Goal: Task Accomplishment & Management: Manage account settings

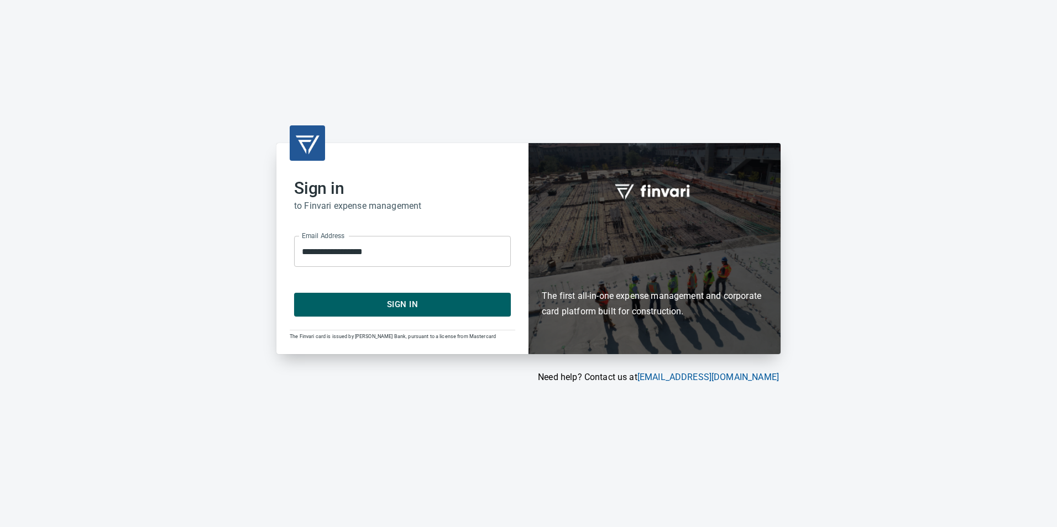
drag, startPoint x: 443, startPoint y: 319, endPoint x: 440, endPoint y: 307, distance: 11.9
click at [443, 318] on div "**********" at bounding box center [402, 248] width 252 height 211
click at [439, 306] on span "Sign In" at bounding box center [402, 304] width 192 height 14
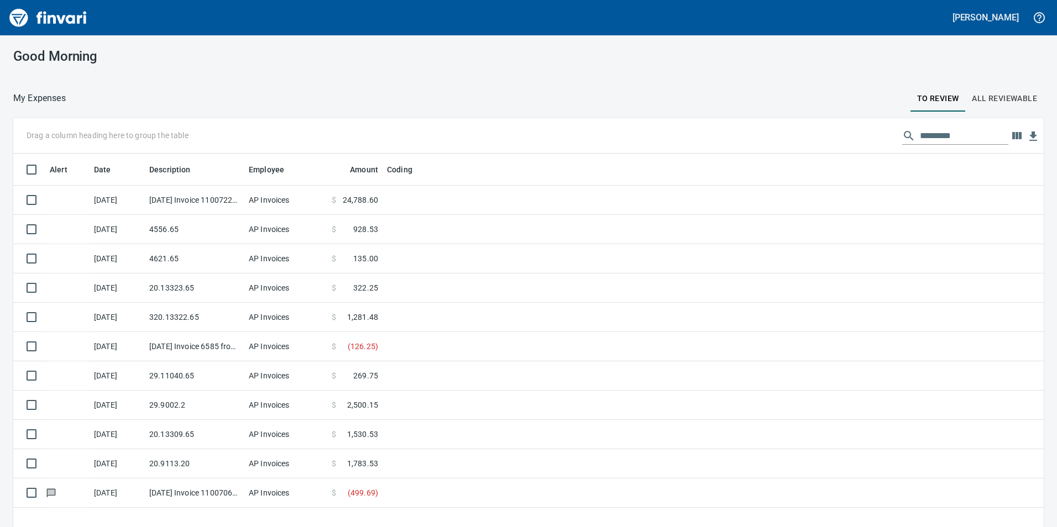
scroll to position [397, 1013]
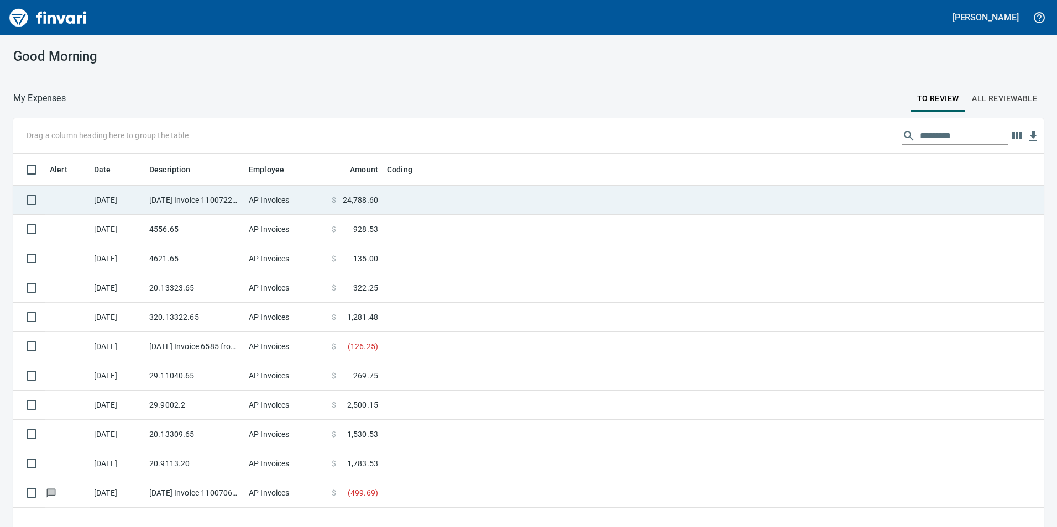
click at [367, 202] on span "24,788.60" at bounding box center [360, 200] width 35 height 11
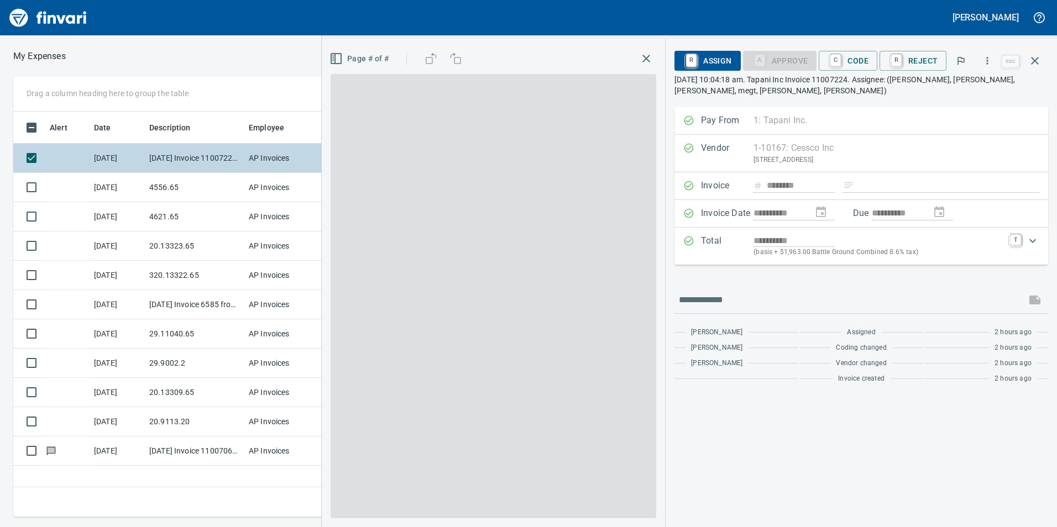
scroll to position [397, 745]
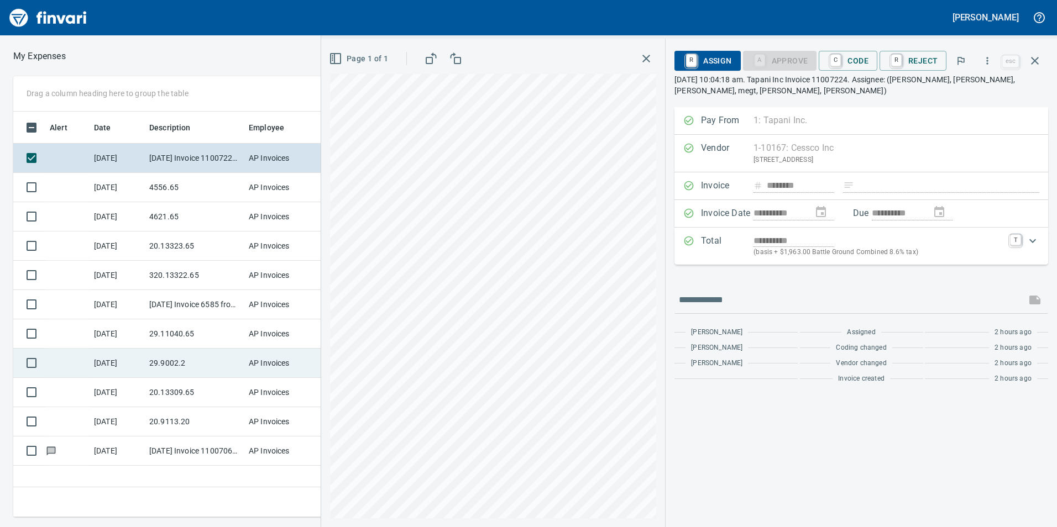
click at [314, 363] on div "Drag a column heading here to group the table Alert Date Description Employee A…" at bounding box center [528, 296] width 1057 height 441
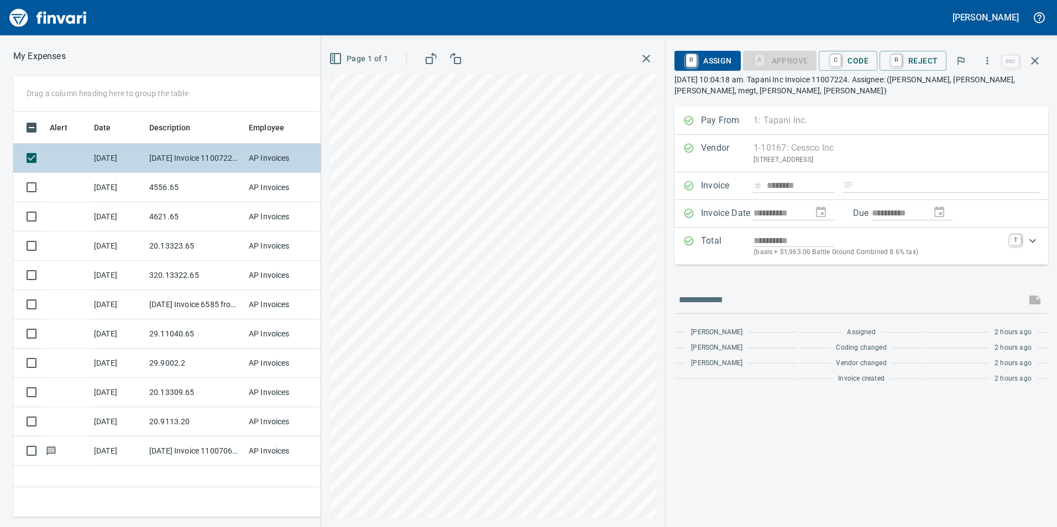
click at [214, 171] on td "[DATE] Invoice 11007224 from Cessco Inc (1-10167)" at bounding box center [194, 158] width 99 height 29
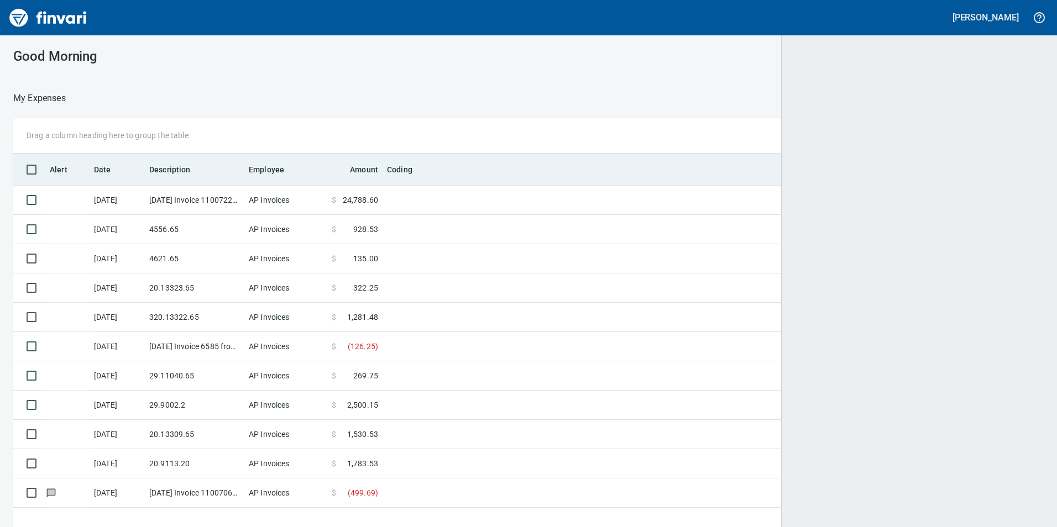
scroll to position [1, 1]
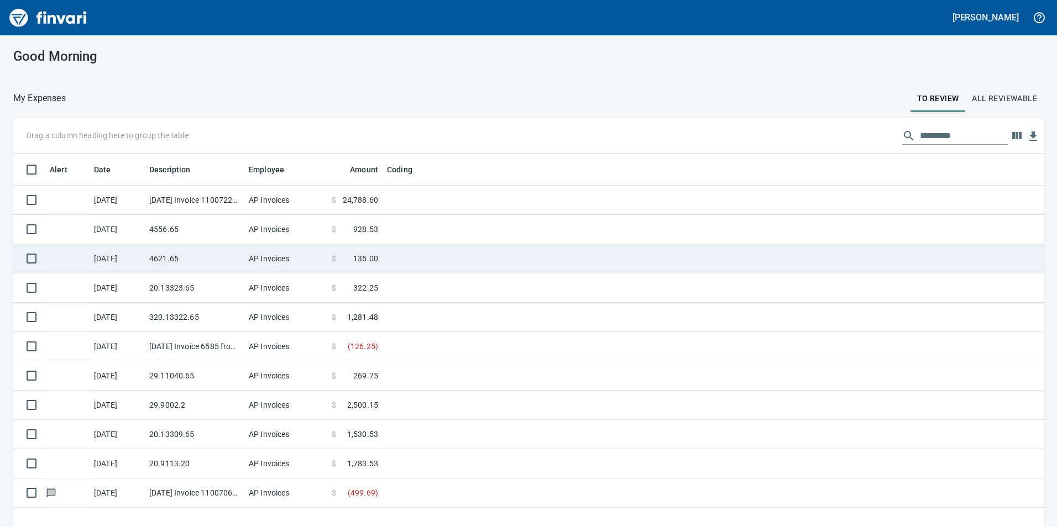
click at [206, 229] on td "4556.65" at bounding box center [194, 229] width 99 height 29
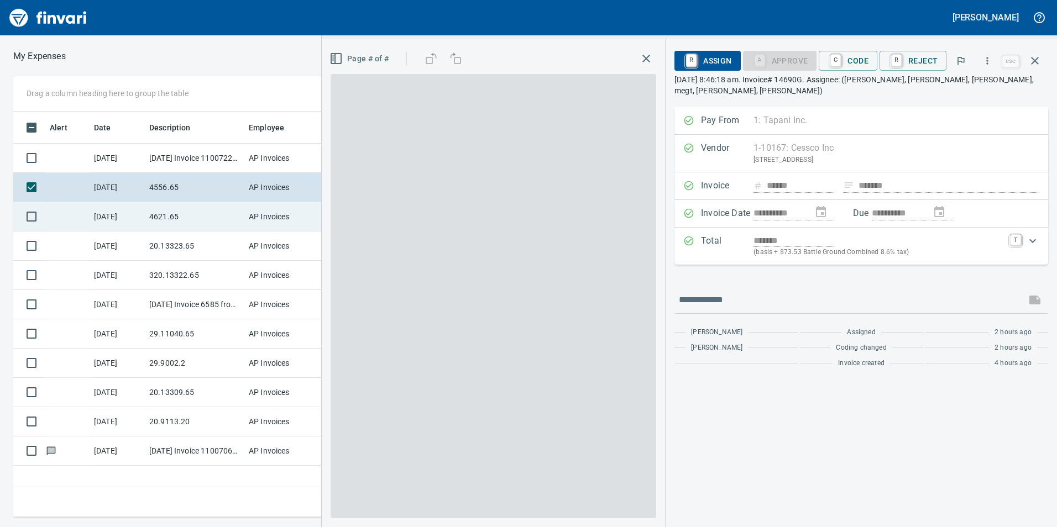
scroll to position [397, 745]
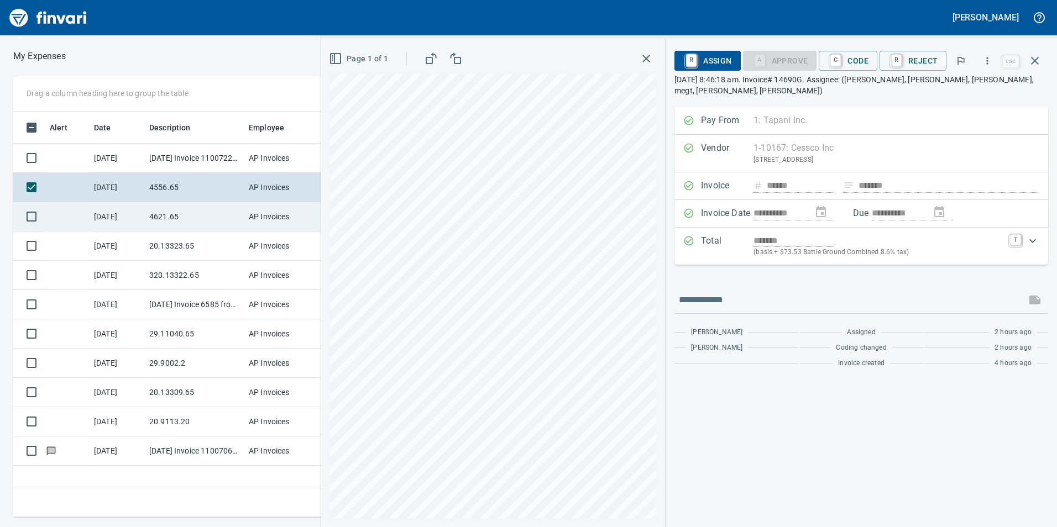
click at [198, 223] on td "4621.65" at bounding box center [194, 216] width 99 height 29
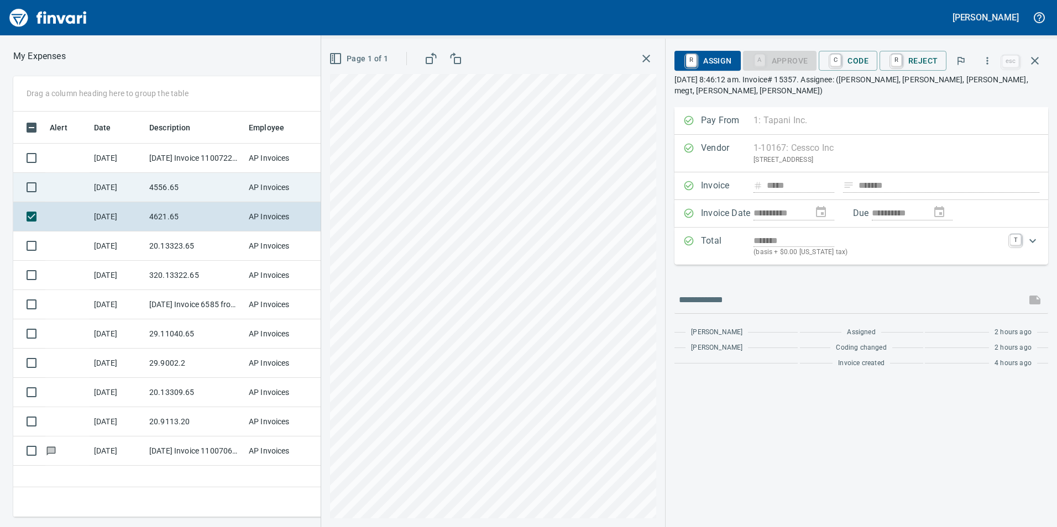
click at [206, 179] on td "4556.65" at bounding box center [194, 187] width 99 height 29
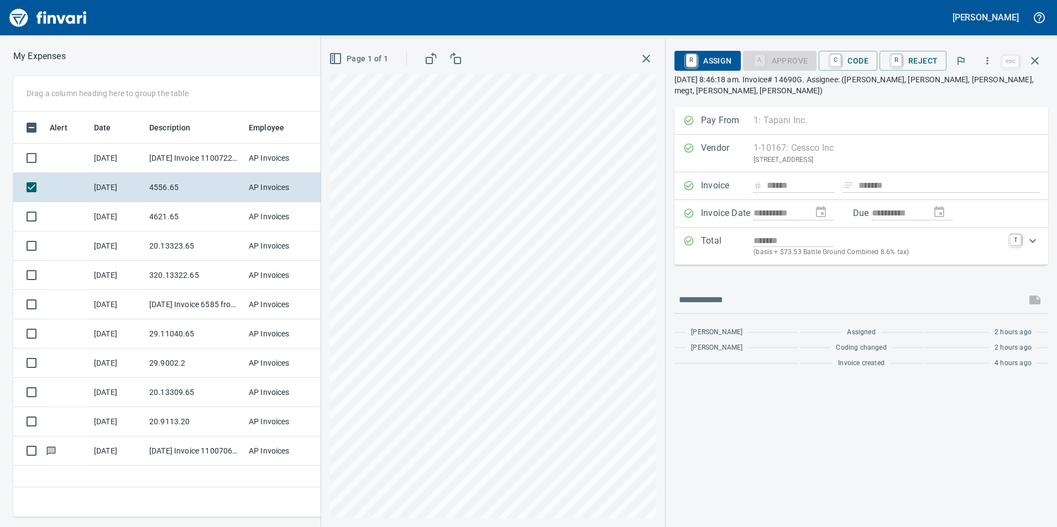
drag, startPoint x: 857, startPoint y: 64, endPoint x: 857, endPoint y: 70, distance: 6.1
click at [857, 64] on span "C Code" at bounding box center [847, 60] width 41 height 19
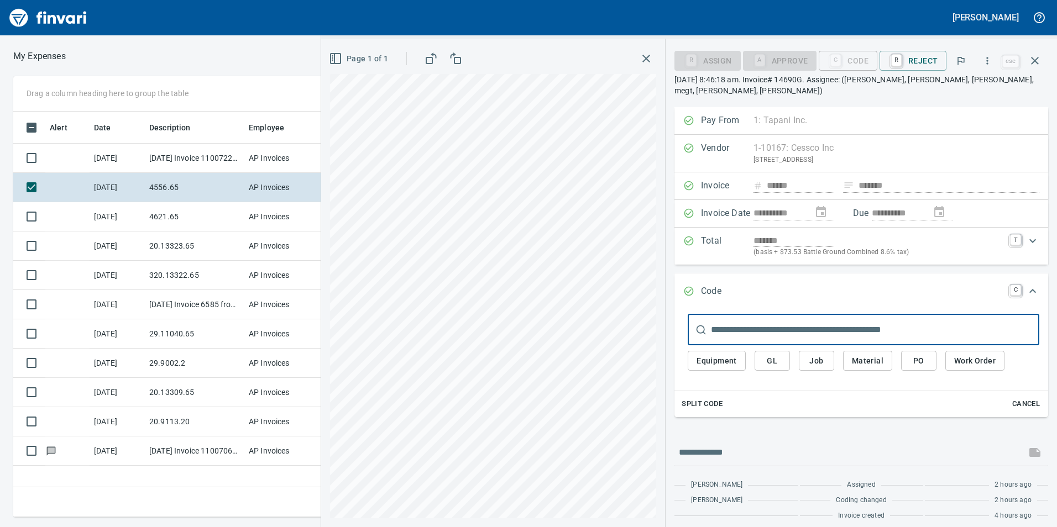
click at [782, 351] on button "GL" at bounding box center [771, 361] width 35 height 20
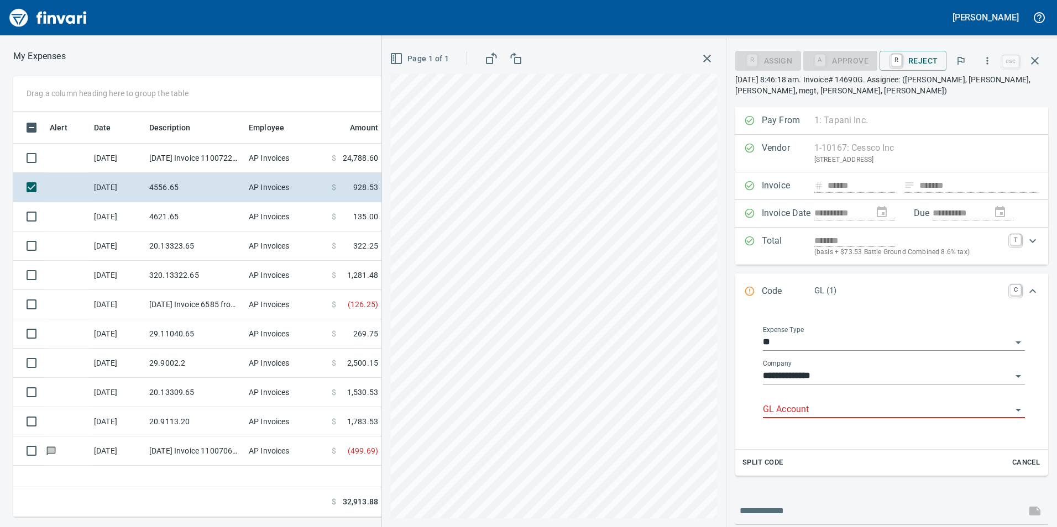
scroll to position [397, 745]
click at [806, 413] on input "GL Account" at bounding box center [887, 409] width 249 height 15
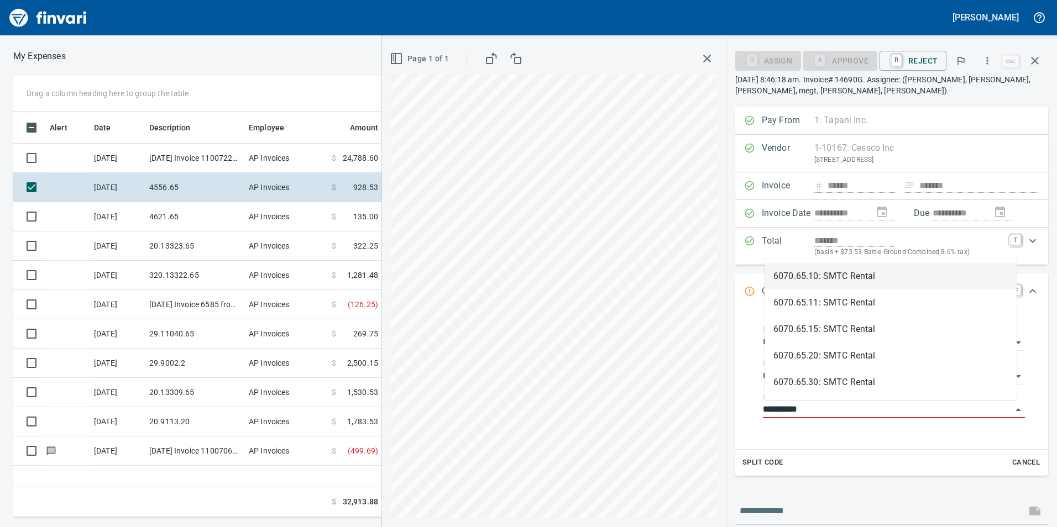
click at [899, 282] on li "6070.65.10: SMTC Rental" at bounding box center [890, 276] width 252 height 27
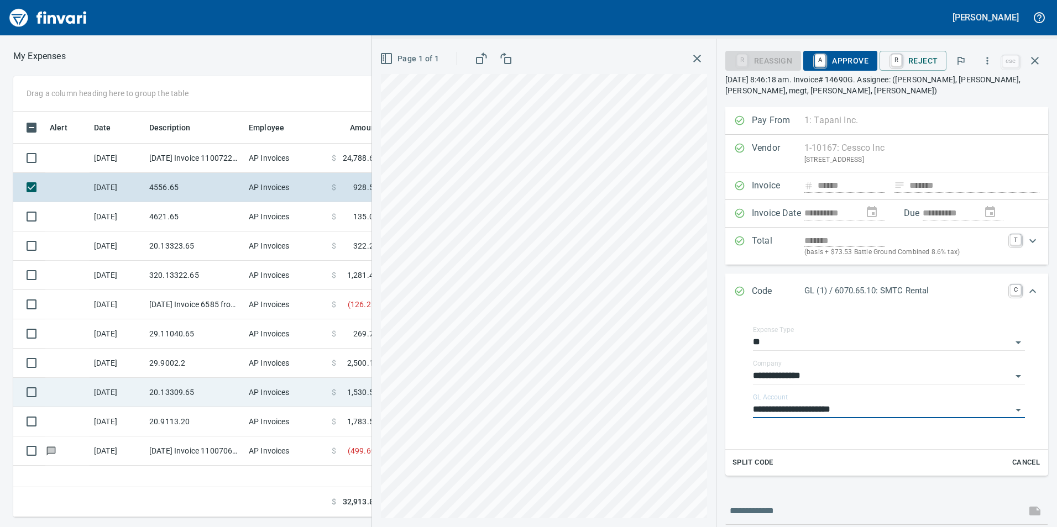
type input "**********"
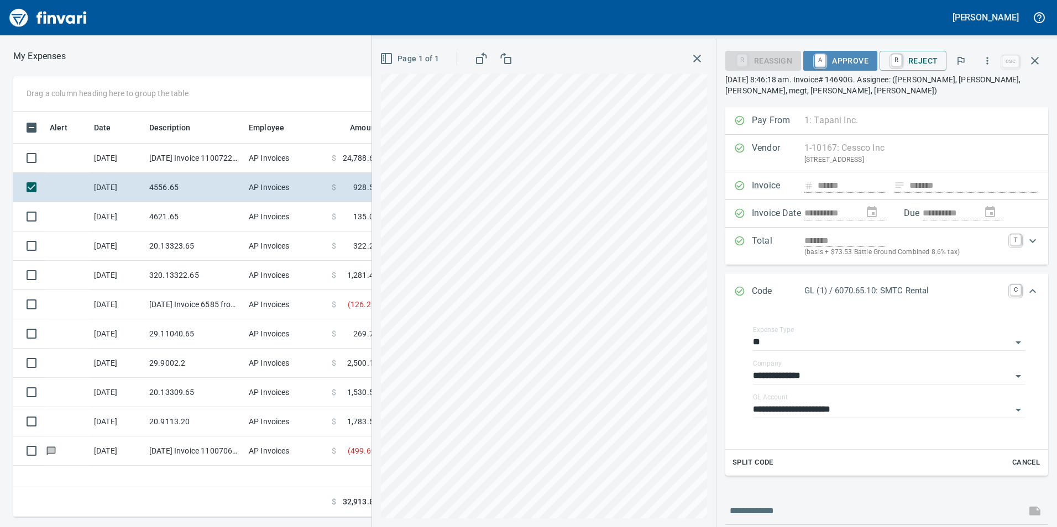
click at [839, 62] on span "A Approve" at bounding box center [840, 60] width 56 height 19
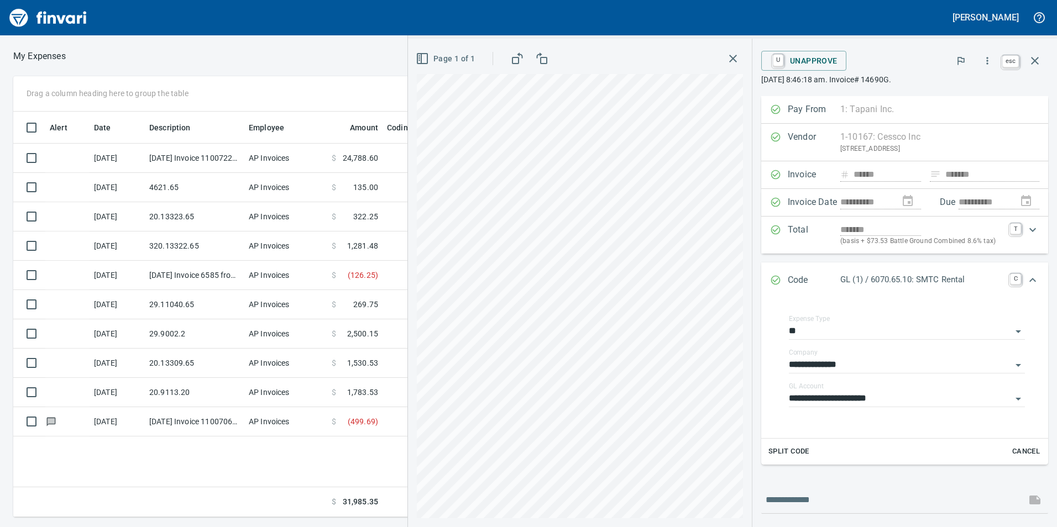
click at [1043, 62] on button "button" at bounding box center [1034, 61] width 27 height 27
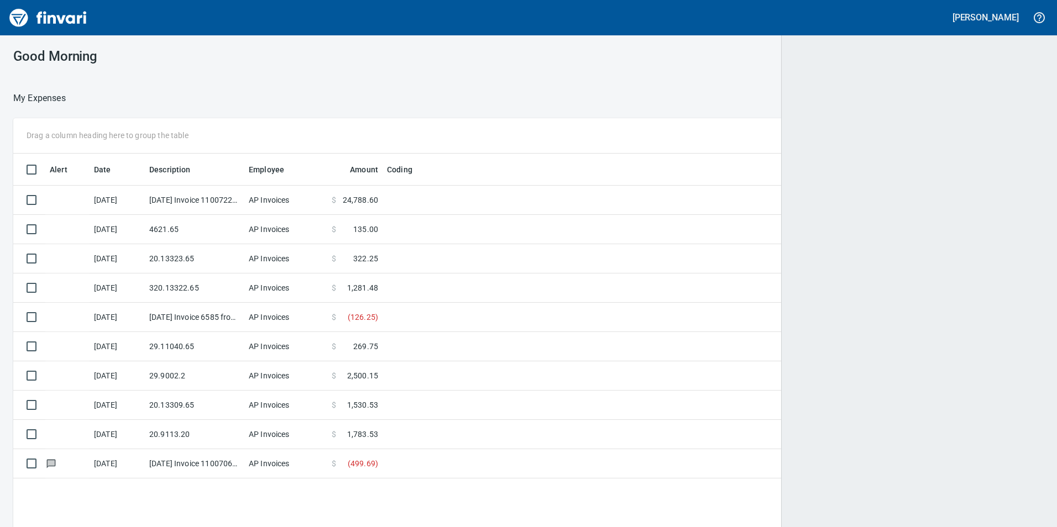
scroll to position [1, 1]
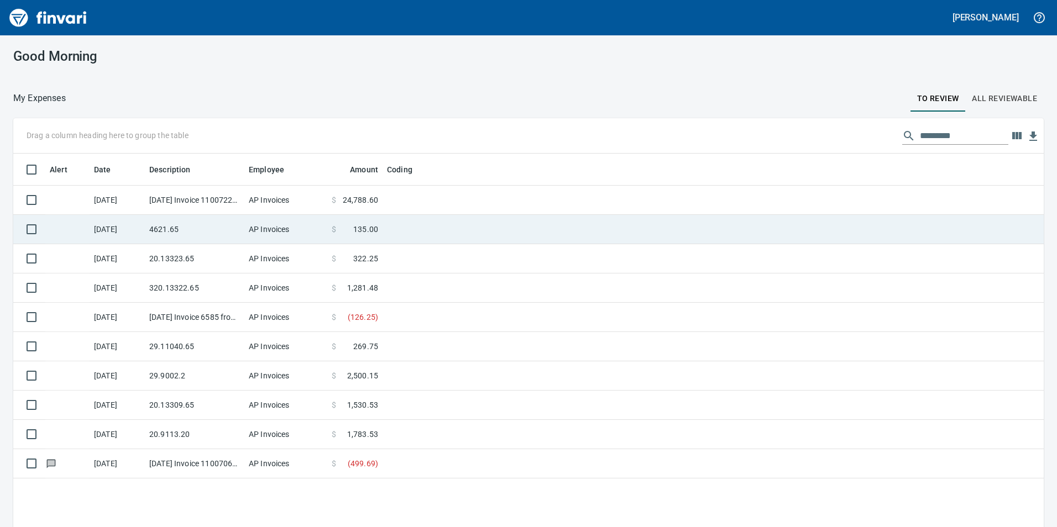
click at [170, 233] on td "4621.65" at bounding box center [194, 229] width 99 height 29
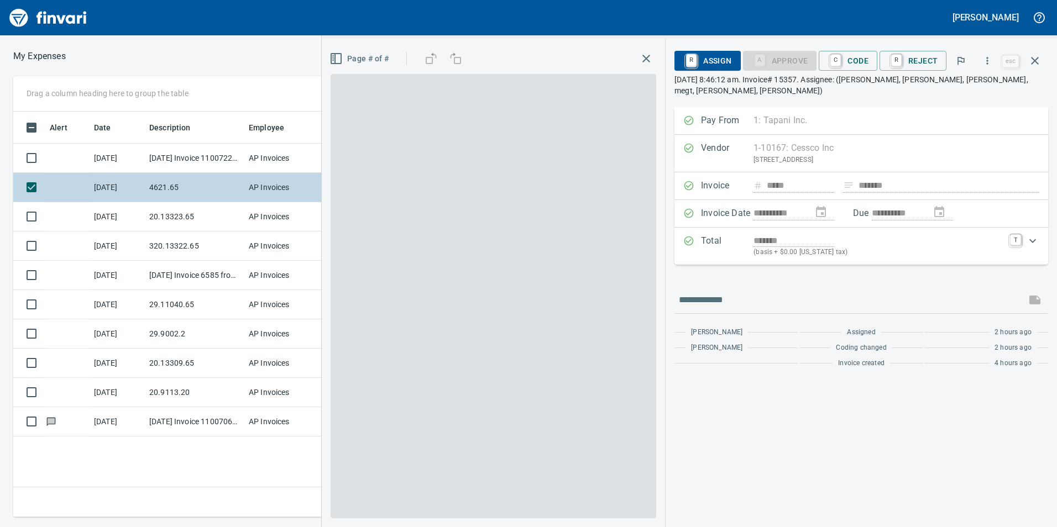
scroll to position [397, 745]
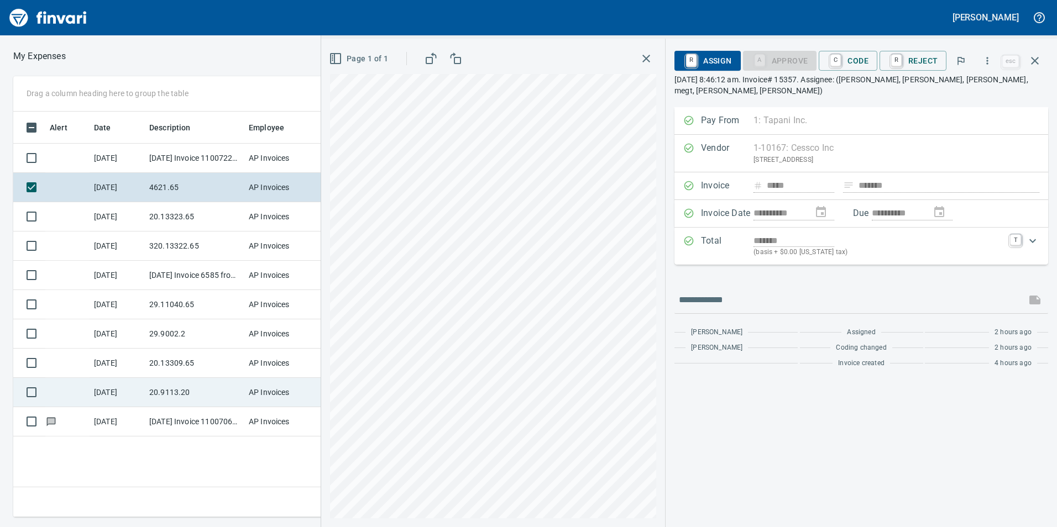
click at [264, 415] on div "Drag a column heading here to group the table Alert Date Description Employee A…" at bounding box center [528, 296] width 1057 height 441
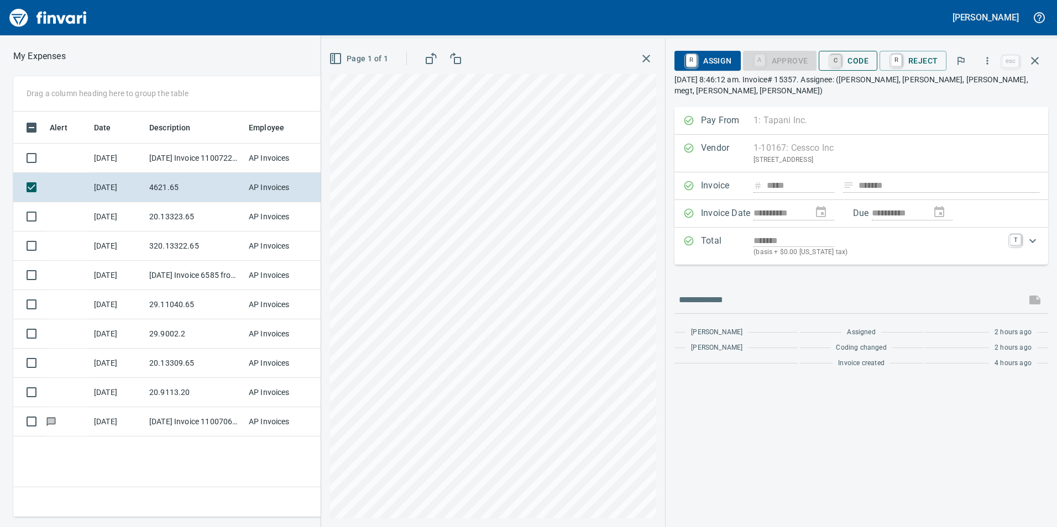
click at [837, 61] on link "C" at bounding box center [835, 61] width 10 height 12
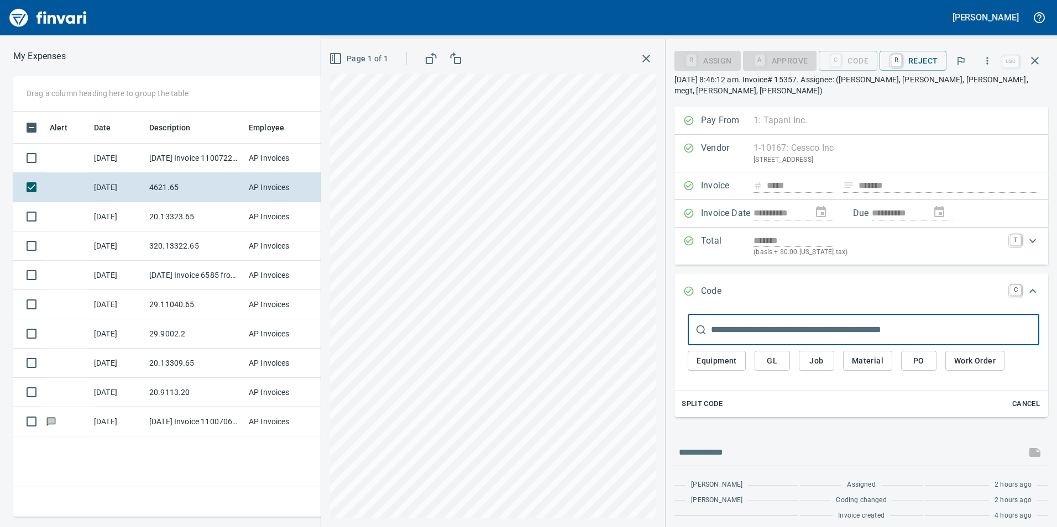
click at [803, 362] on div "Equipment GL Job Material PO Work Order" at bounding box center [862, 363] width 351 height 37
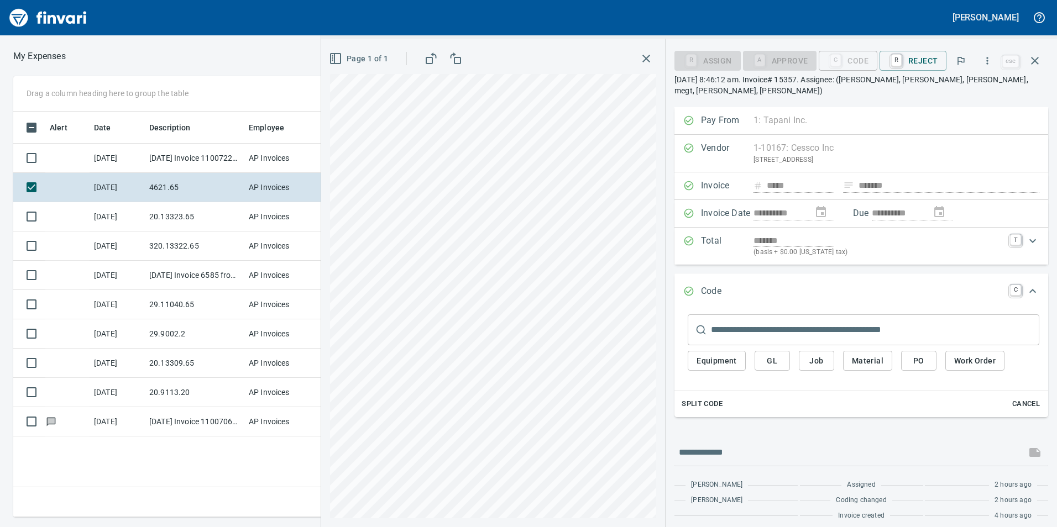
click at [807, 351] on button "Job" at bounding box center [815, 361] width 35 height 20
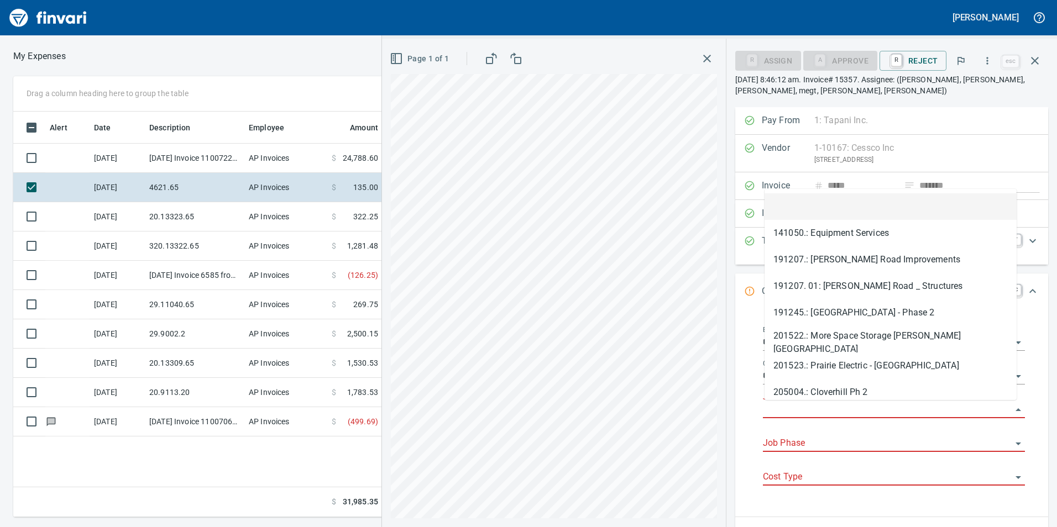
click at [796, 409] on input "Job" at bounding box center [887, 409] width 249 height 15
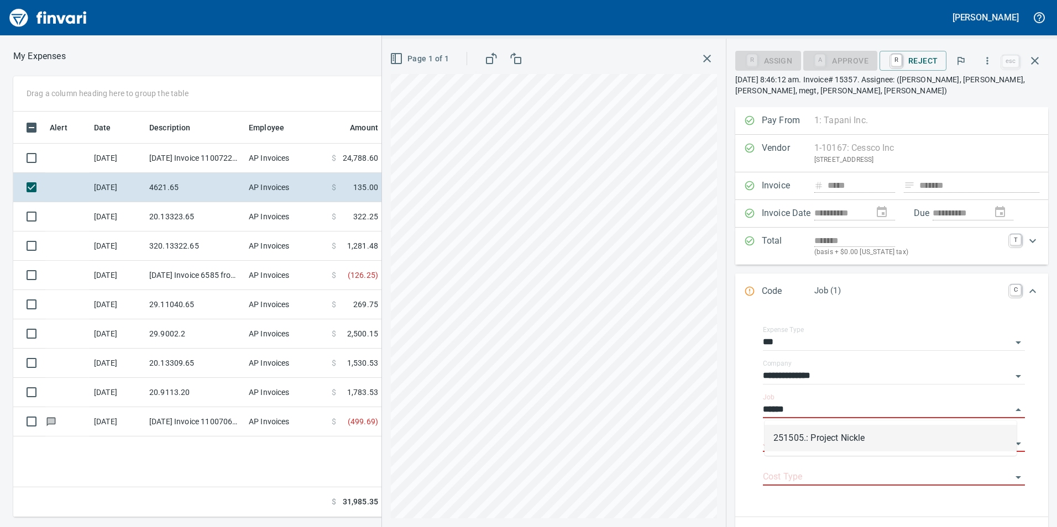
click at [822, 440] on li "251505.: Project Nickle" at bounding box center [890, 438] width 252 height 27
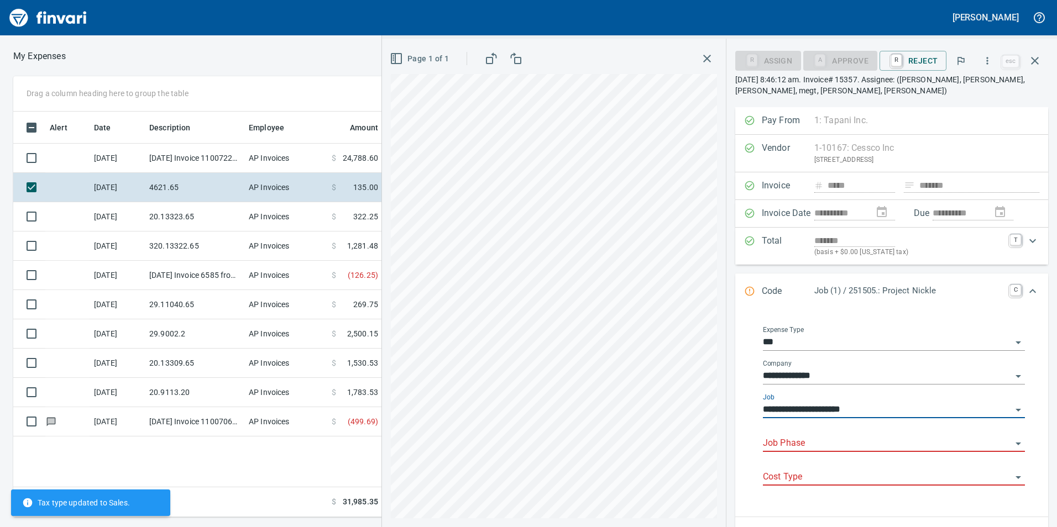
type input "**********"
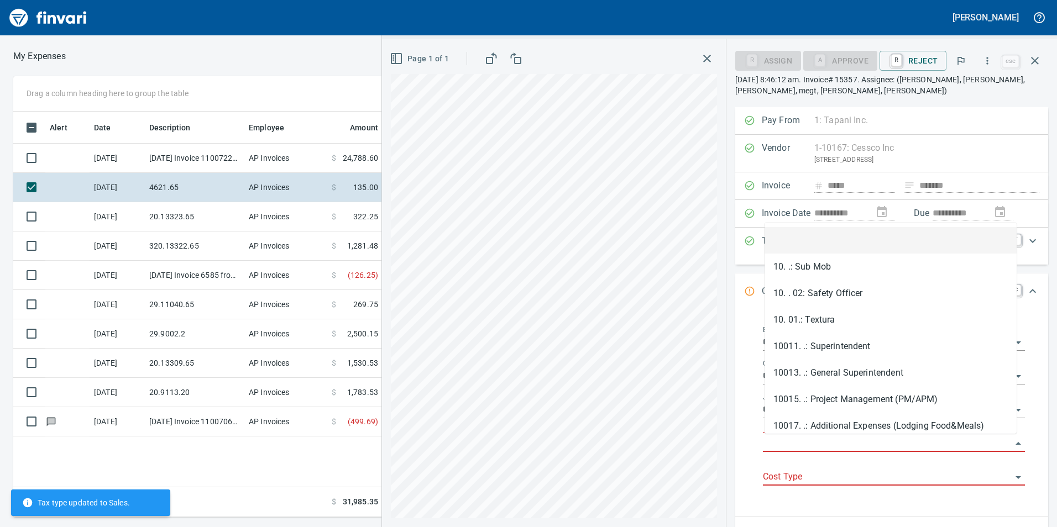
click at [809, 444] on input "Job Phase" at bounding box center [887, 443] width 249 height 15
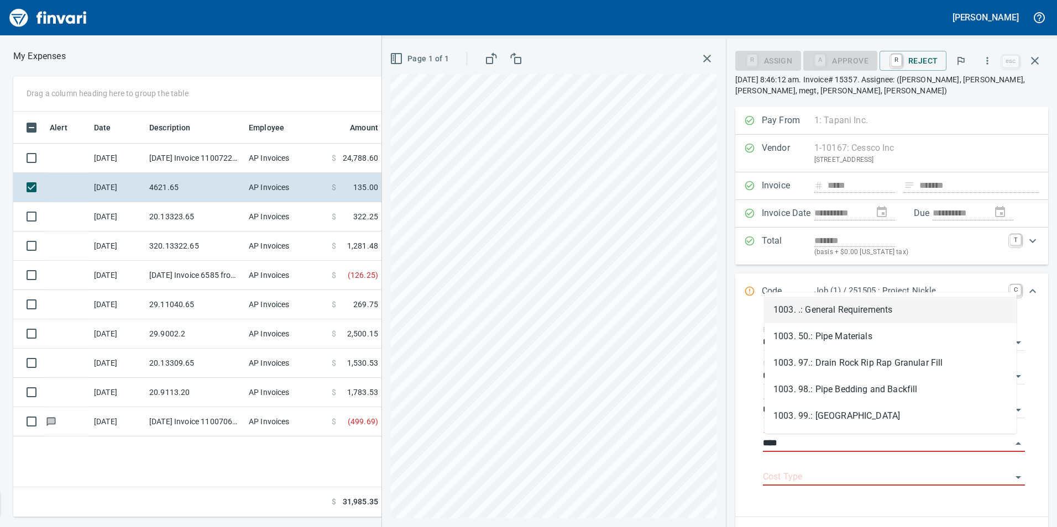
click at [802, 308] on li "1003. .: General Requirements" at bounding box center [890, 310] width 252 height 27
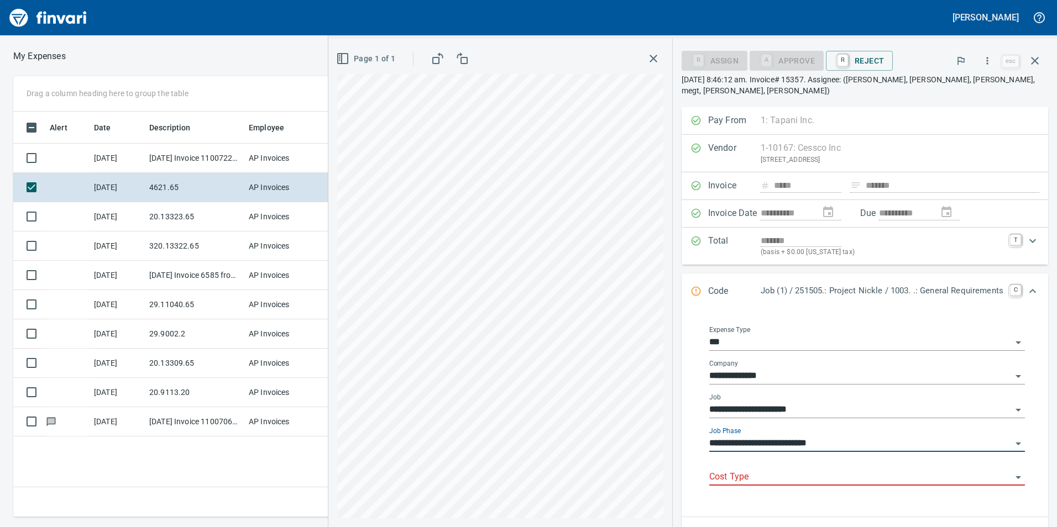
type input "**********"
click at [847, 476] on div "Cost Type" at bounding box center [867, 478] width 316 height 34
click at [827, 461] on div "Cost Type" at bounding box center [867, 473] width 316 height 25
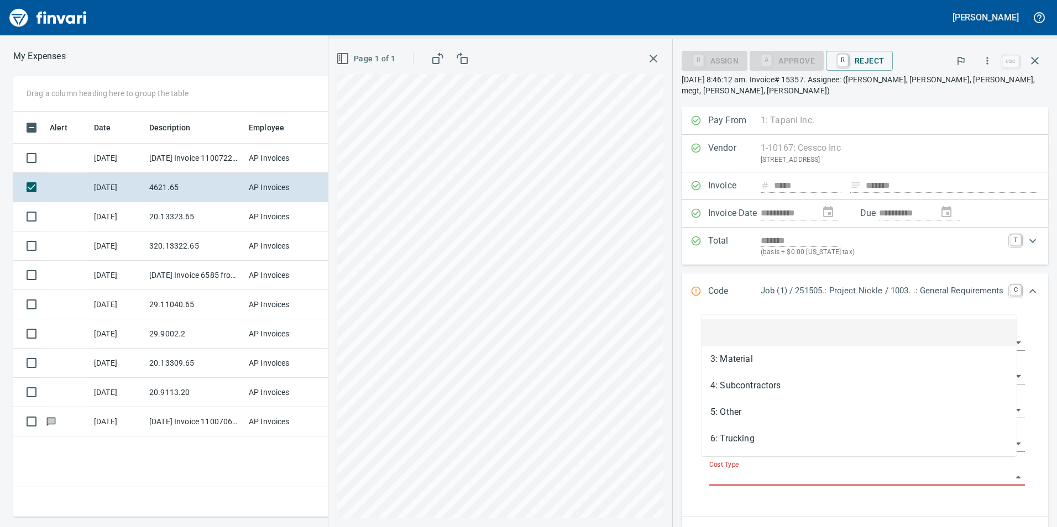
click at [769, 470] on input "Cost Type" at bounding box center [860, 477] width 302 height 15
click at [745, 412] on li "5: Other" at bounding box center [858, 412] width 315 height 27
type input "********"
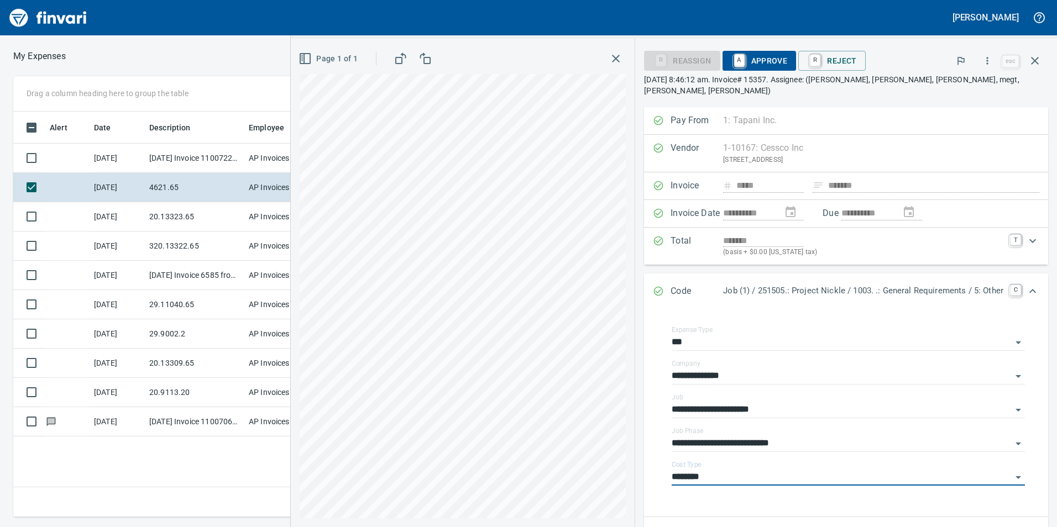
click at [1026, 285] on icon "Expand" at bounding box center [1032, 291] width 13 height 13
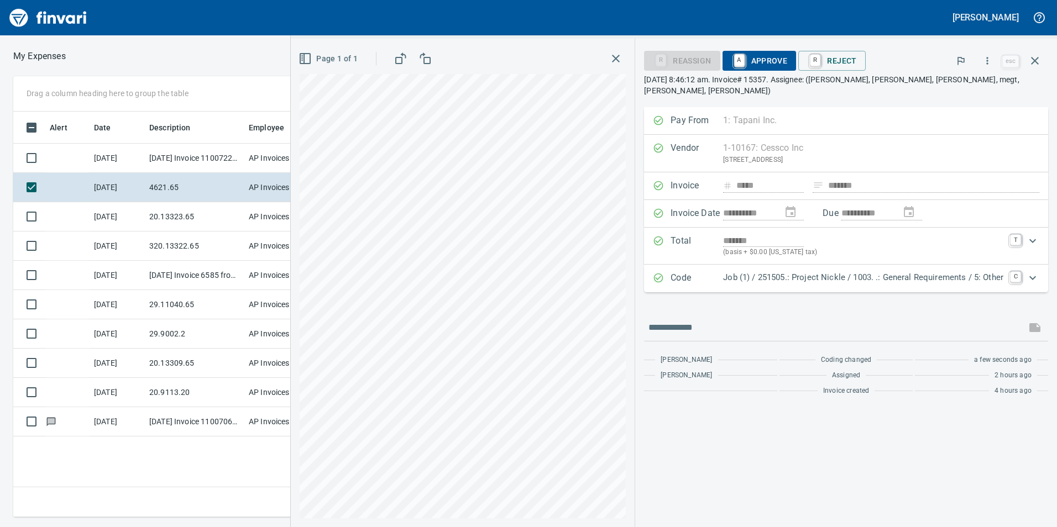
click at [775, 52] on span "A Approve" at bounding box center [759, 60] width 56 height 19
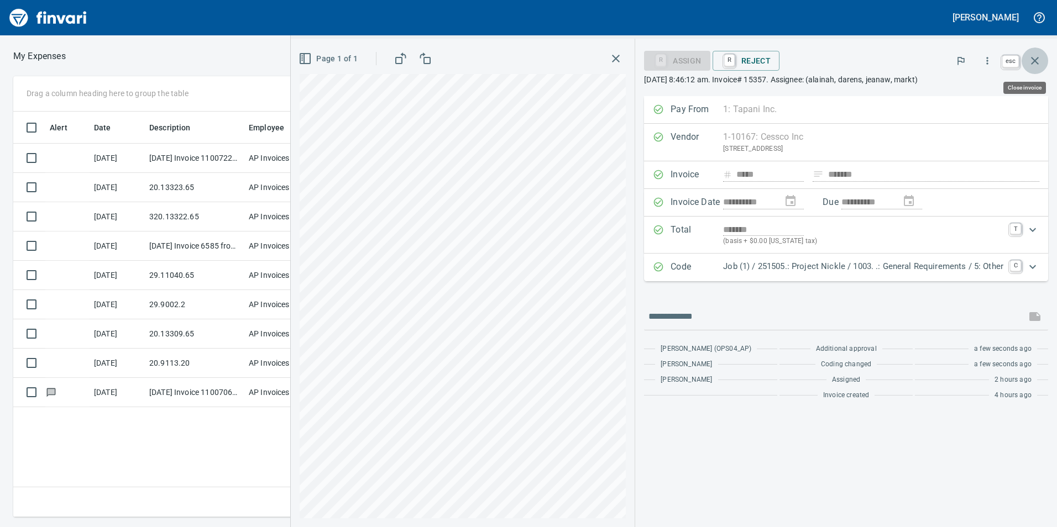
click at [1035, 55] on icon "button" at bounding box center [1034, 60] width 13 height 13
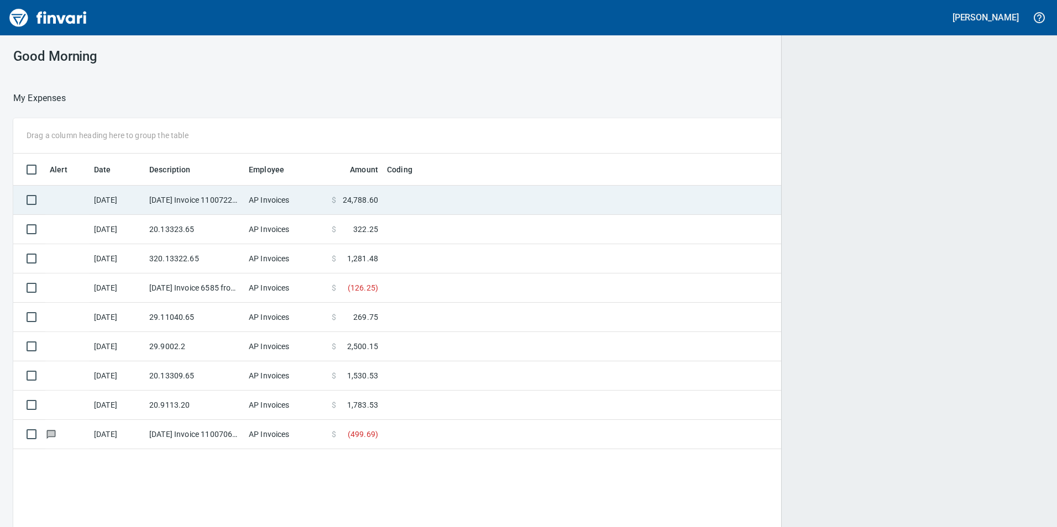
scroll to position [397, 1013]
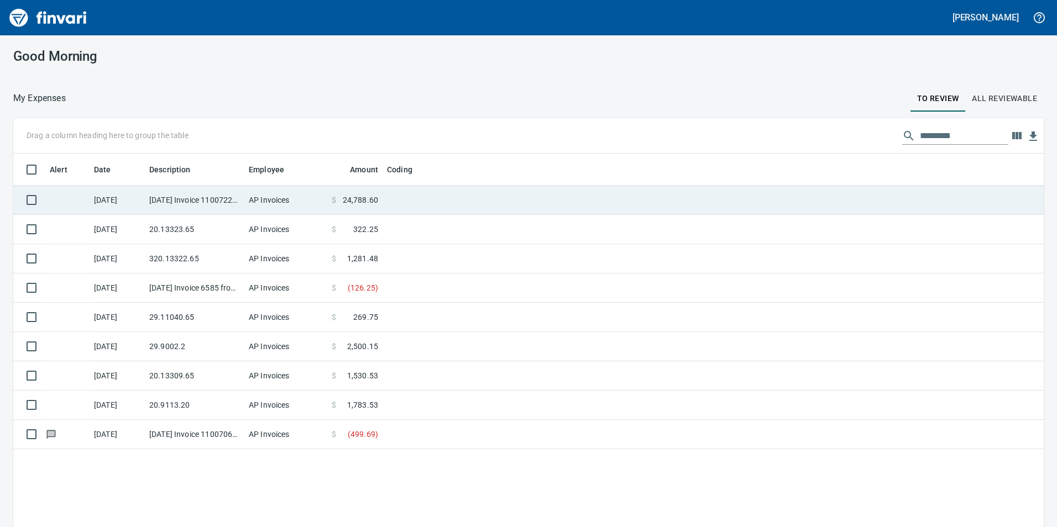
click at [207, 201] on td "[DATE] Invoice 11007224 from Cessco Inc (1-10167)" at bounding box center [194, 200] width 99 height 29
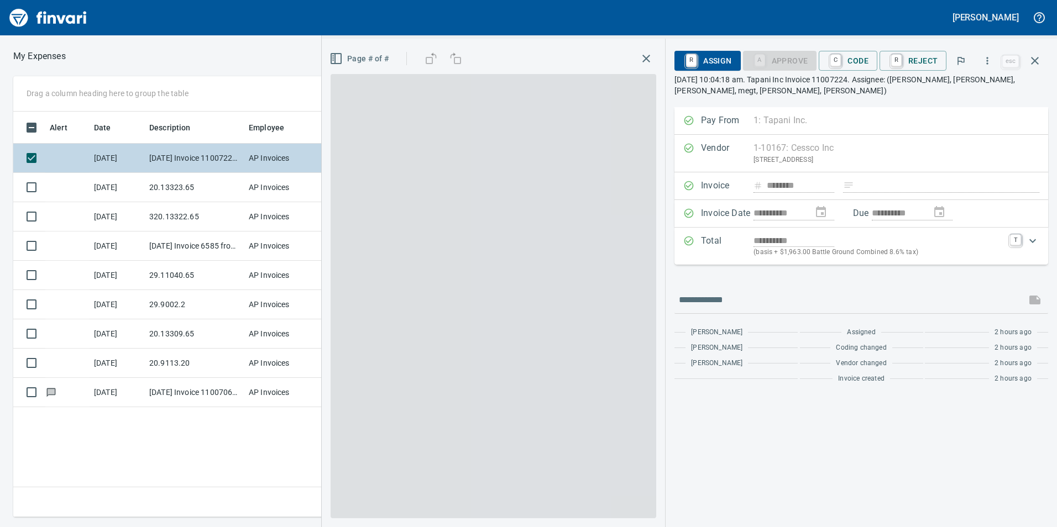
scroll to position [397, 745]
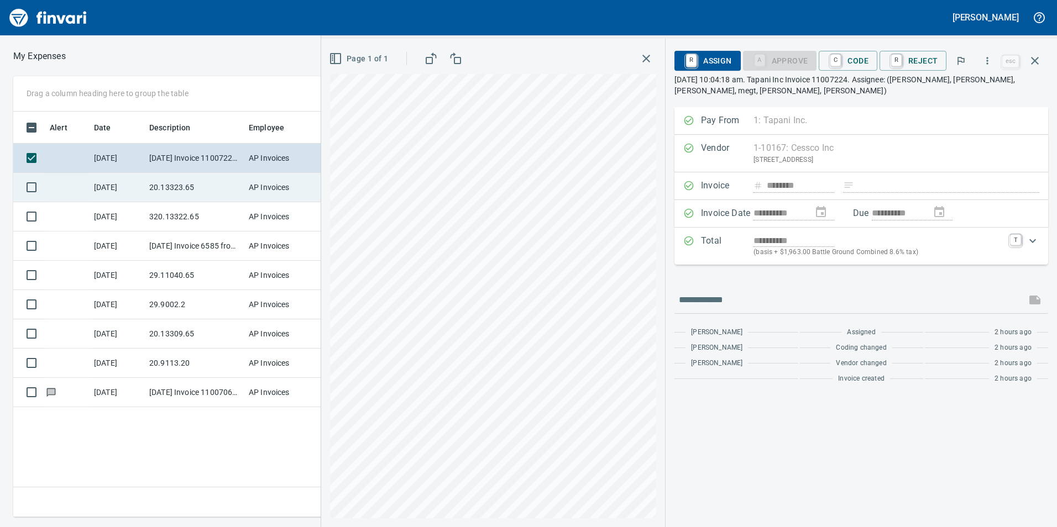
click at [159, 180] on td "20.13323.65" at bounding box center [194, 187] width 99 height 29
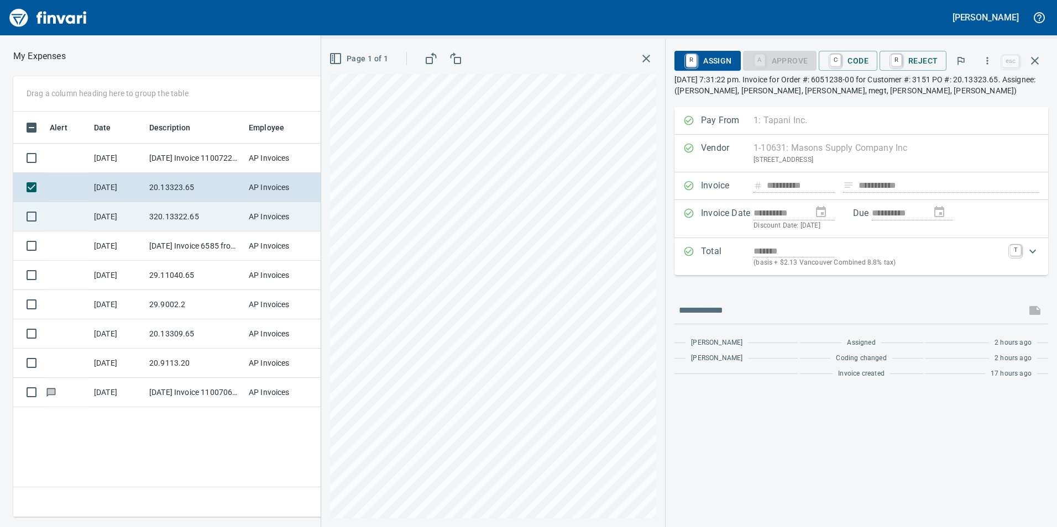
click at [203, 207] on td "320.13322.65" at bounding box center [194, 216] width 99 height 29
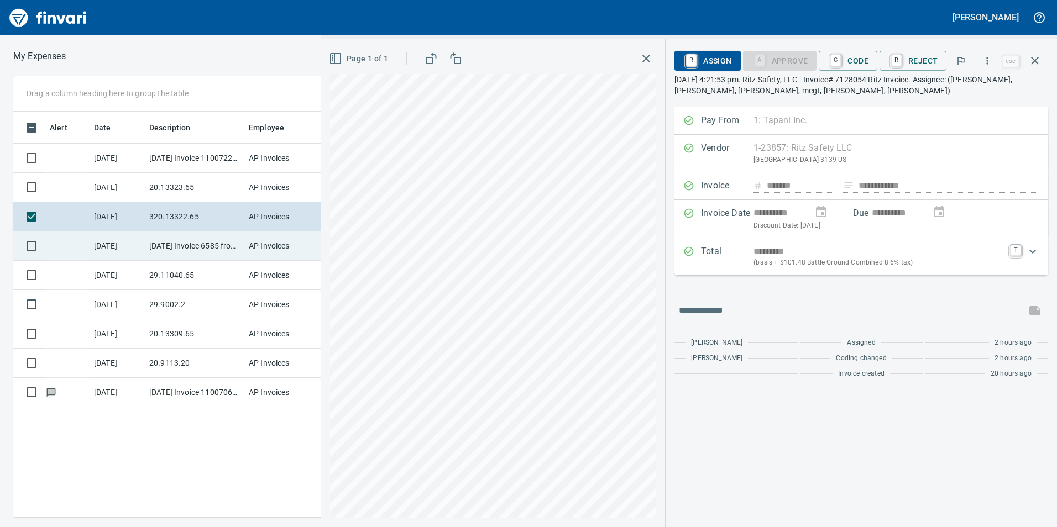
click at [198, 248] on td "[DATE] Invoice 6585 from Mck Tool & Supply Inc (1-10644)" at bounding box center [194, 246] width 99 height 29
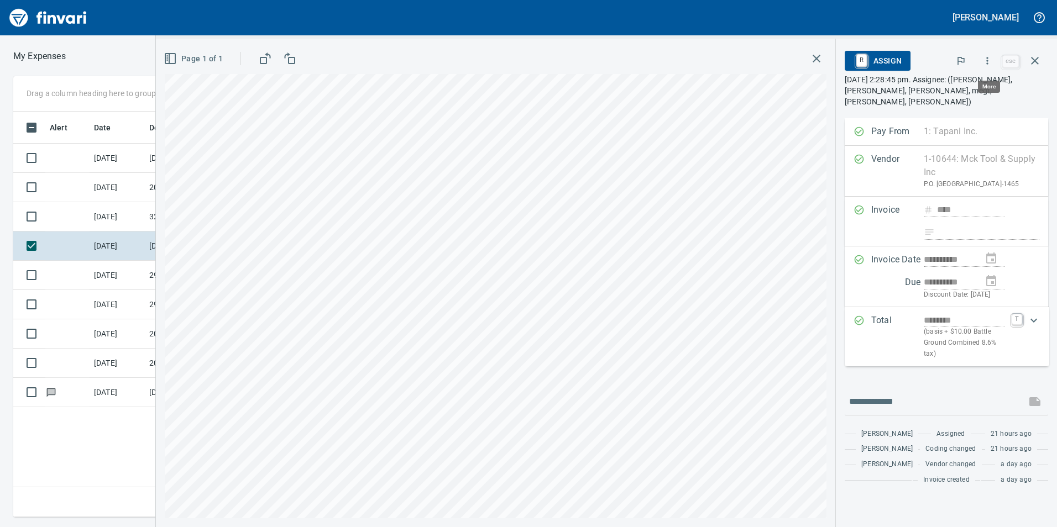
scroll to position [397, 745]
click at [987, 63] on icon "button" at bounding box center [986, 60] width 11 height 11
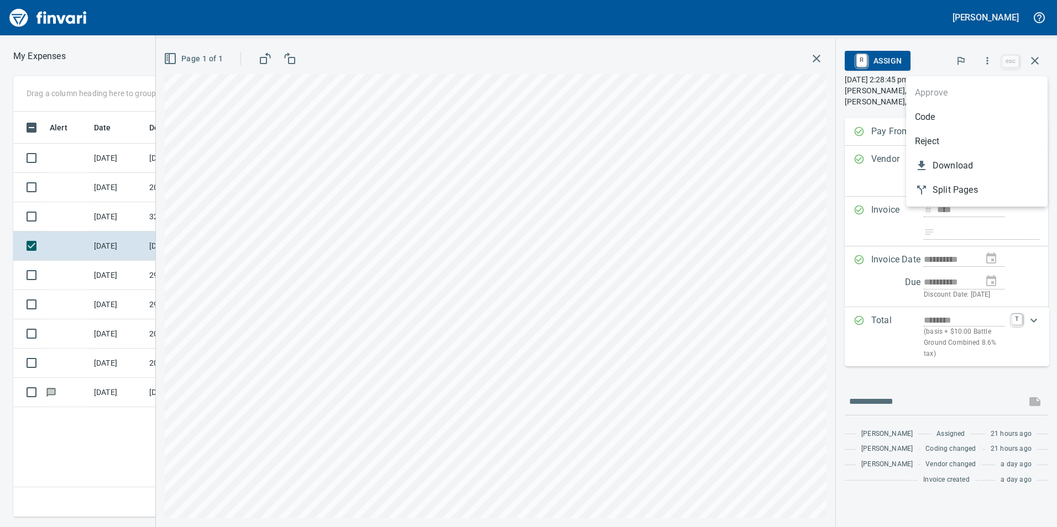
click at [924, 120] on span "Code" at bounding box center [977, 117] width 124 height 13
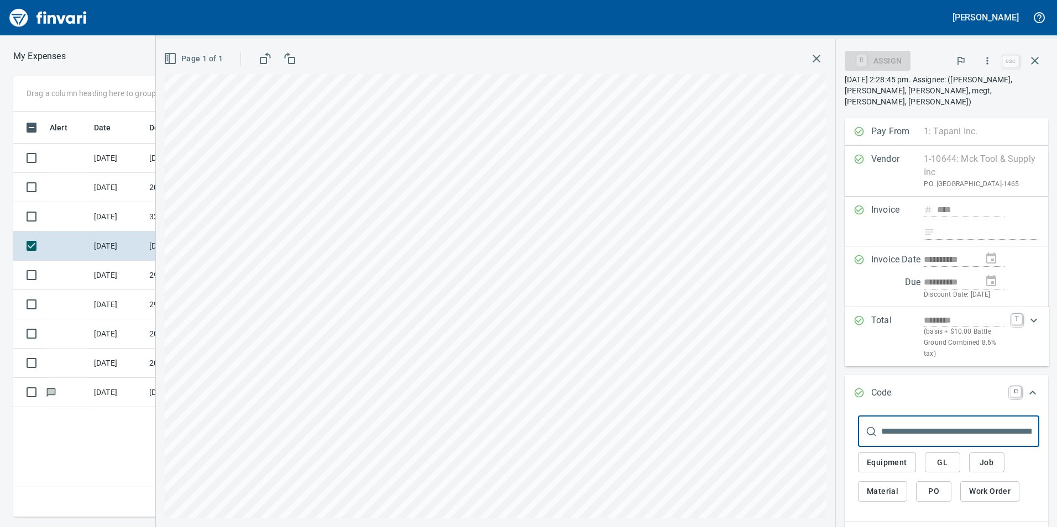
click at [931, 456] on button "GL" at bounding box center [941, 463] width 35 height 20
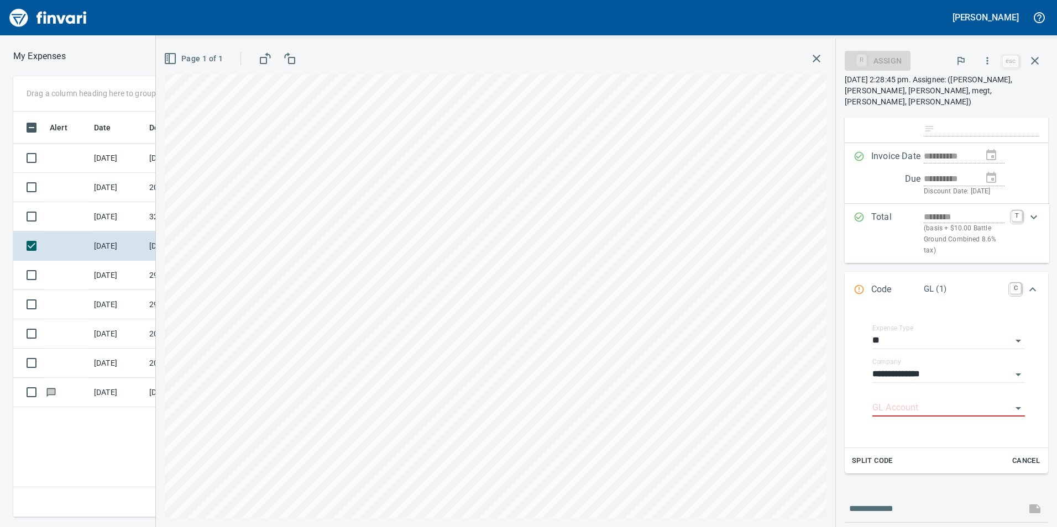
scroll to position [198, 0]
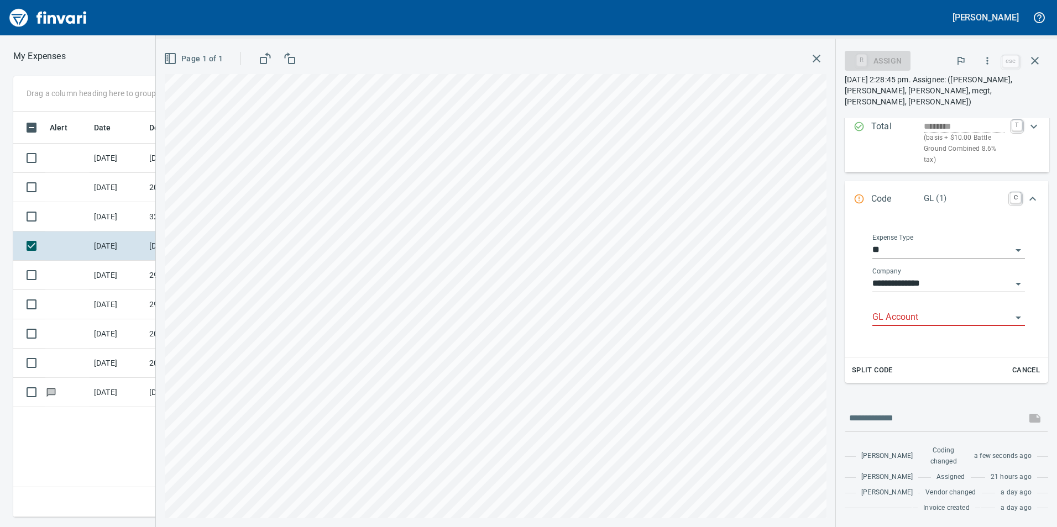
click at [894, 310] on input "GL Account" at bounding box center [941, 317] width 139 height 15
click at [905, 350] on li "6020.65.10: SMTC Consumables" at bounding box center [943, 341] width 144 height 27
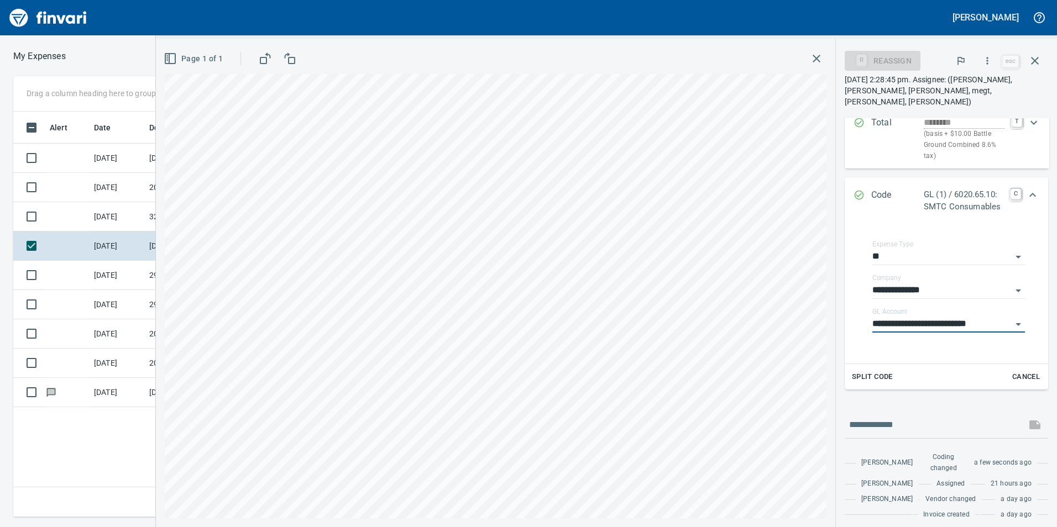
type input "**********"
click at [1029, 195] on icon "Expand" at bounding box center [1032, 195] width 7 height 4
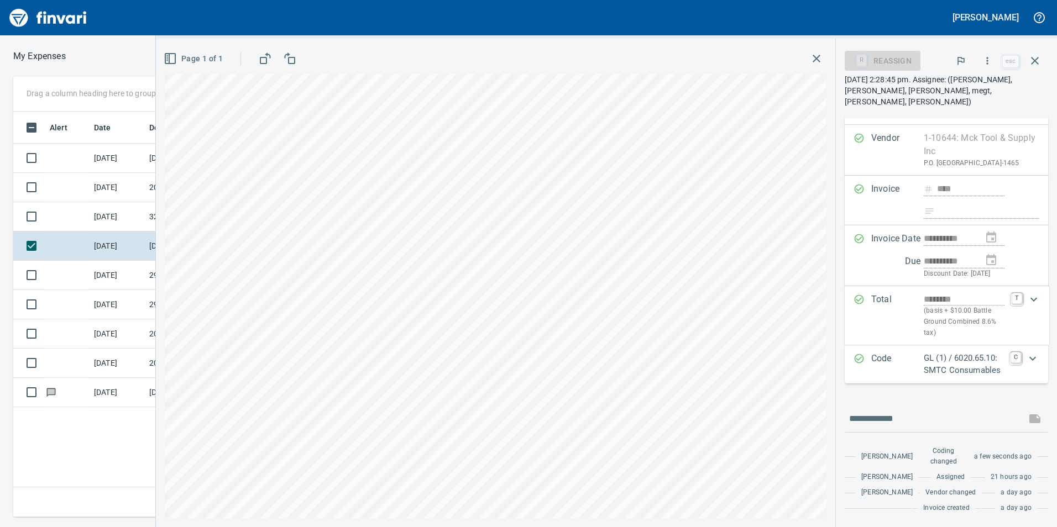
click at [992, 55] on icon "button" at bounding box center [986, 60] width 11 height 11
click at [964, 99] on li "Approve" at bounding box center [976, 93] width 141 height 24
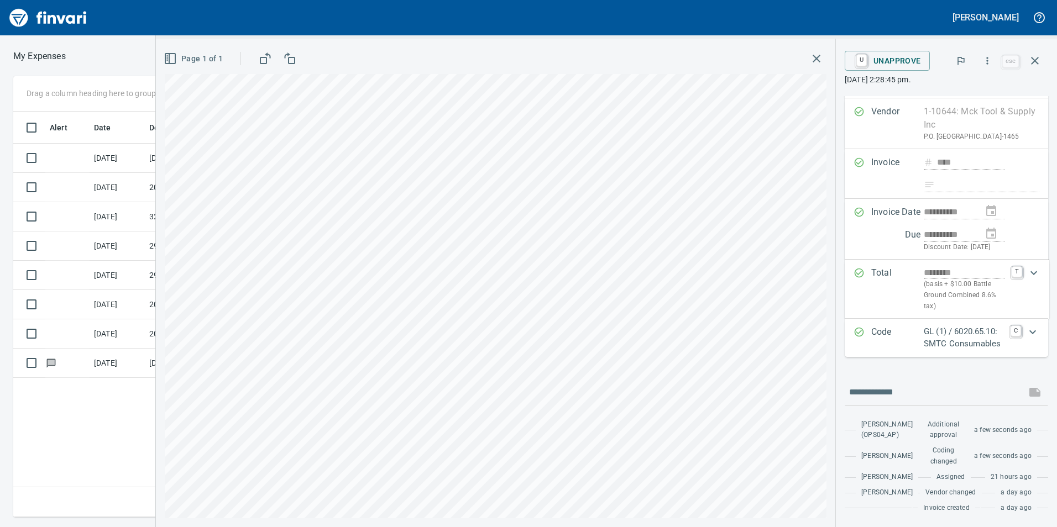
scroll to position [64, 0]
click at [1036, 60] on icon "button" at bounding box center [1034, 60] width 13 height 13
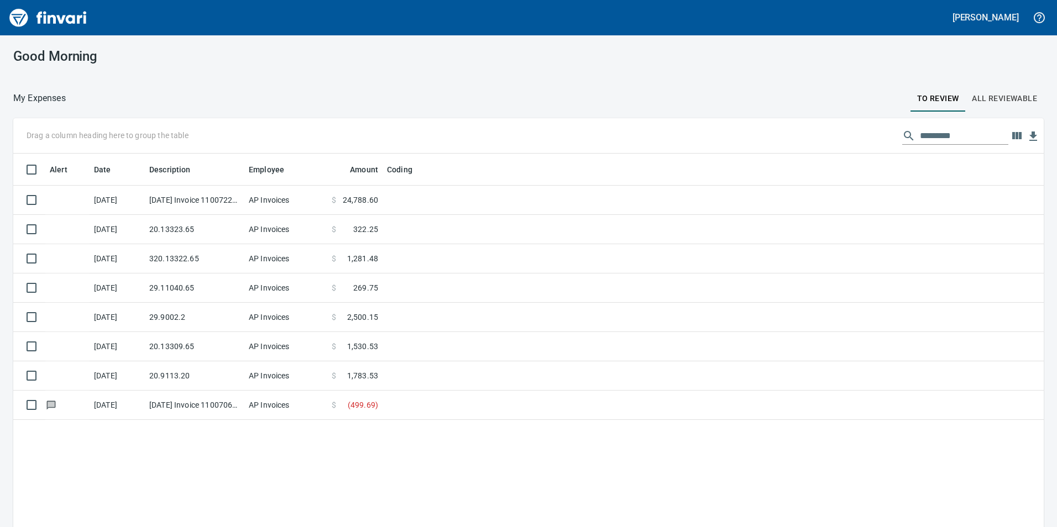
scroll to position [1, 1]
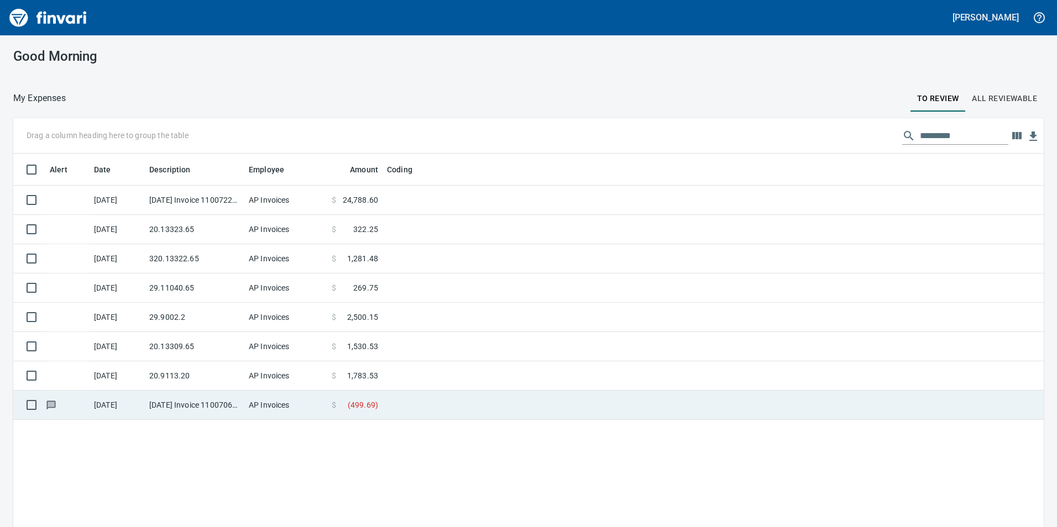
click at [180, 404] on td "[DATE] Invoice 11007060 from Cessco Inc (1-10167)" at bounding box center [194, 405] width 99 height 29
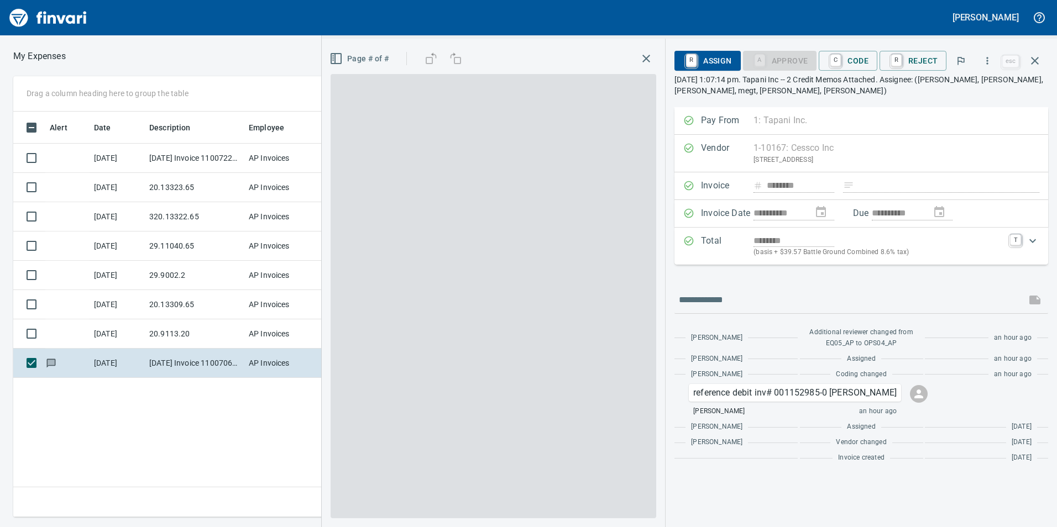
scroll to position [397, 745]
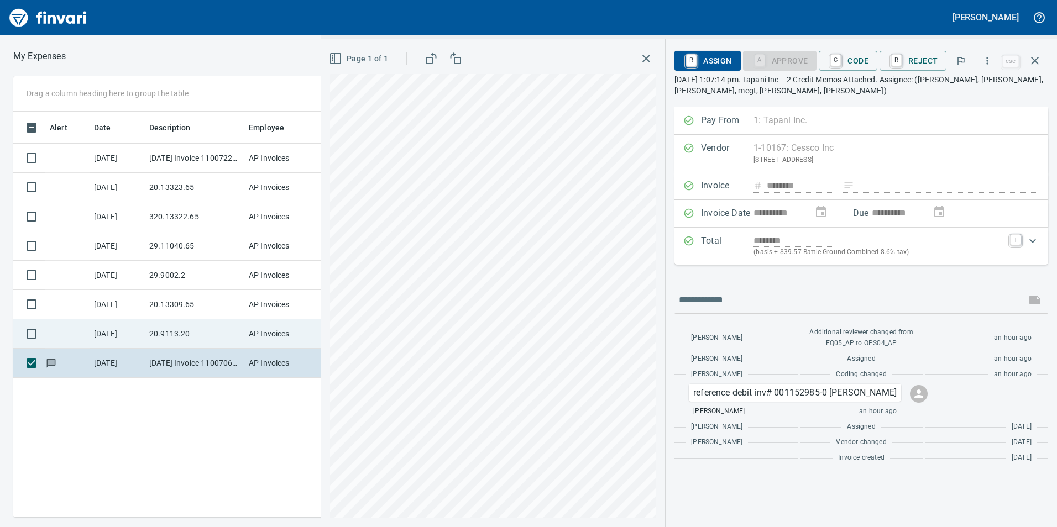
click at [161, 345] on td "20.9113.20" at bounding box center [194, 333] width 99 height 29
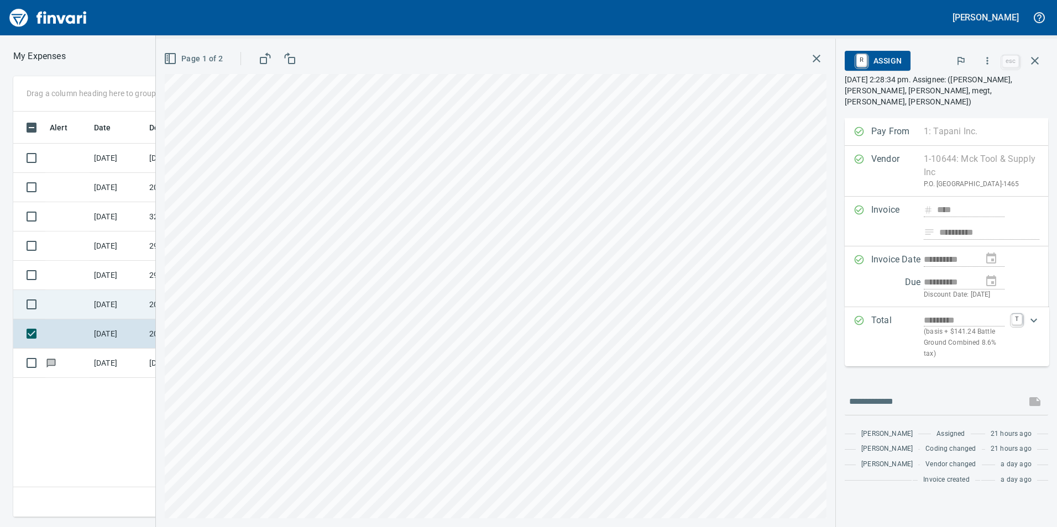
click at [126, 302] on td "[DATE]" at bounding box center [117, 304] width 55 height 29
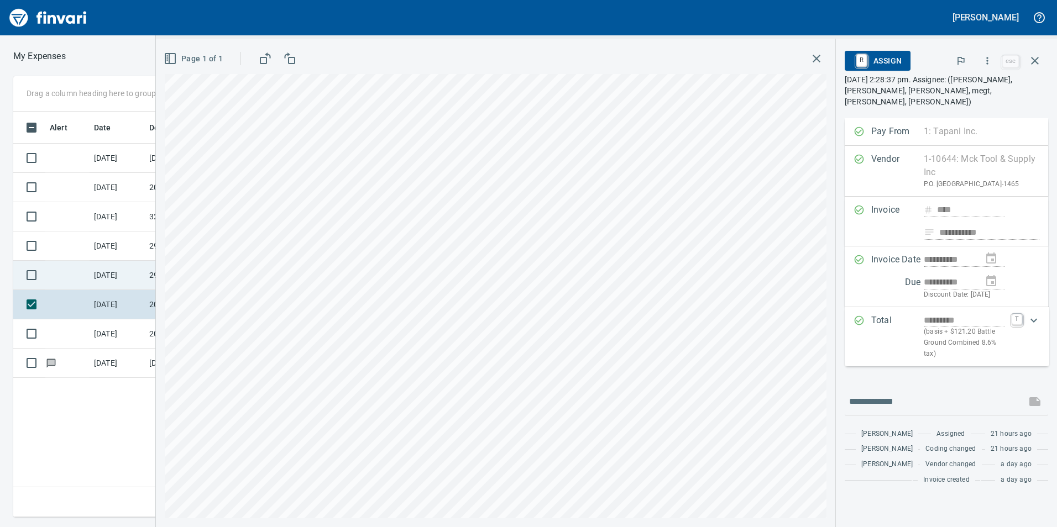
click at [117, 278] on td "[DATE]" at bounding box center [117, 275] width 55 height 29
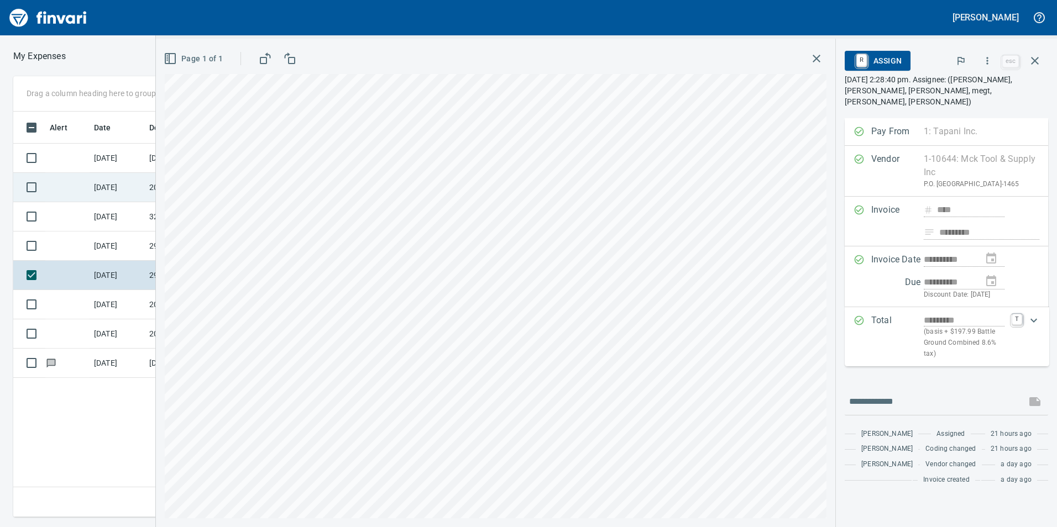
click at [112, 193] on td "[DATE]" at bounding box center [117, 187] width 55 height 29
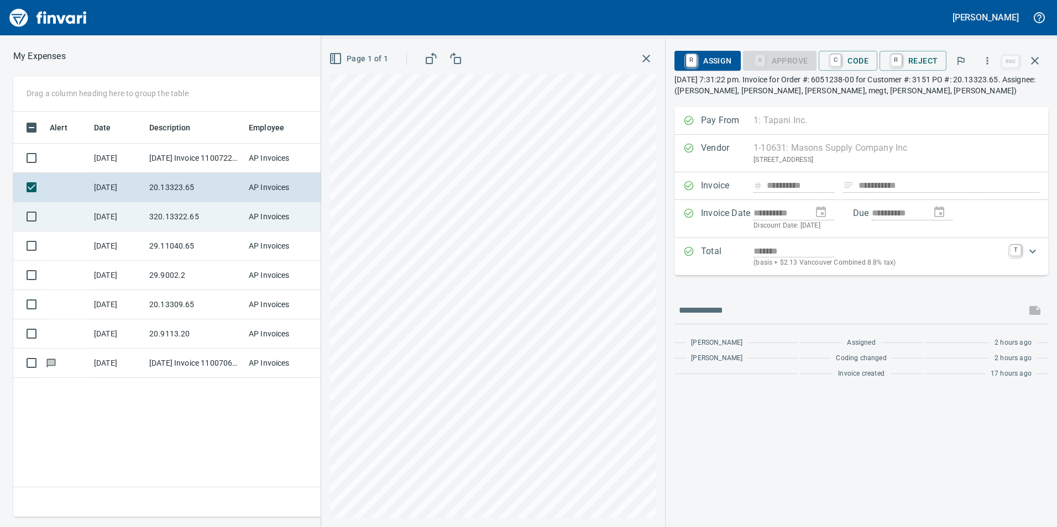
click at [132, 213] on td "[DATE]" at bounding box center [117, 216] width 55 height 29
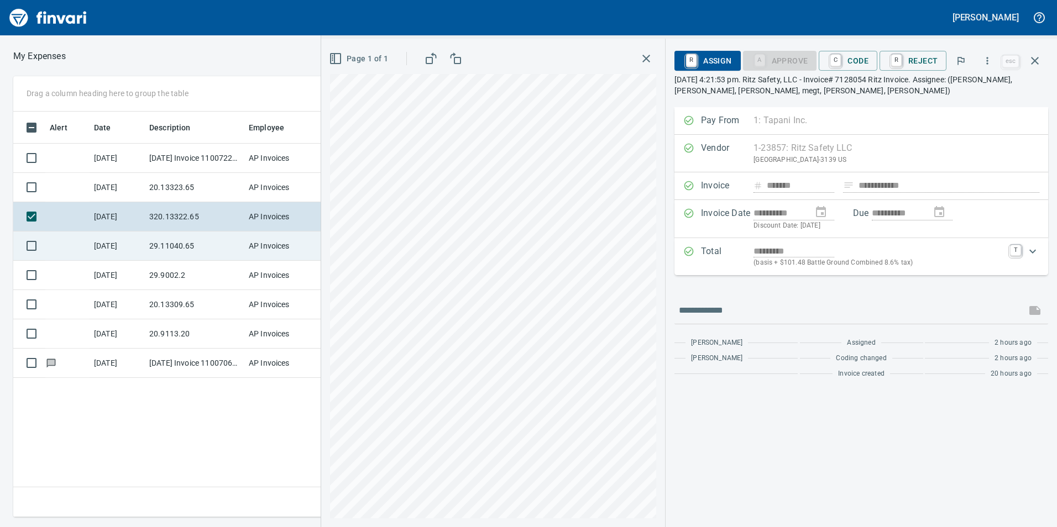
click at [141, 244] on td "[DATE]" at bounding box center [117, 246] width 55 height 29
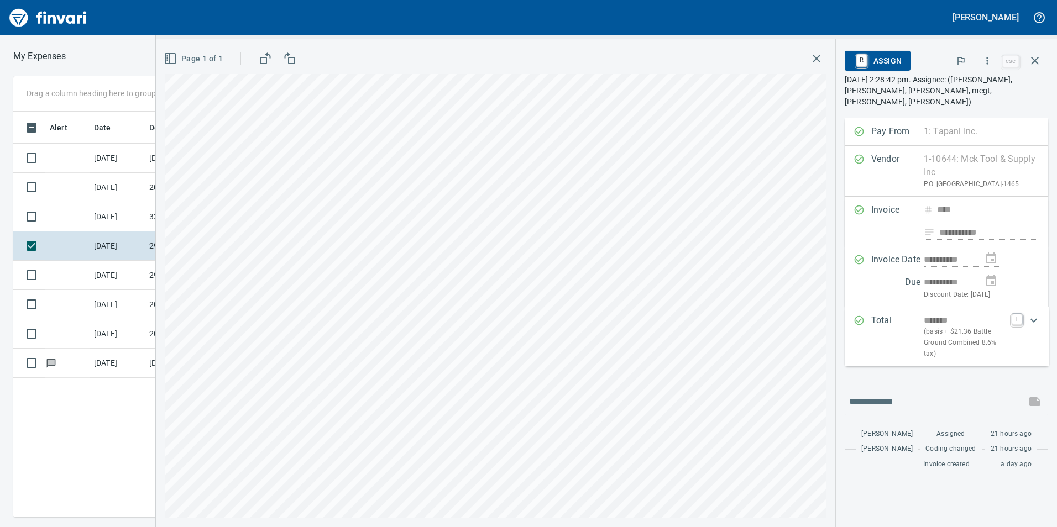
scroll to position [397, 745]
click at [987, 58] on icon "button" at bounding box center [987, 60] width 2 height 7
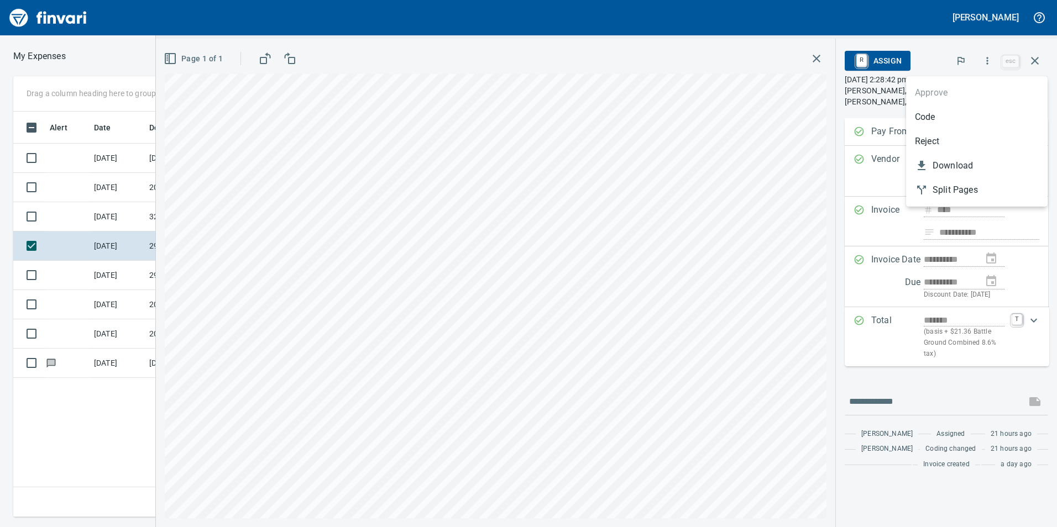
click at [940, 120] on span "Code" at bounding box center [977, 117] width 124 height 13
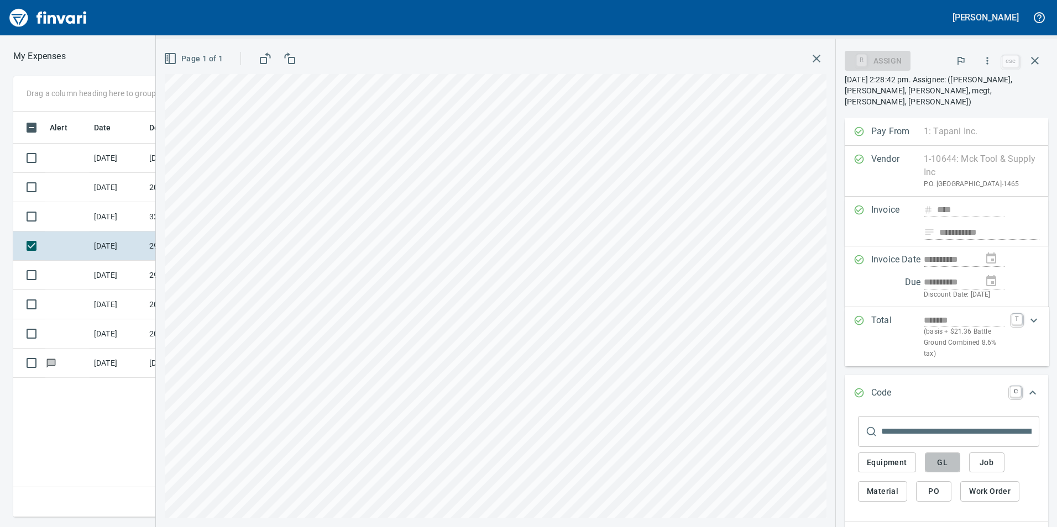
click at [952, 463] on button "GL" at bounding box center [941, 463] width 35 height 20
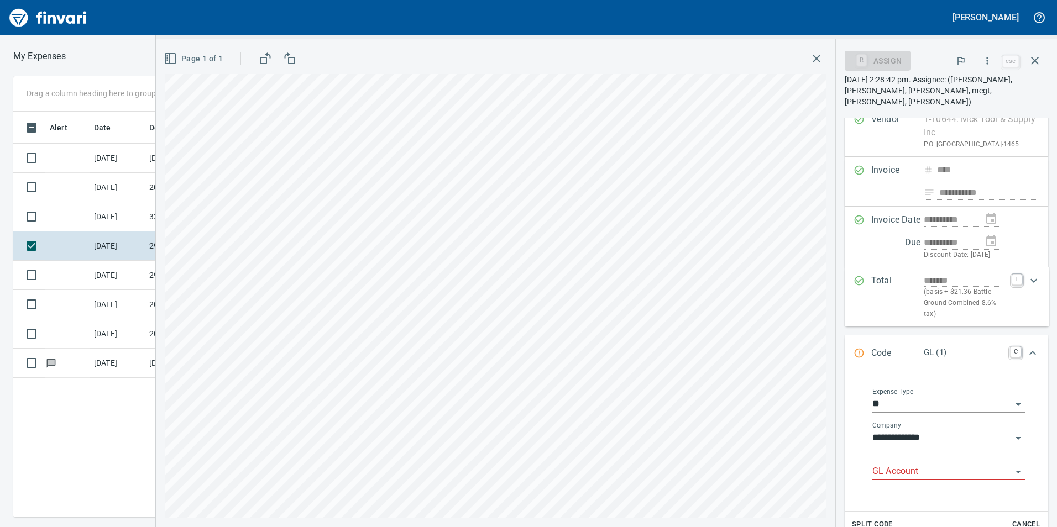
scroll to position [171, 0]
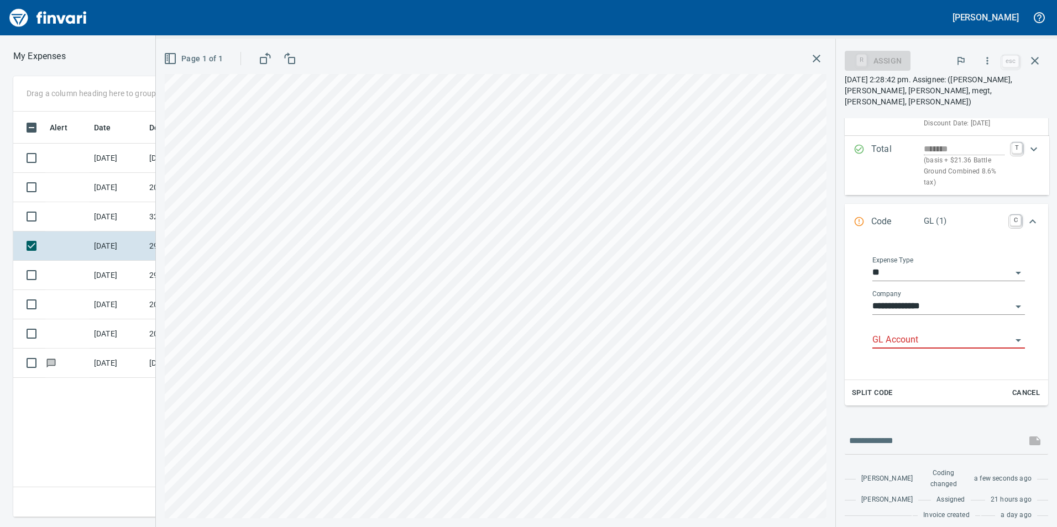
click at [929, 355] on div "GL Account" at bounding box center [948, 341] width 153 height 34
click at [925, 341] on input "GL Account" at bounding box center [941, 340] width 139 height 15
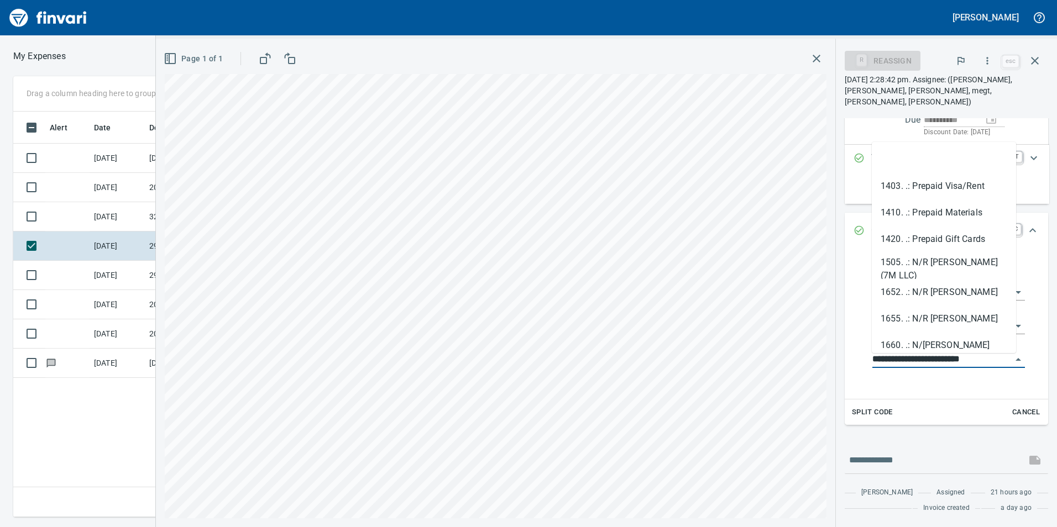
scroll to position [397, 745]
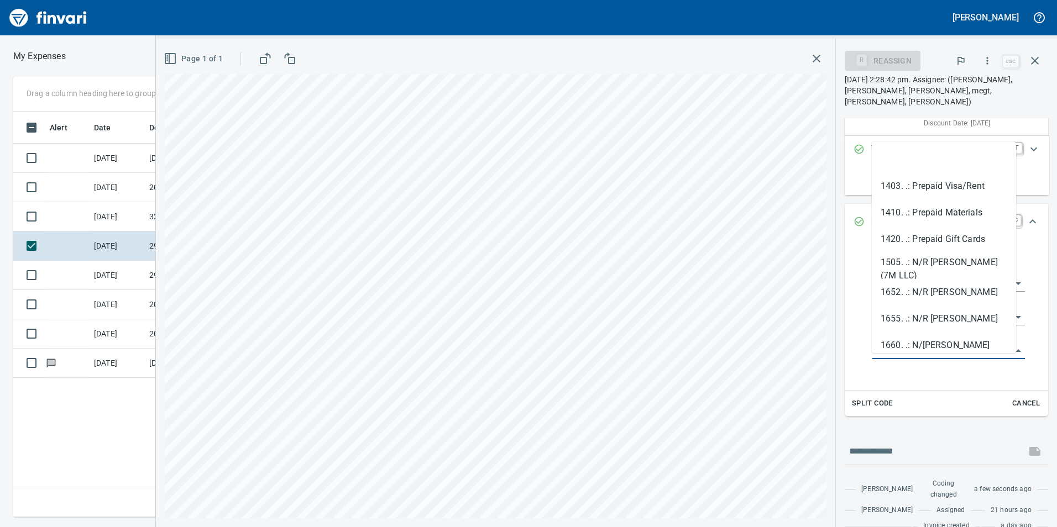
type input "**********"
click at [911, 368] on div "**********" at bounding box center [948, 351] width 153 height 34
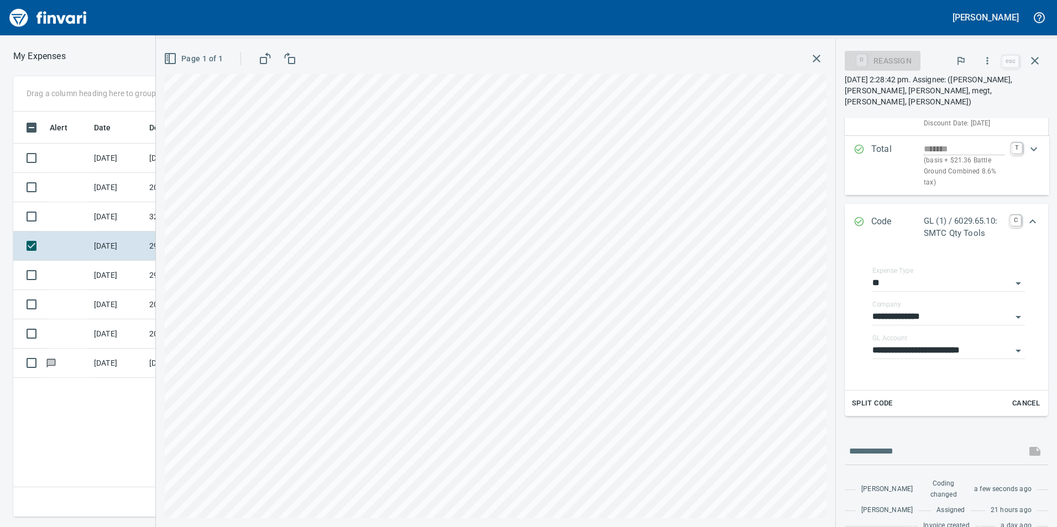
click at [1029, 219] on icon "Expand" at bounding box center [1032, 221] width 7 height 4
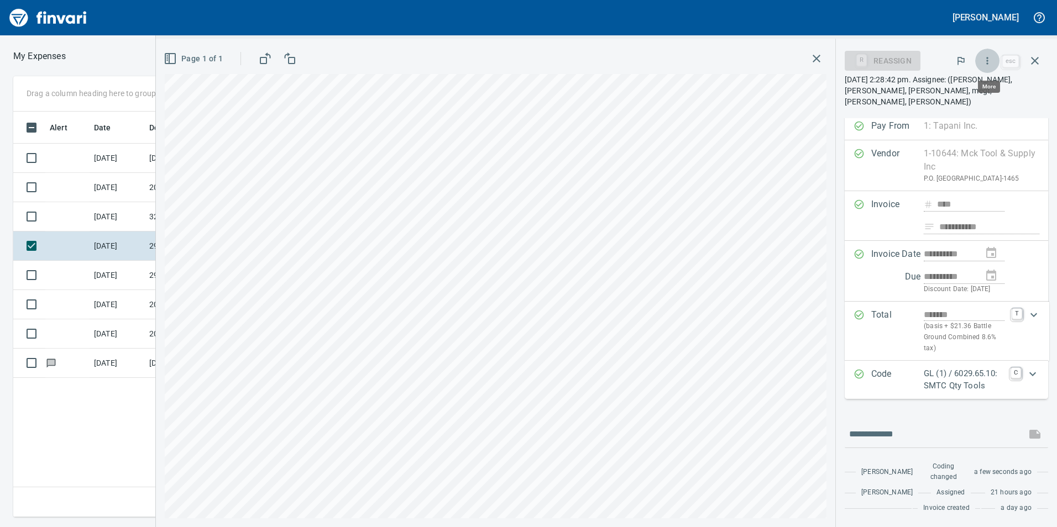
click at [985, 61] on icon "button" at bounding box center [986, 60] width 11 height 11
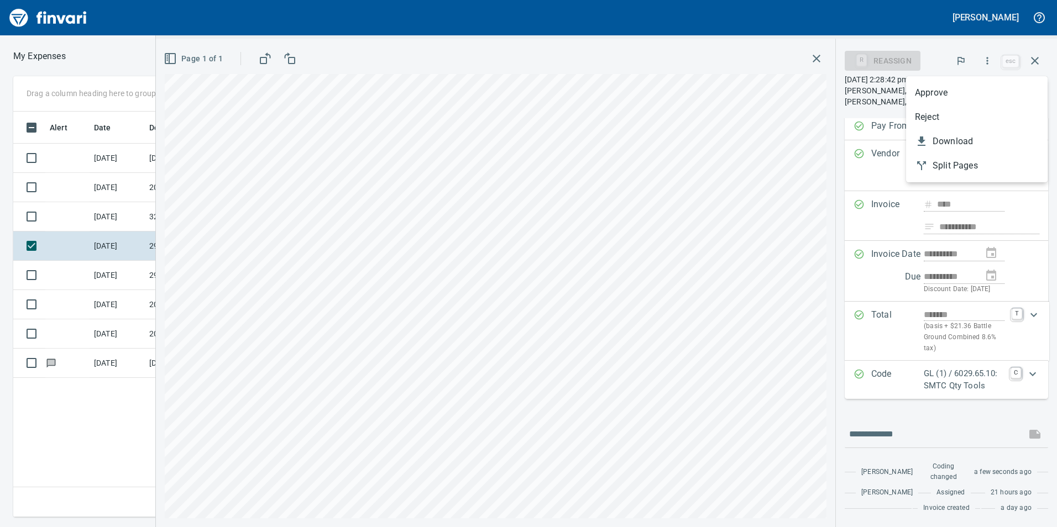
click at [968, 96] on span "Approve" at bounding box center [977, 92] width 124 height 13
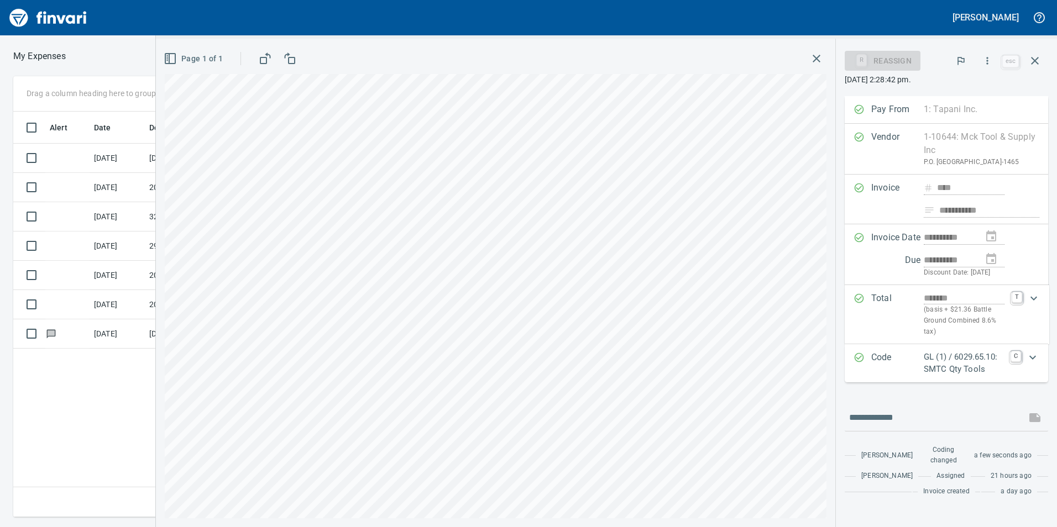
scroll to position [37, 0]
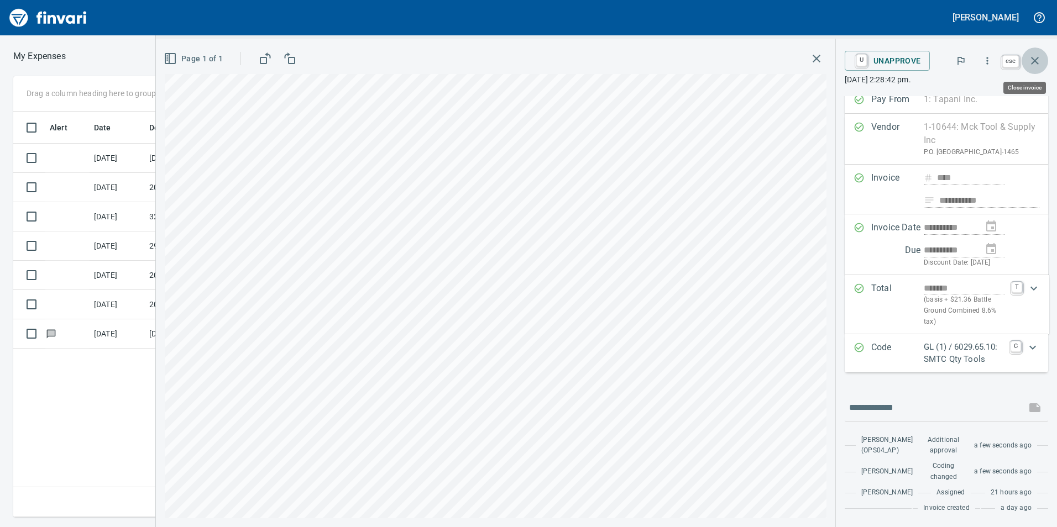
click at [1035, 60] on icon "button" at bounding box center [1035, 61] width 8 height 8
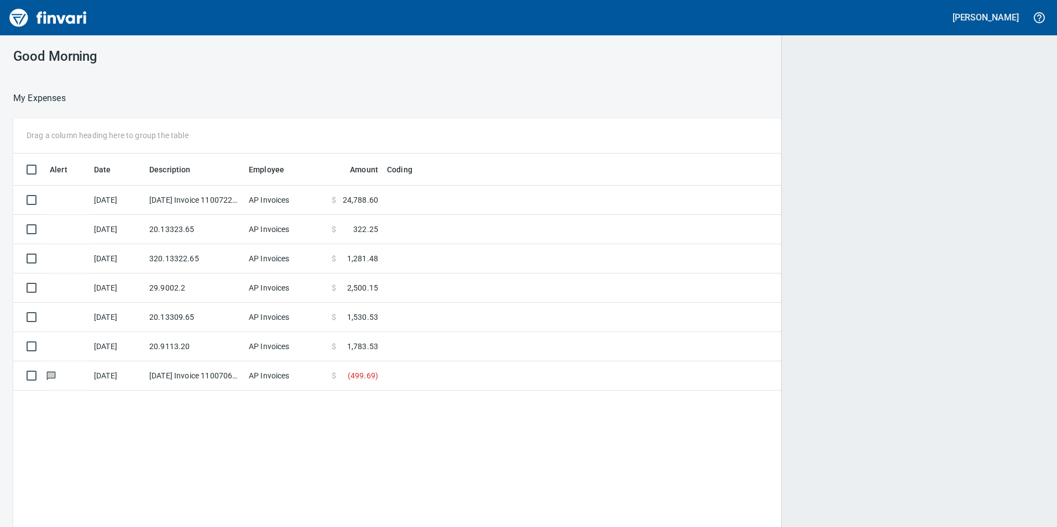
scroll to position [1, 1]
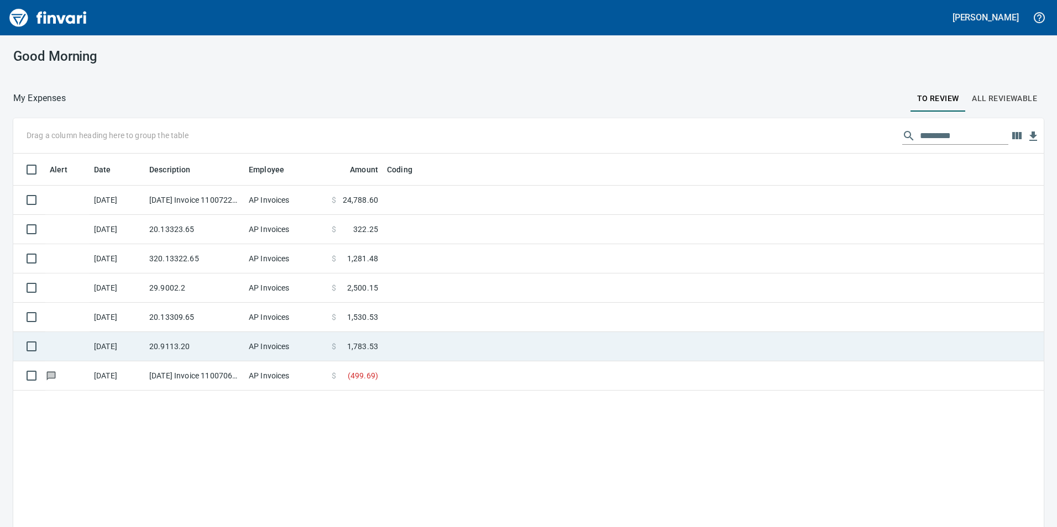
click at [258, 355] on td "AP Invoices" at bounding box center [285, 346] width 83 height 29
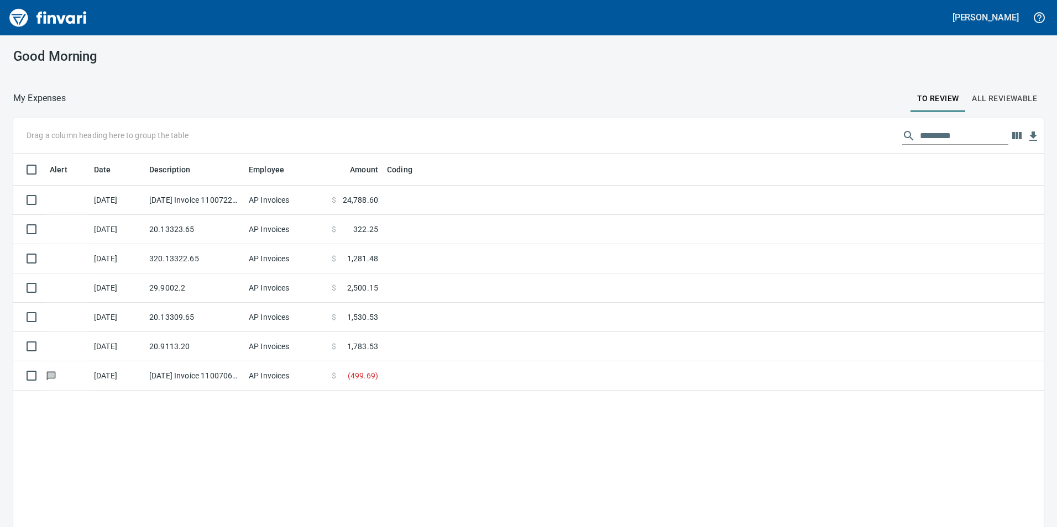
scroll to position [397, 745]
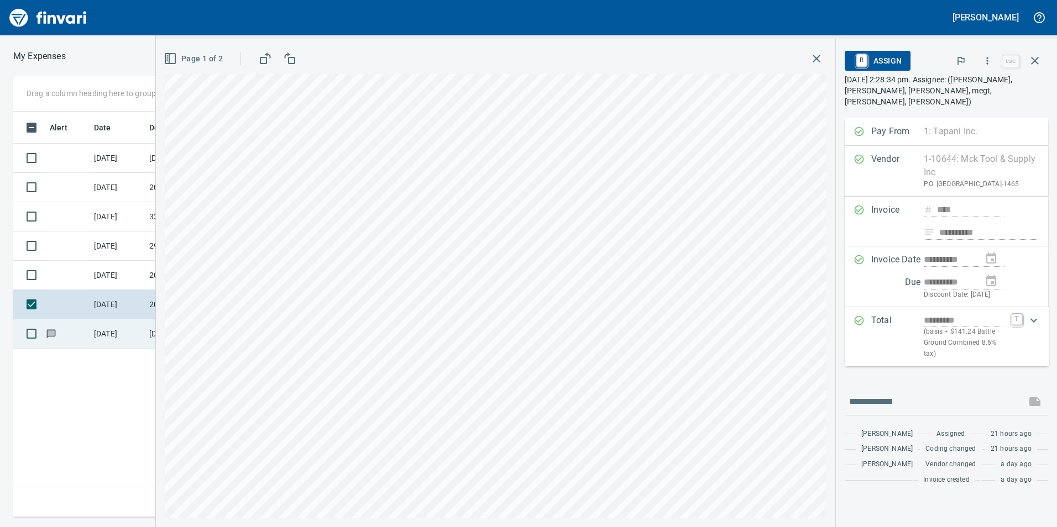
click at [126, 333] on td "[DATE]" at bounding box center [117, 333] width 55 height 29
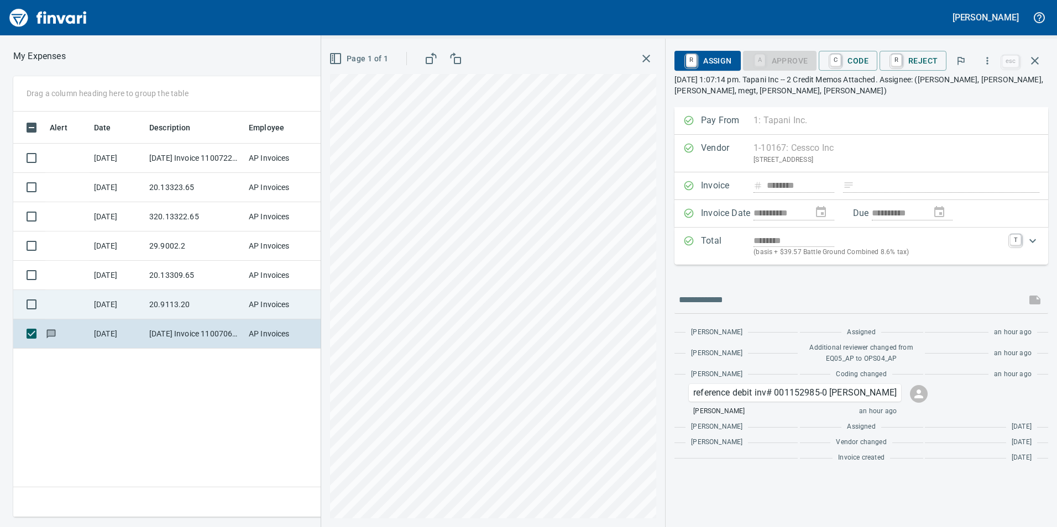
click at [146, 296] on td "20.9113.20" at bounding box center [194, 304] width 99 height 29
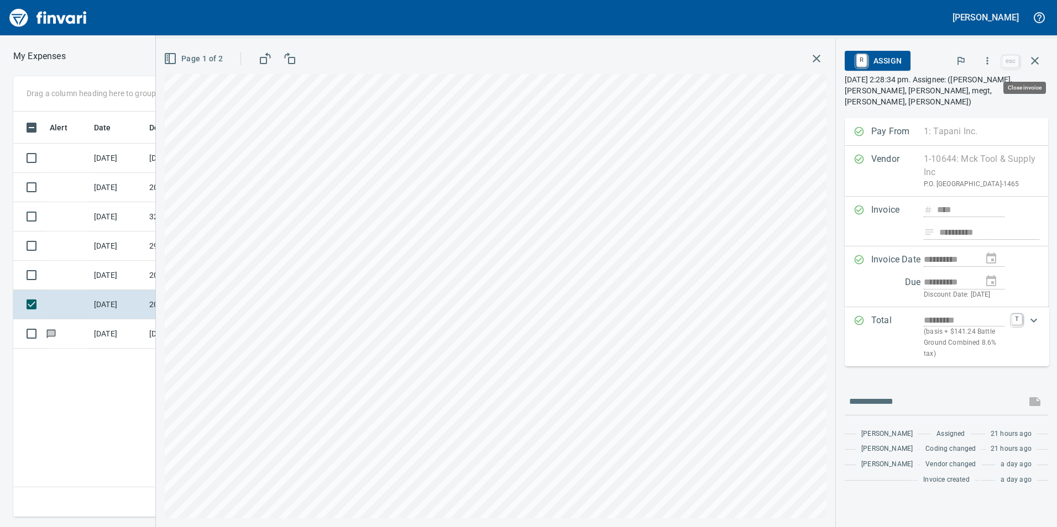
scroll to position [397, 745]
click at [984, 54] on button "button" at bounding box center [987, 61] width 24 height 24
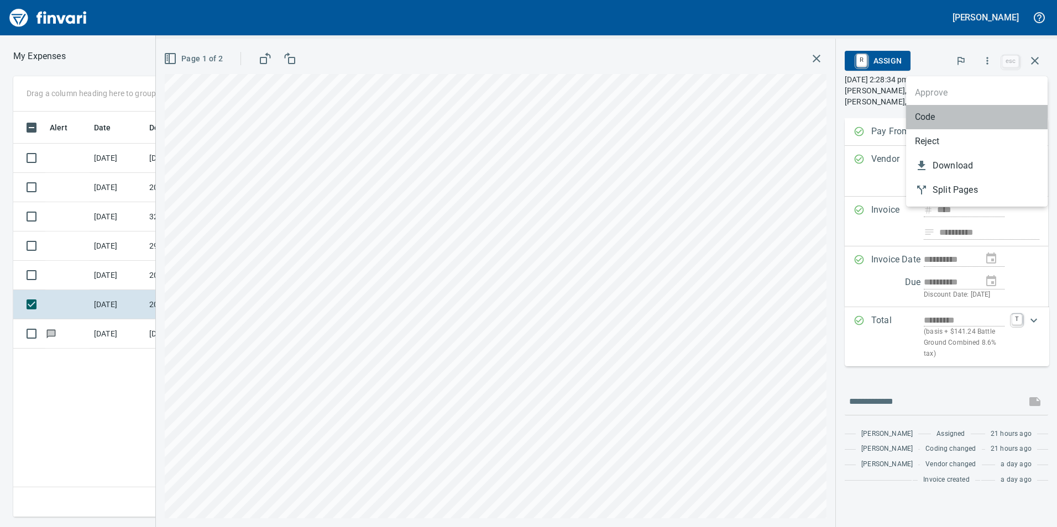
click at [940, 119] on span "Code" at bounding box center [977, 117] width 124 height 13
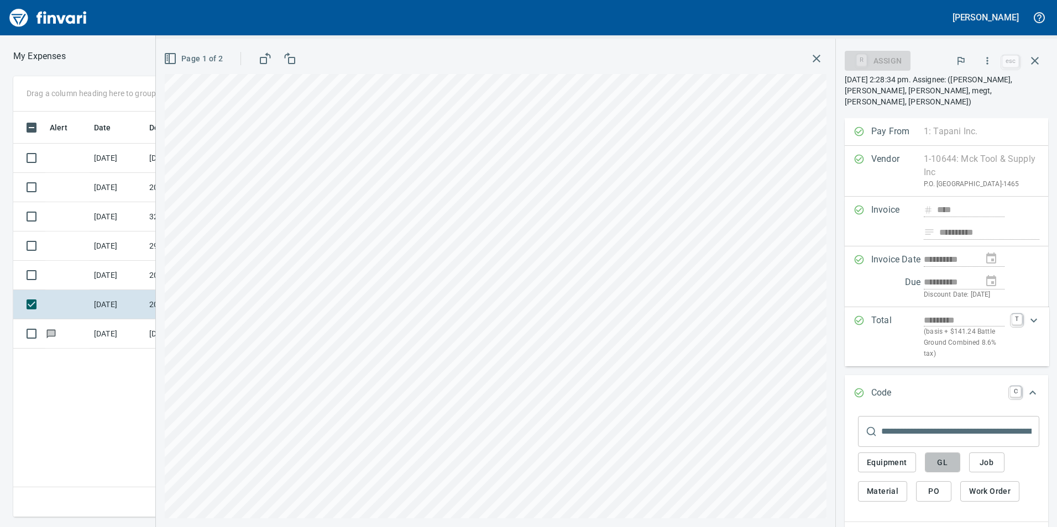
click at [940, 467] on span "GL" at bounding box center [942, 463] width 18 height 14
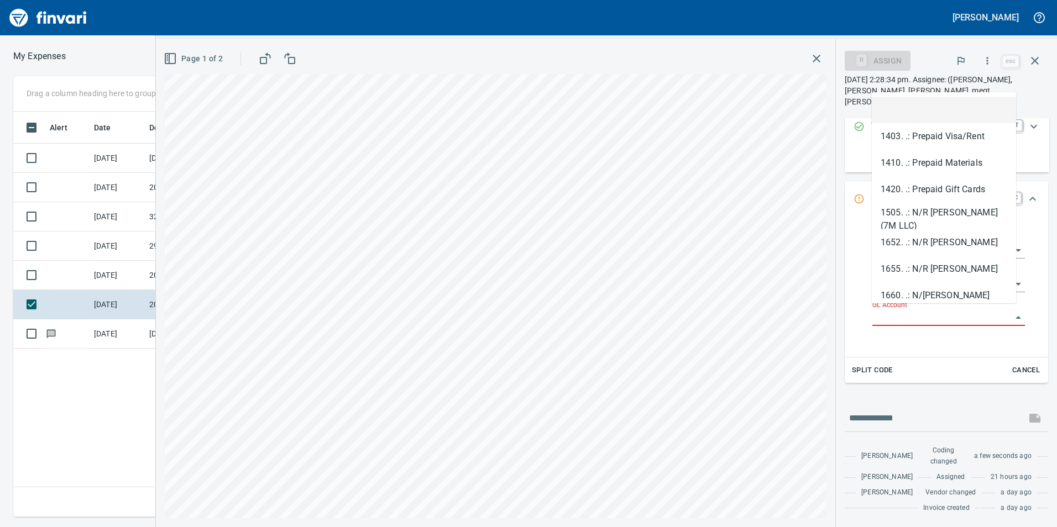
click at [897, 312] on input "GL Account" at bounding box center [941, 317] width 139 height 15
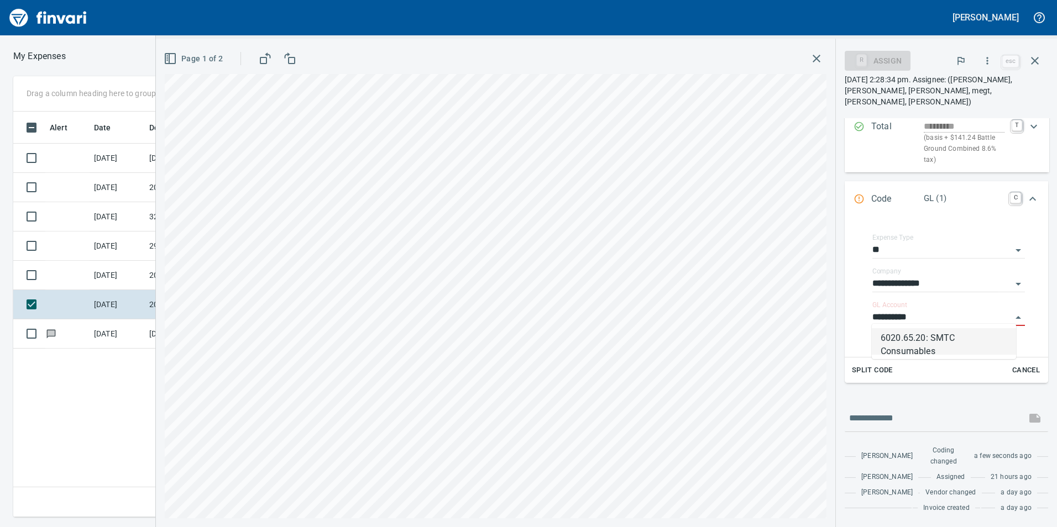
click at [918, 341] on li "6020.65.20: SMTC Consumables" at bounding box center [943, 341] width 144 height 27
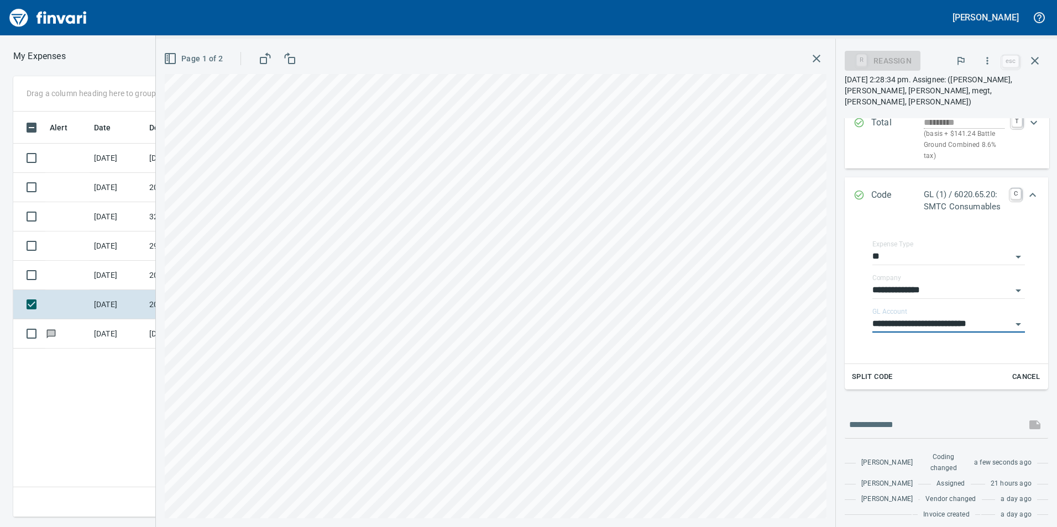
type input "**********"
click at [1031, 190] on div "Expand" at bounding box center [1032, 195] width 27 height 27
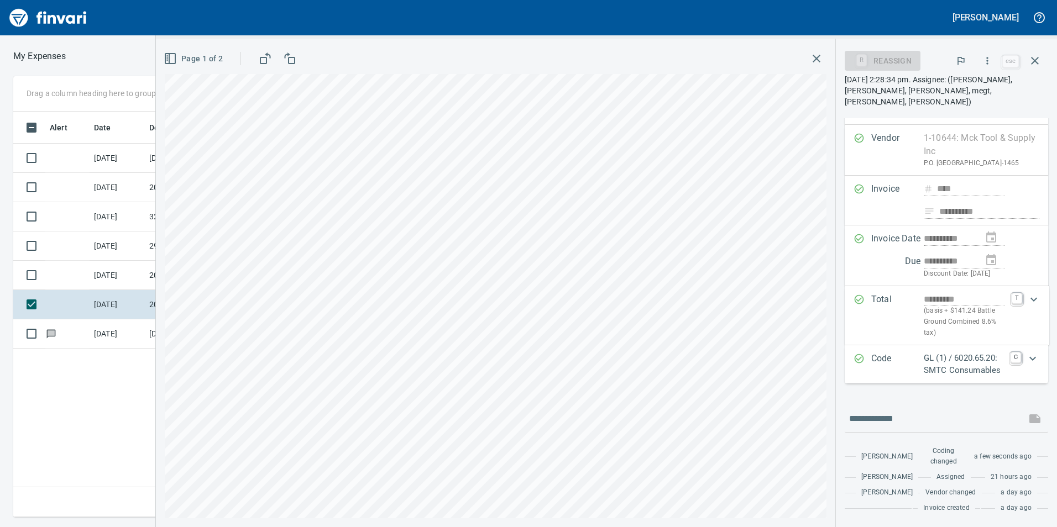
scroll to position [64, 0]
click at [990, 59] on icon "button" at bounding box center [986, 60] width 11 height 11
click at [941, 100] on li "Approve" at bounding box center [976, 93] width 141 height 24
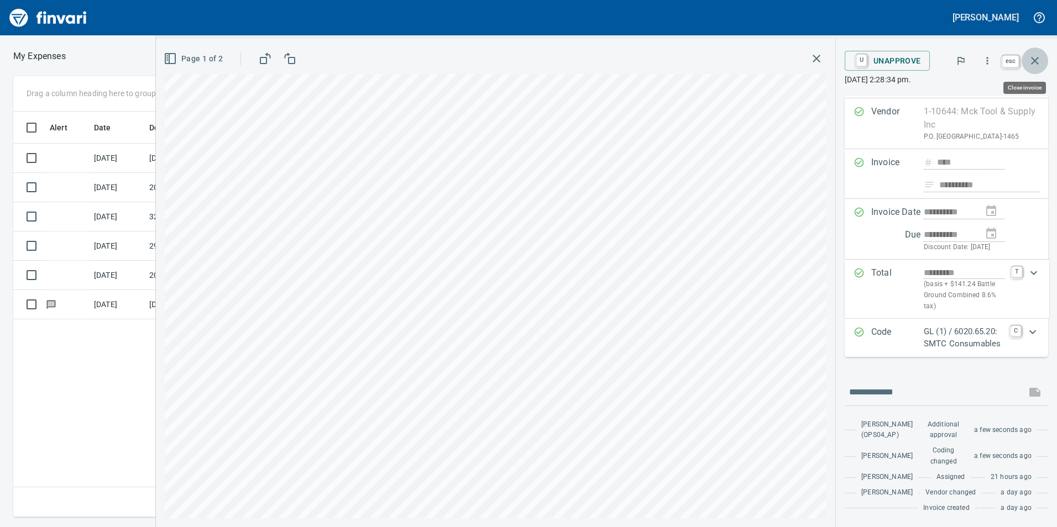
click at [1038, 64] on icon "button" at bounding box center [1034, 60] width 13 height 13
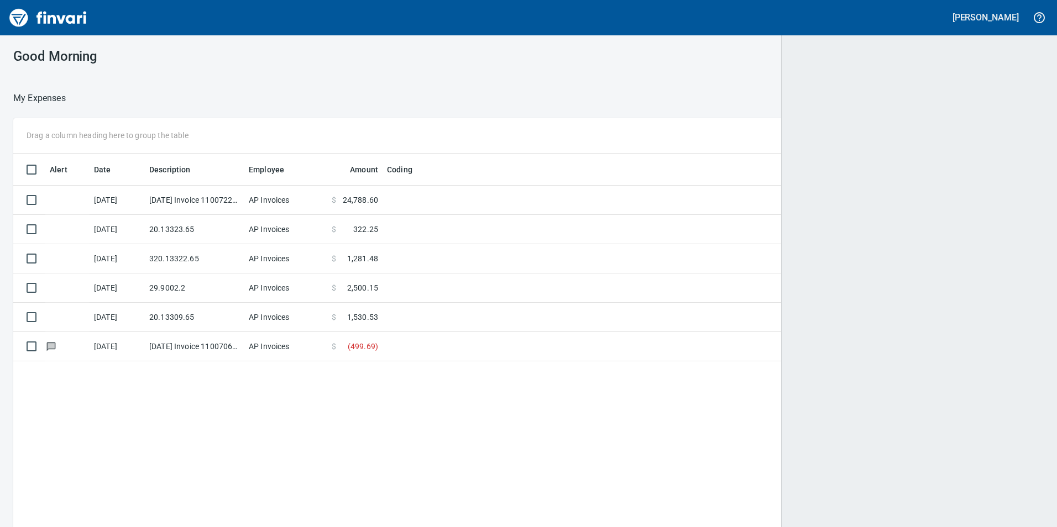
scroll to position [1, 1]
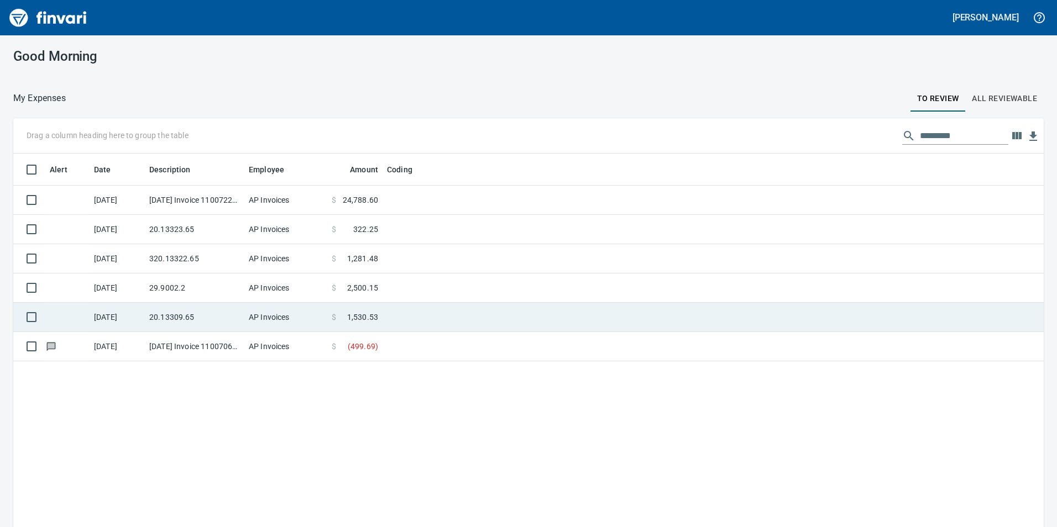
click at [211, 310] on td "20.13309.65" at bounding box center [194, 317] width 99 height 29
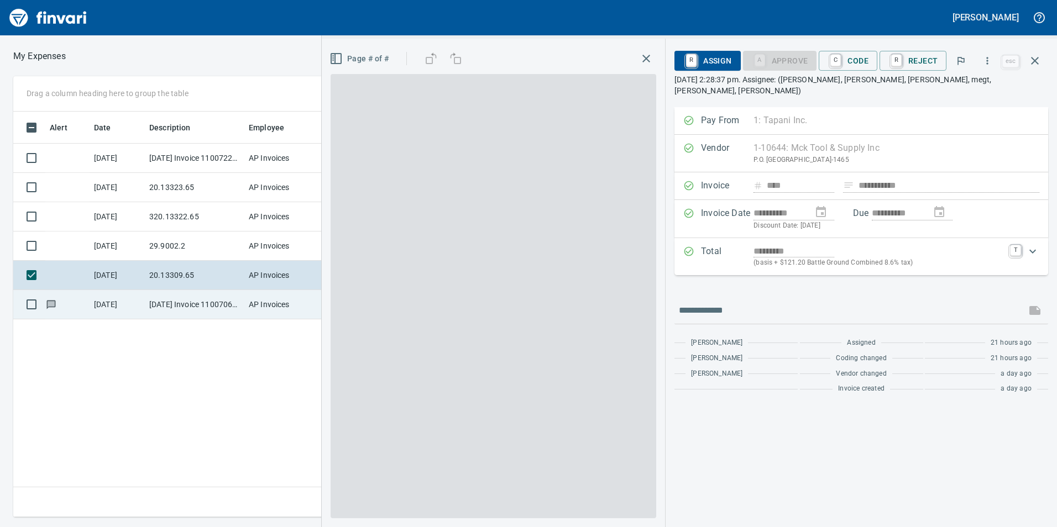
scroll to position [397, 745]
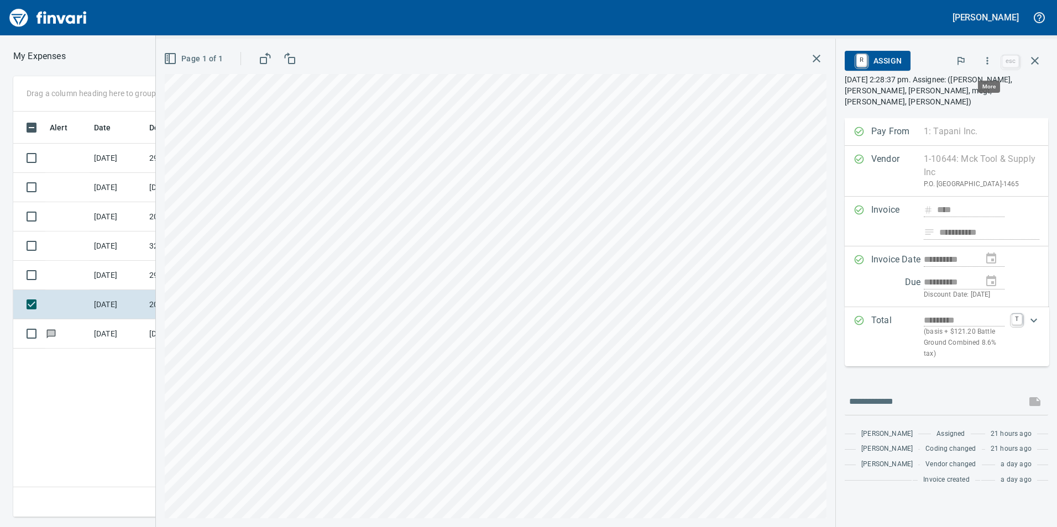
scroll to position [397, 745]
click at [998, 59] on button "button" at bounding box center [987, 61] width 24 height 24
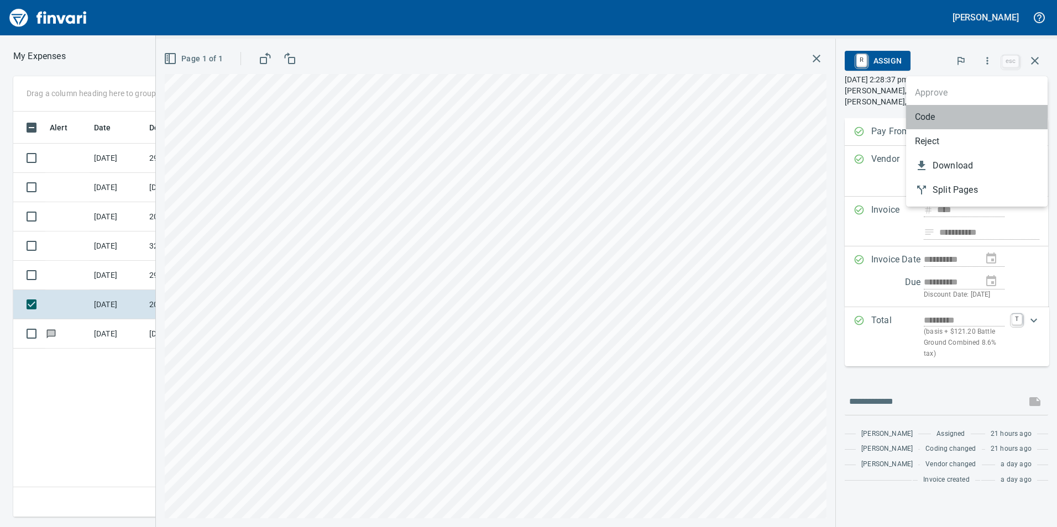
click at [976, 106] on li "Code" at bounding box center [976, 117] width 141 height 24
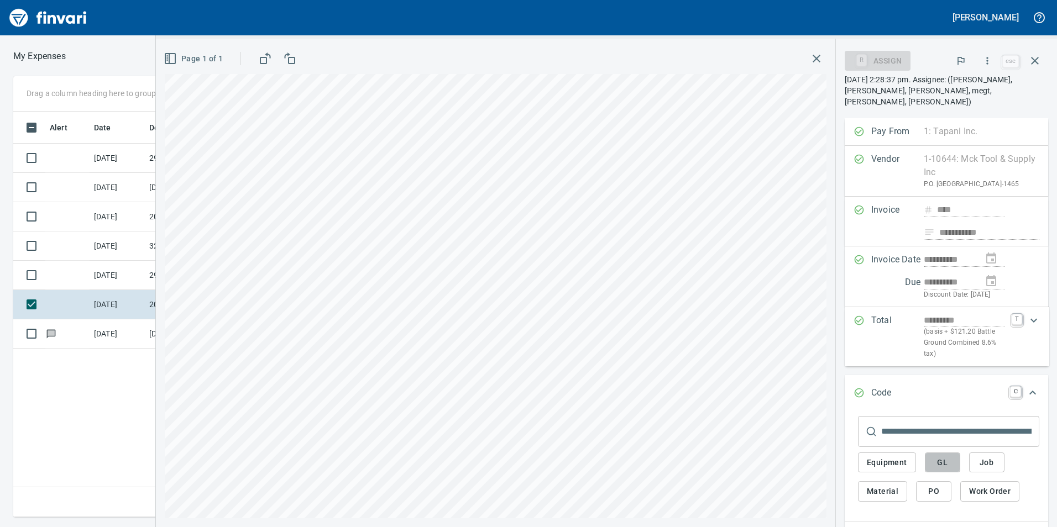
click at [952, 463] on button "GL" at bounding box center [941, 463] width 35 height 20
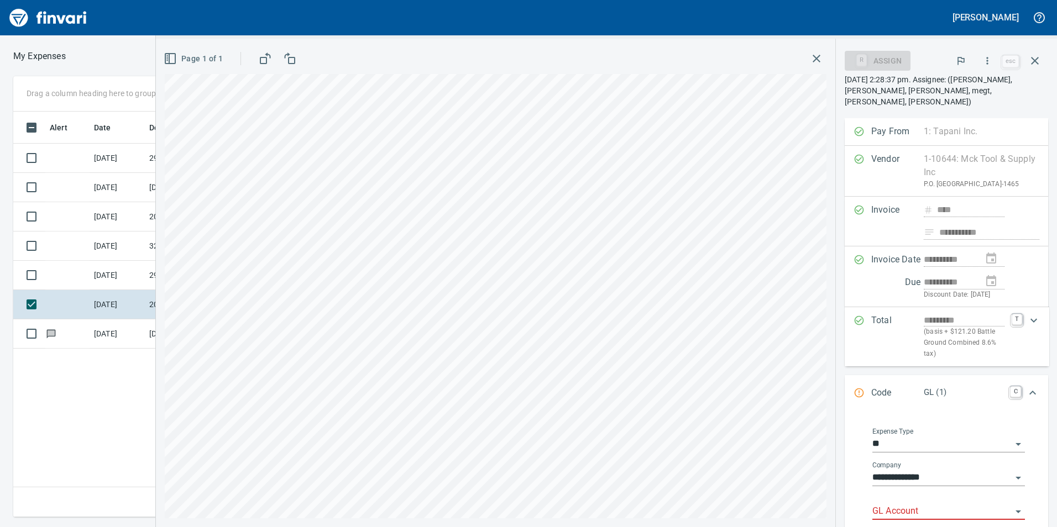
drag, startPoint x: 932, startPoint y: 439, endPoint x: 926, endPoint y: 456, distance: 18.2
click at [932, 440] on input "**" at bounding box center [941, 444] width 139 height 15
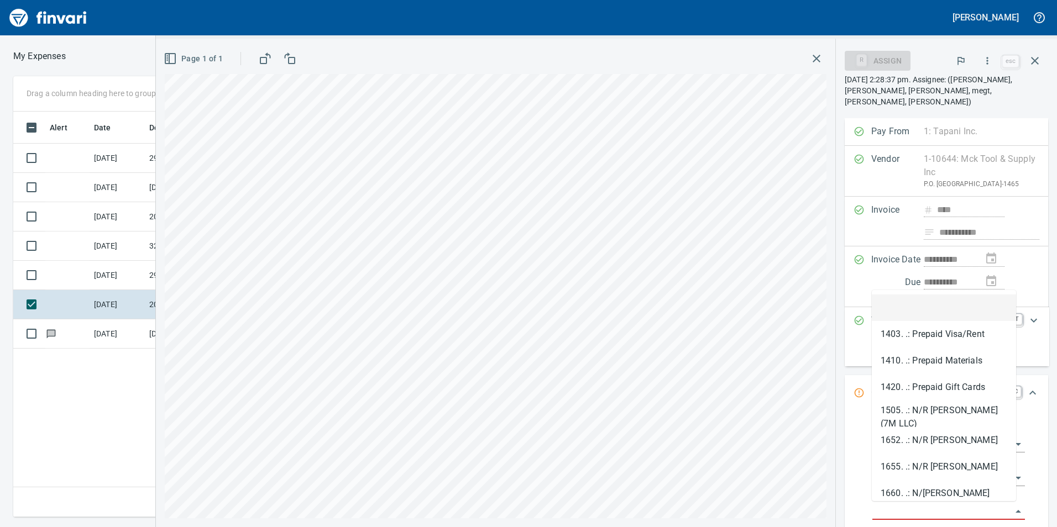
click at [941, 507] on input "GL Account" at bounding box center [941, 511] width 139 height 15
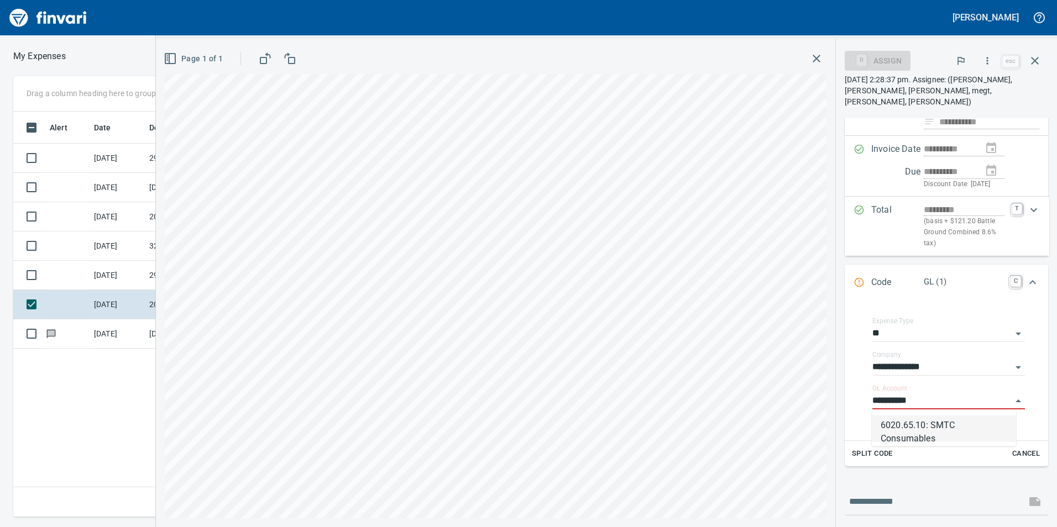
click at [919, 432] on li "6020.65.10: SMTC Consumables" at bounding box center [943, 429] width 144 height 27
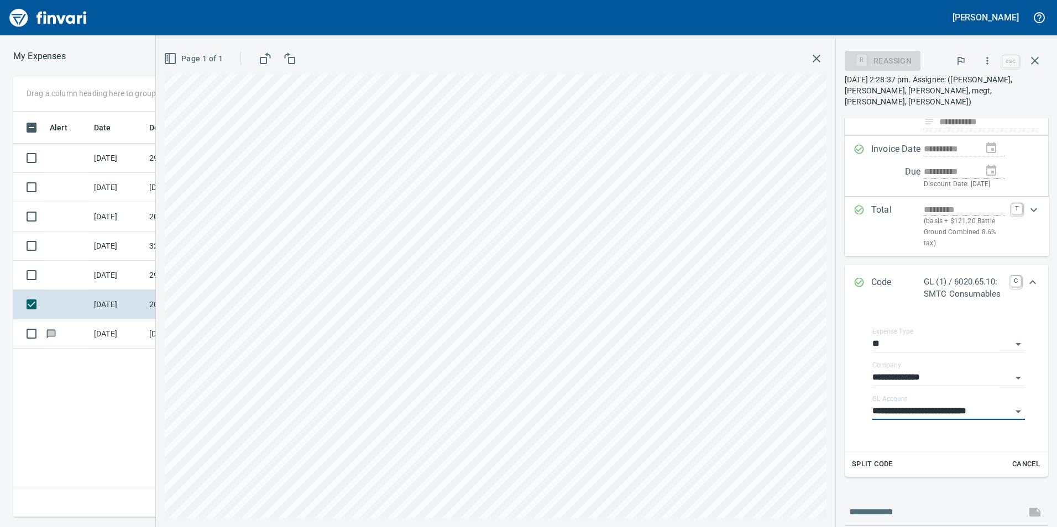
type input "**********"
click at [1028, 281] on icon "Expand" at bounding box center [1032, 282] width 13 height 13
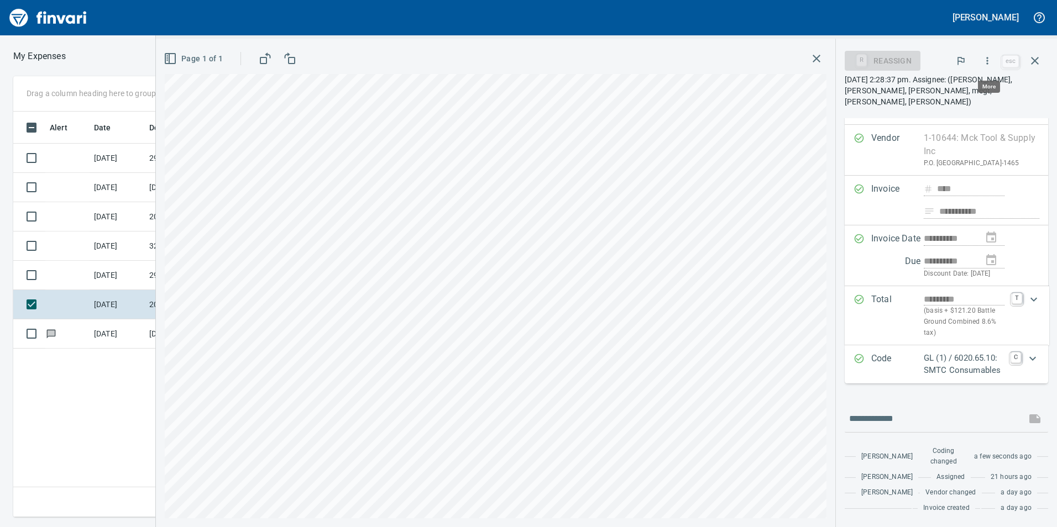
click at [991, 60] on icon "button" at bounding box center [986, 60] width 11 height 11
click at [945, 100] on li "Approve" at bounding box center [976, 93] width 141 height 24
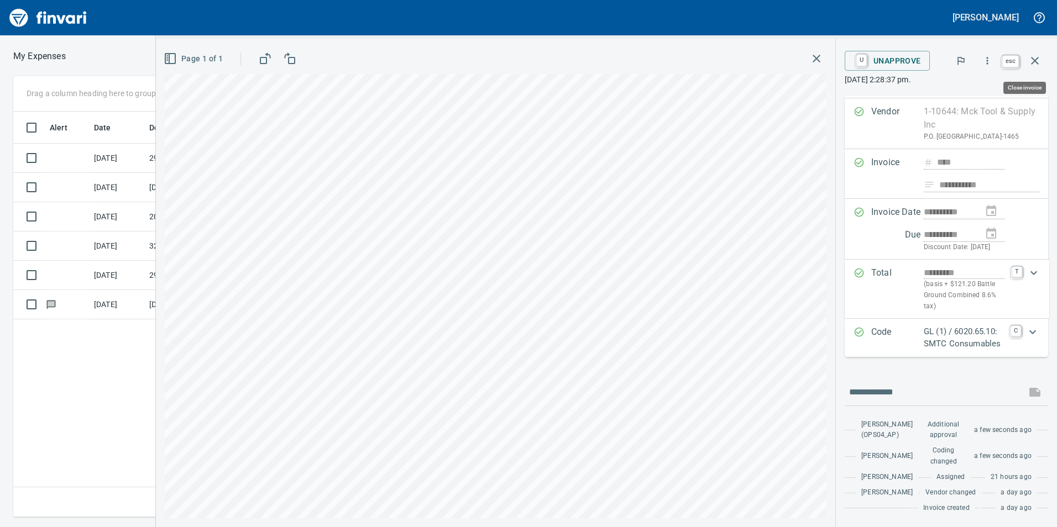
click at [1033, 60] on icon "button" at bounding box center [1035, 61] width 8 height 8
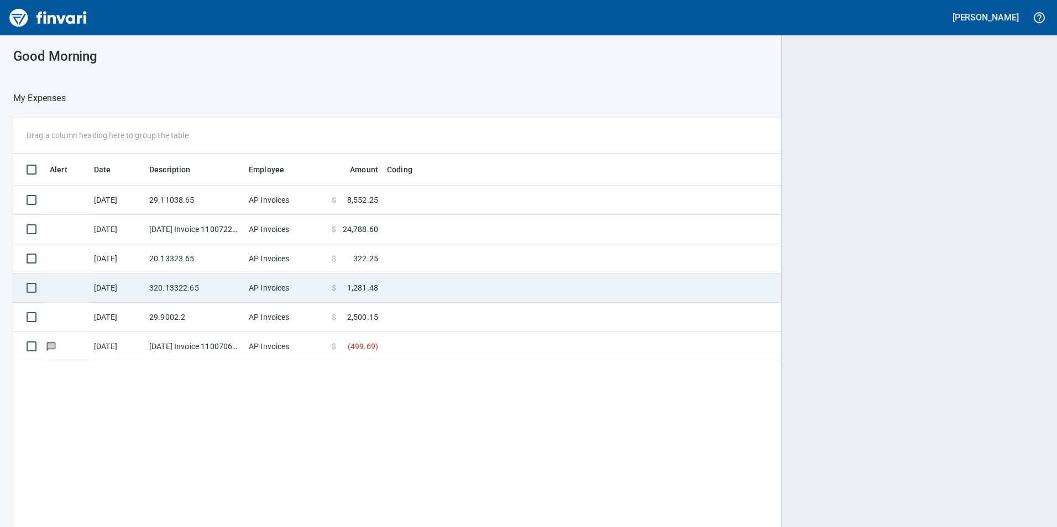
scroll to position [397, 1012]
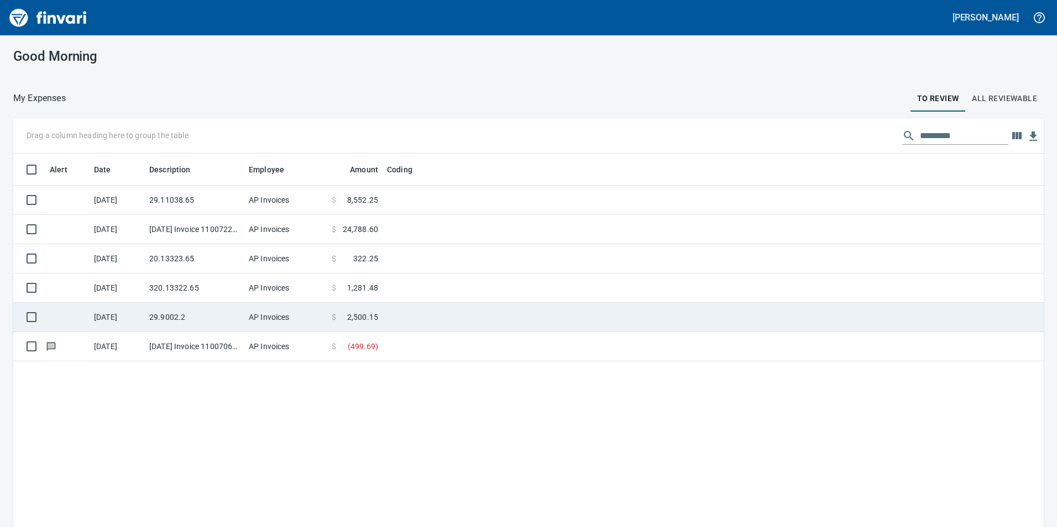
click at [203, 324] on td "29.9002.2" at bounding box center [194, 317] width 99 height 29
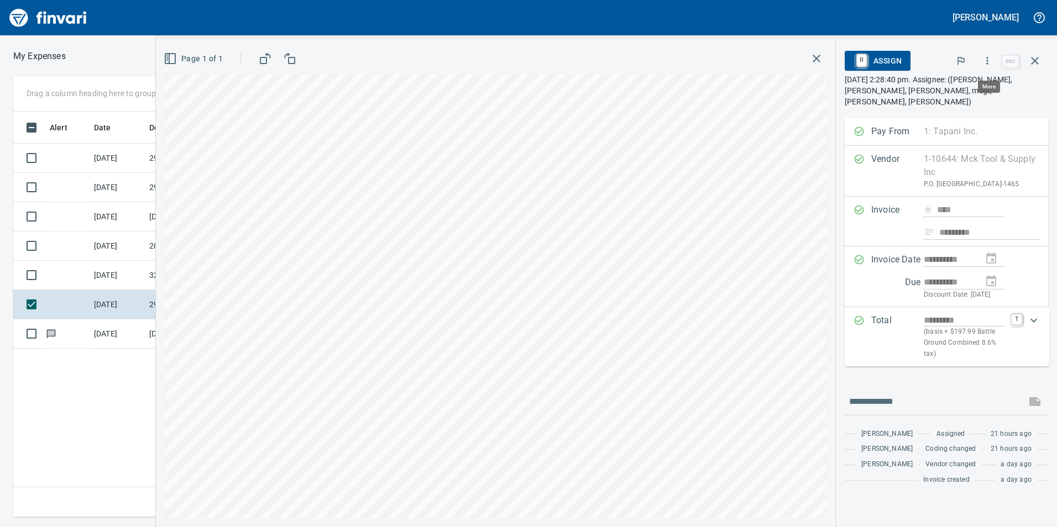
scroll to position [397, 745]
click at [983, 64] on icon "button" at bounding box center [986, 60] width 11 height 11
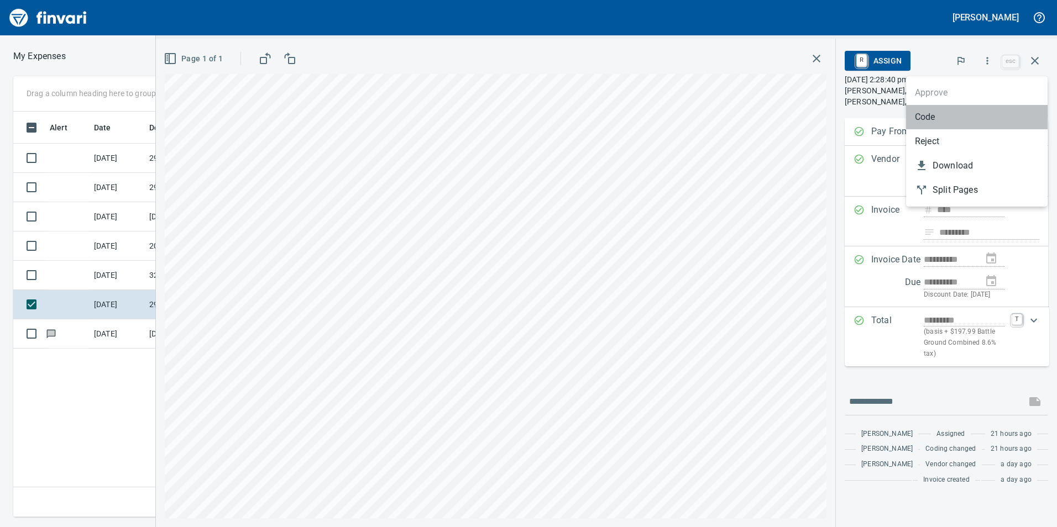
click at [961, 125] on li "Code" at bounding box center [976, 117] width 141 height 24
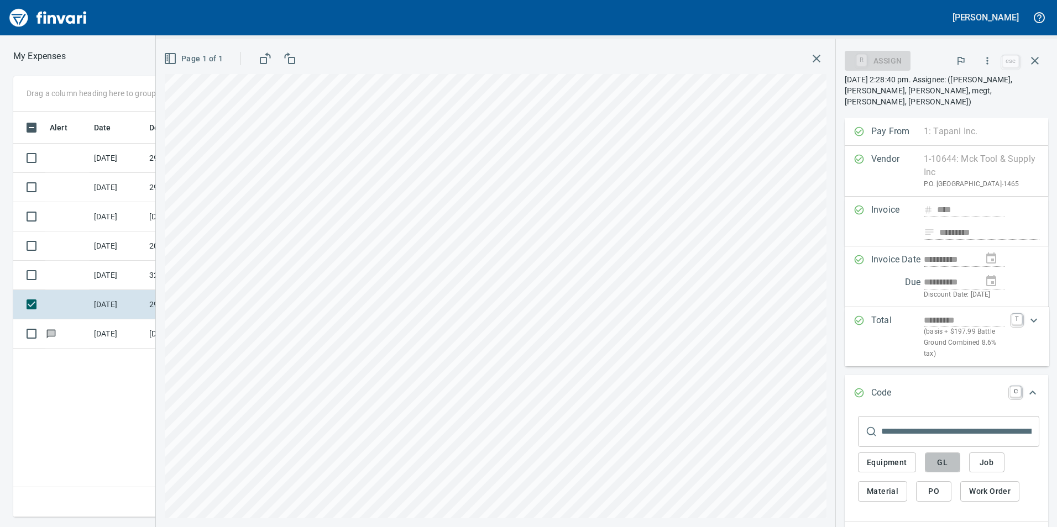
click at [937, 470] on button "GL" at bounding box center [941, 463] width 35 height 20
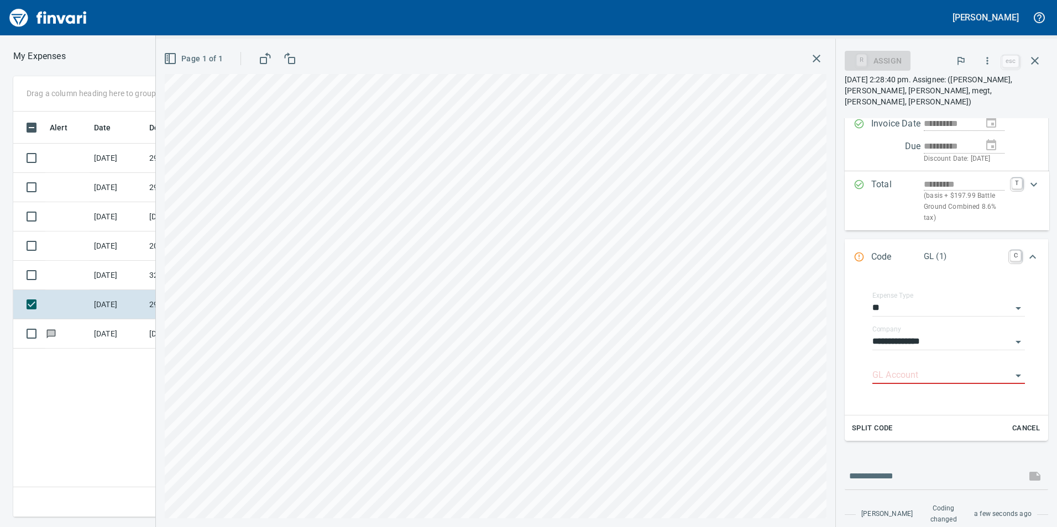
scroll to position [166, 0]
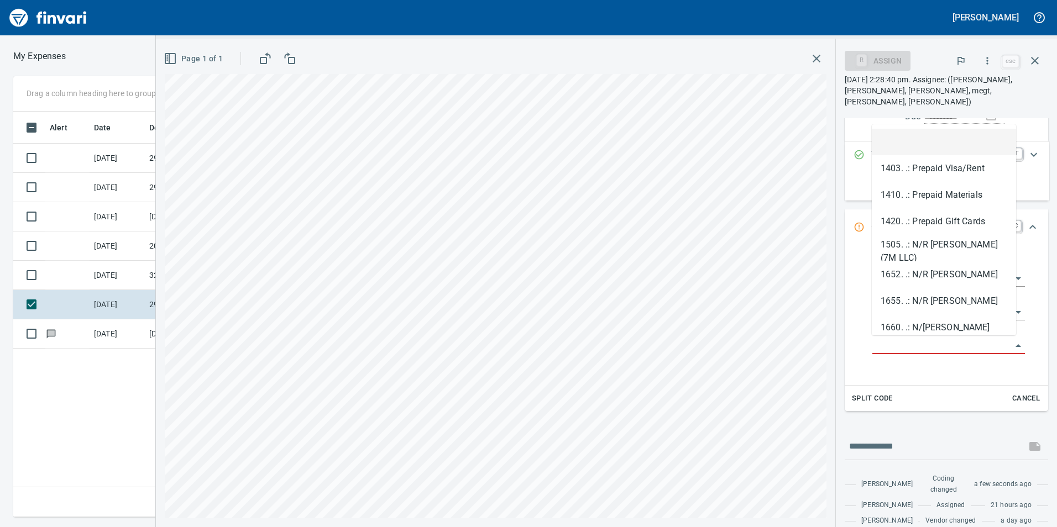
click at [899, 344] on input "GL Account" at bounding box center [941, 345] width 139 height 15
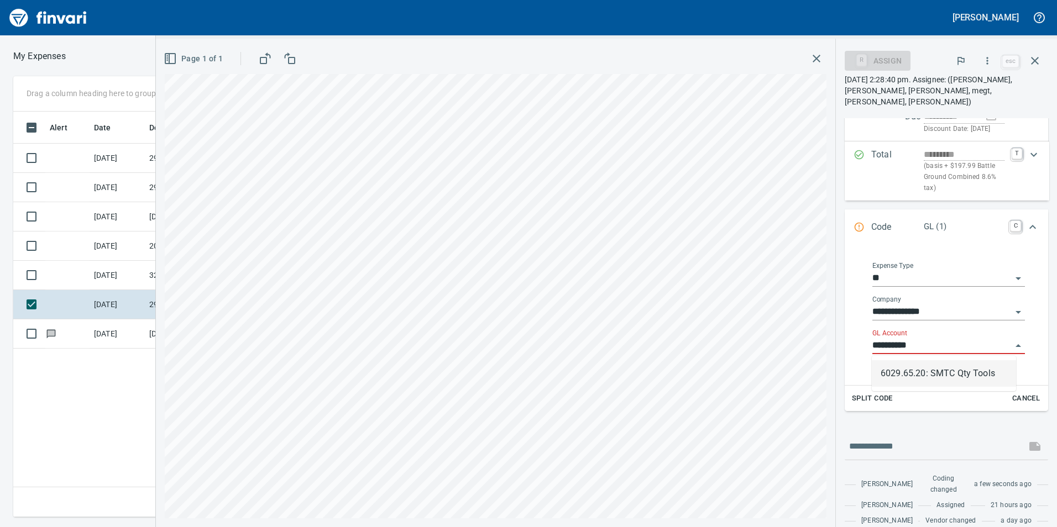
scroll to position [397, 745]
click at [913, 371] on li "6029.65.20: SMTC Qty Tools" at bounding box center [943, 373] width 144 height 27
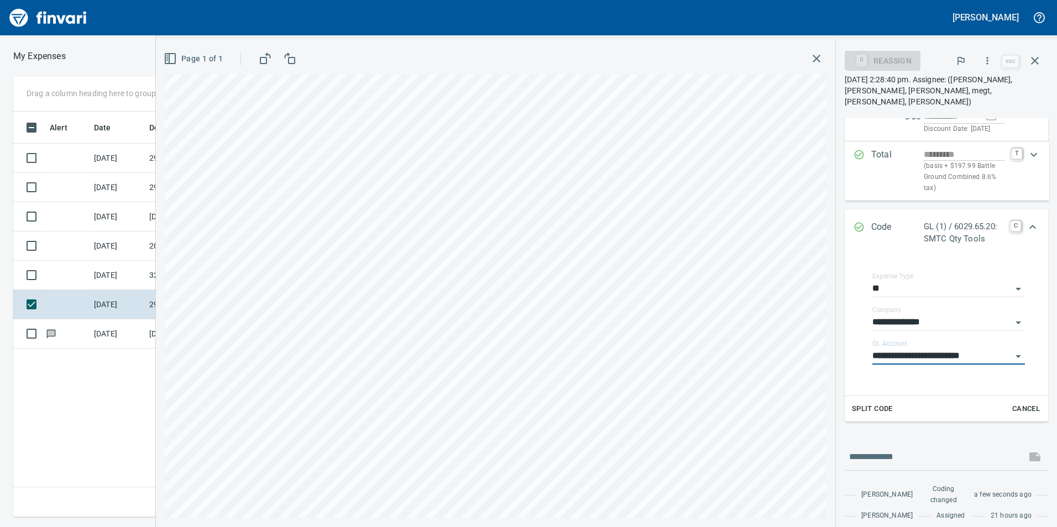
type input "**********"
drag, startPoint x: 1027, startPoint y: 228, endPoint x: 988, endPoint y: 295, distance: 77.2
click at [1027, 229] on icon "Expand" at bounding box center [1032, 226] width 13 height 13
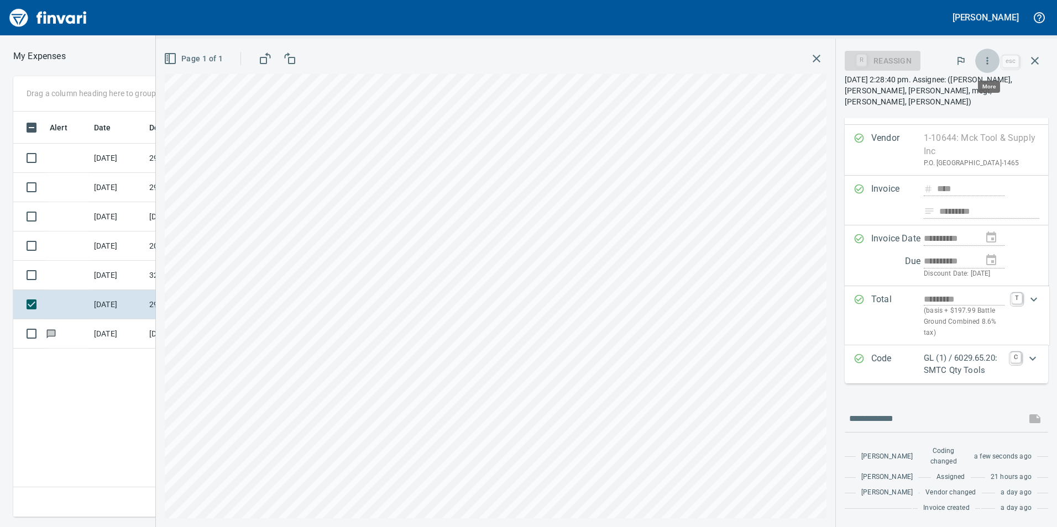
click at [984, 62] on icon "button" at bounding box center [986, 60] width 11 height 11
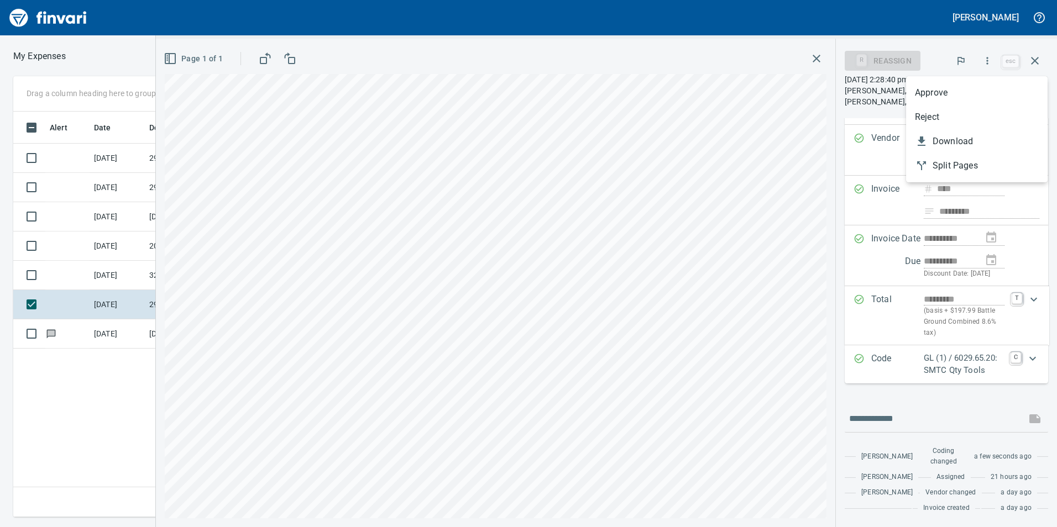
click at [975, 98] on span "Approve" at bounding box center [977, 92] width 124 height 13
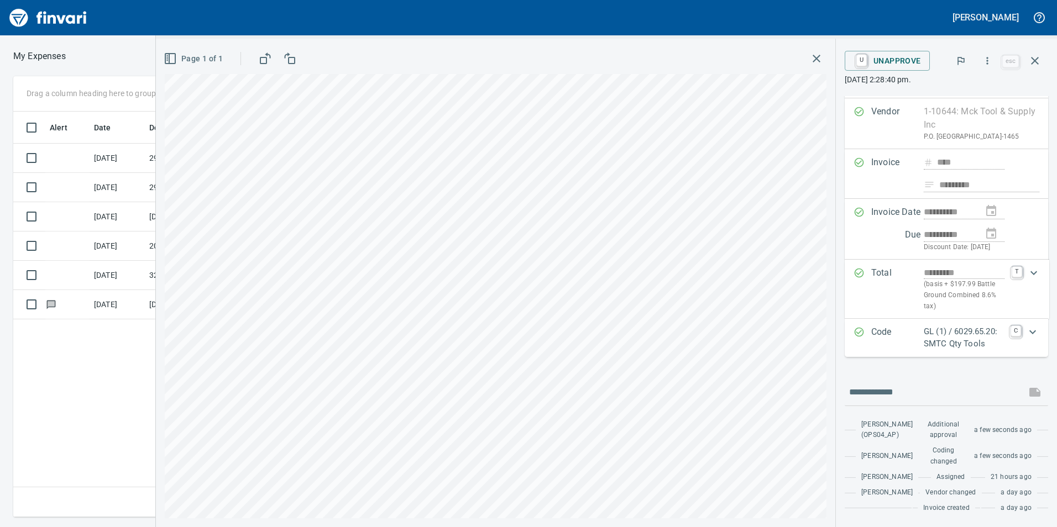
scroll to position [64, 0]
click at [1037, 60] on icon "button" at bounding box center [1034, 60] width 13 height 13
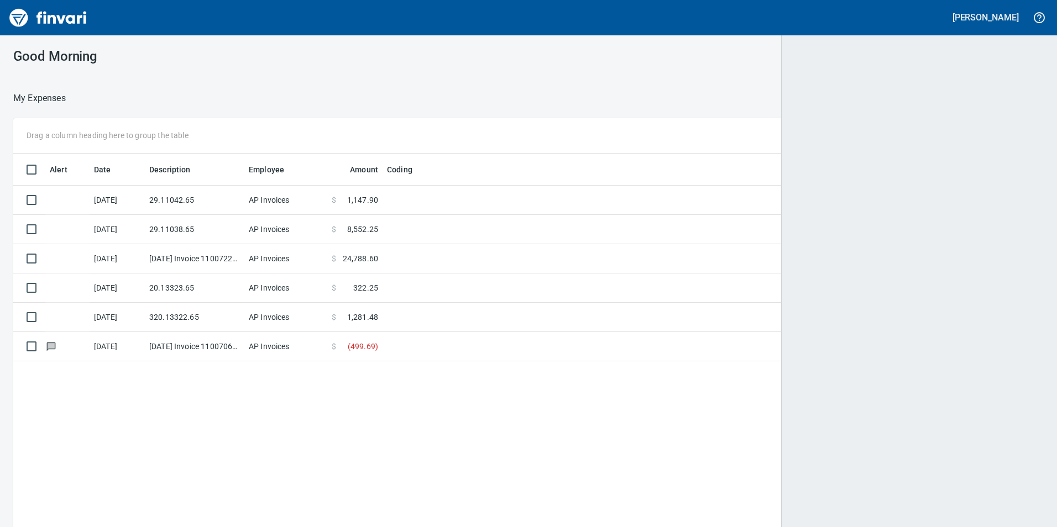
scroll to position [397, 1011]
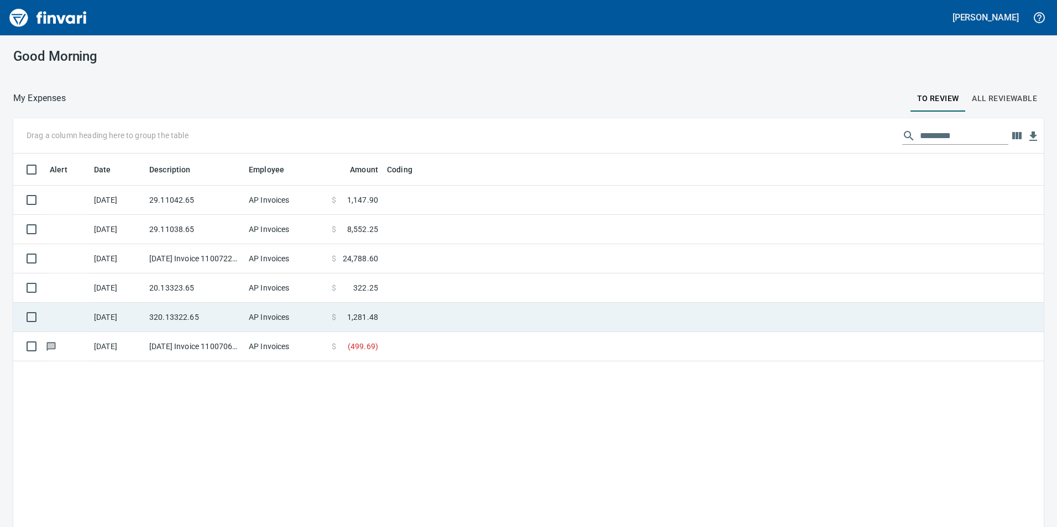
click at [229, 318] on td "320.13322.65" at bounding box center [194, 317] width 99 height 29
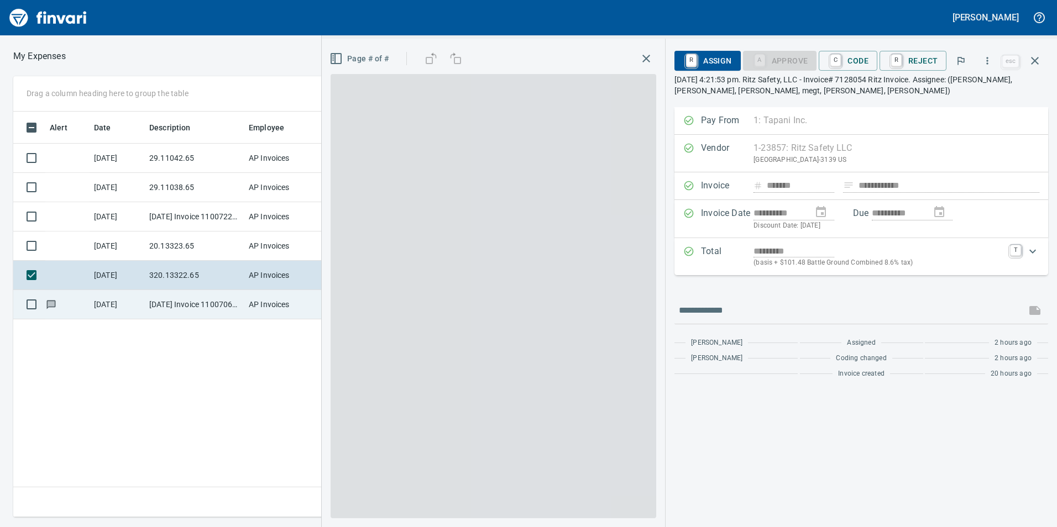
scroll to position [397, 745]
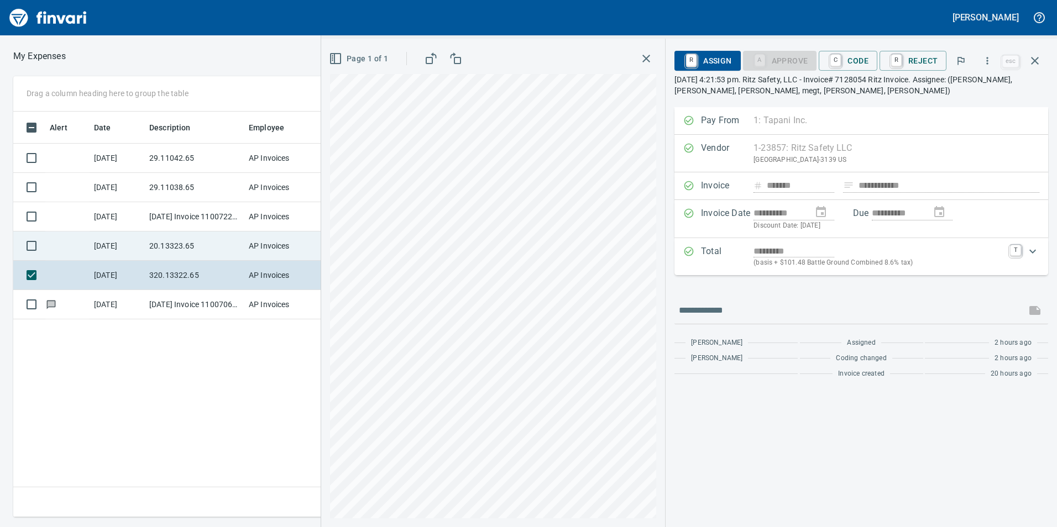
click at [185, 254] on td "20.13323.65" at bounding box center [194, 246] width 99 height 29
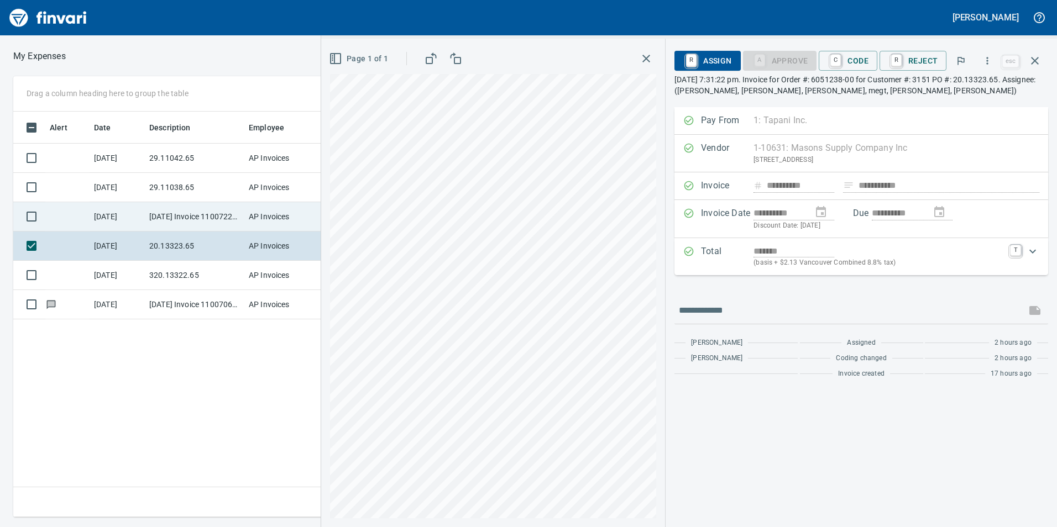
click at [162, 227] on td "[DATE] Invoice 11007224 from Cessco Inc (1-10167)" at bounding box center [194, 216] width 99 height 29
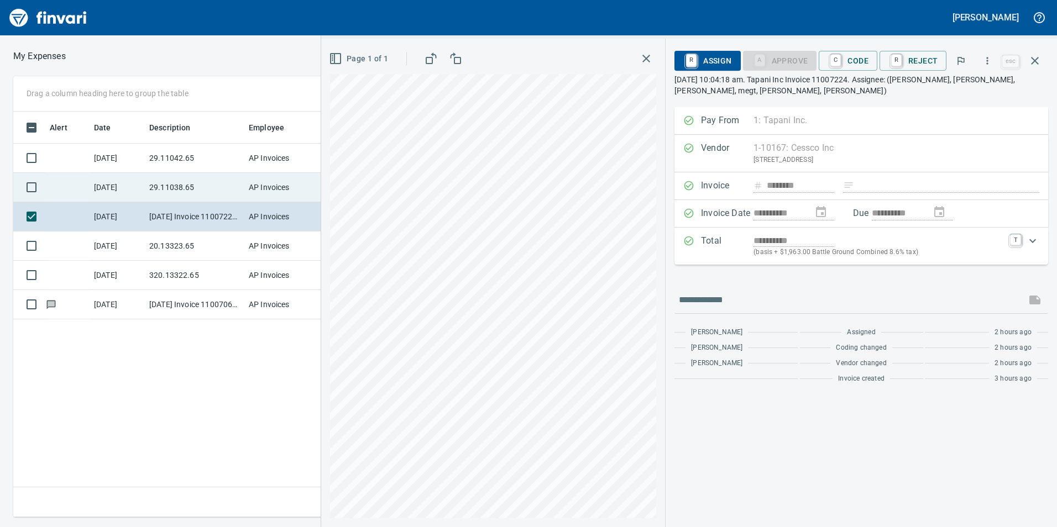
click at [177, 176] on td "29.11038.65" at bounding box center [194, 187] width 99 height 29
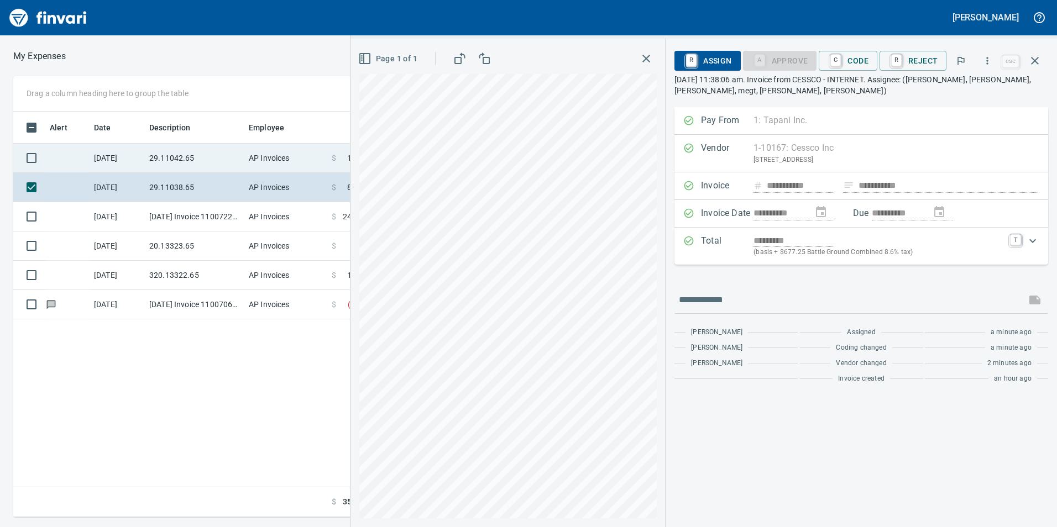
click at [172, 157] on td "29.11042.65" at bounding box center [194, 158] width 99 height 29
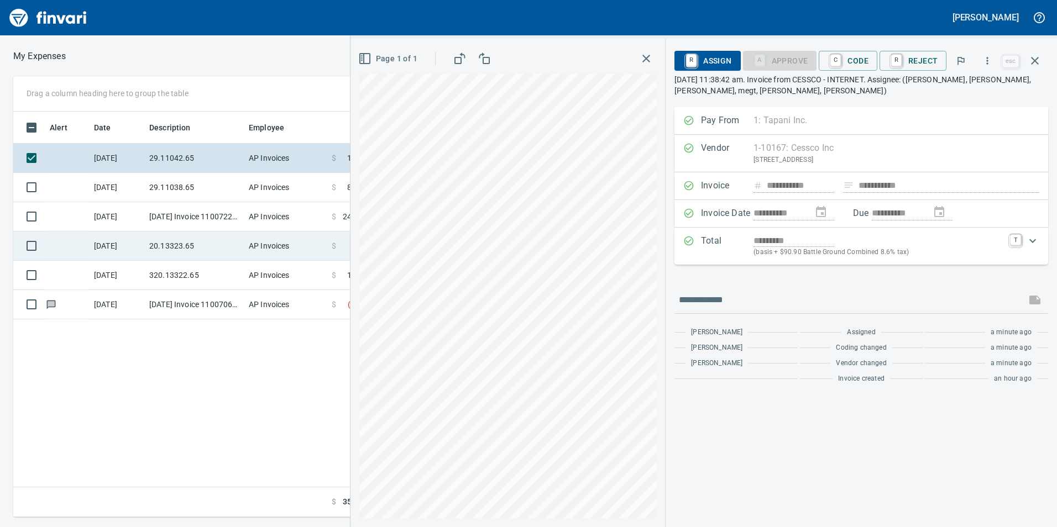
click at [183, 251] on td "20.13323.65" at bounding box center [194, 246] width 99 height 29
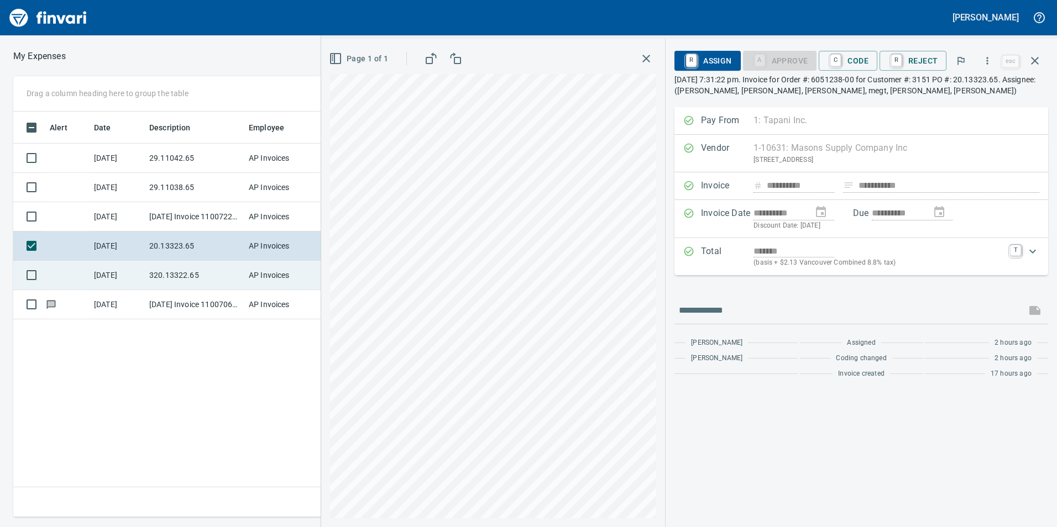
click at [165, 282] on td "320.13322.65" at bounding box center [194, 275] width 99 height 29
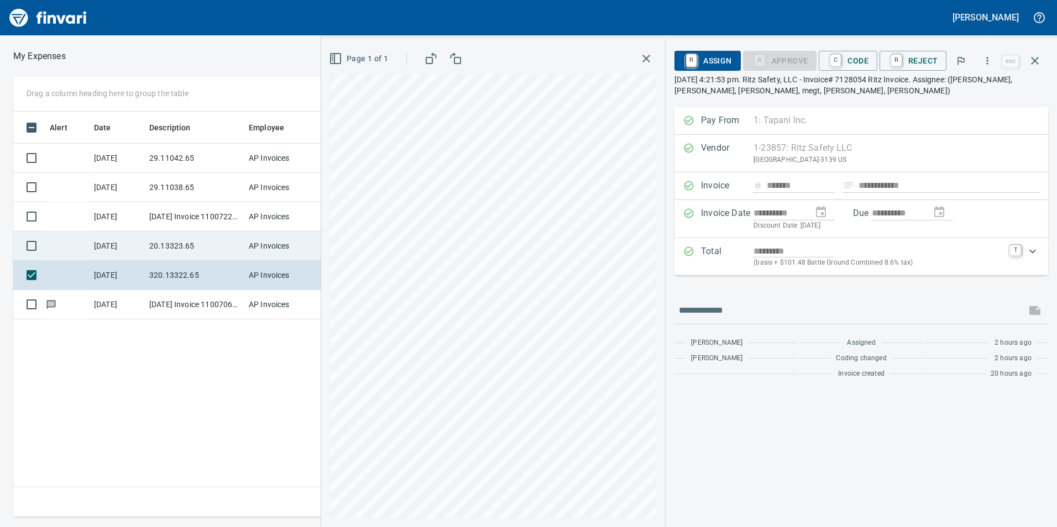
click at [164, 252] on td "20.13323.65" at bounding box center [194, 246] width 99 height 29
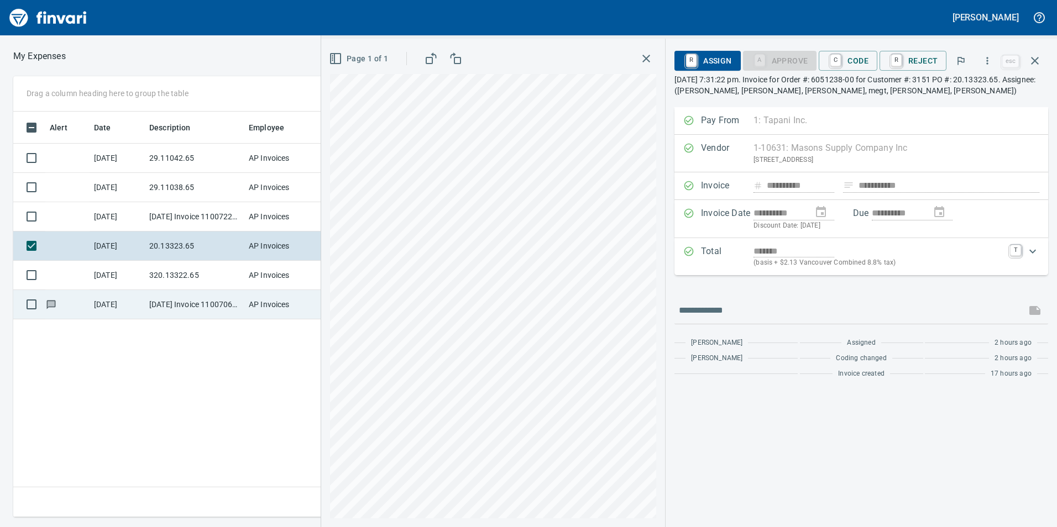
click at [183, 304] on td "[DATE] Invoice 11007060 from Cessco Inc (1-10167)" at bounding box center [194, 304] width 99 height 29
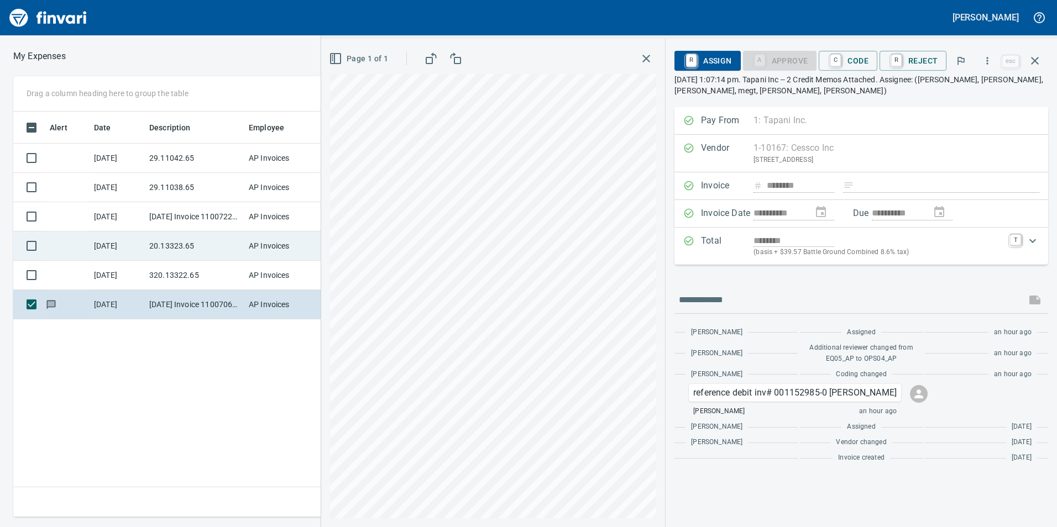
click at [172, 246] on td "20.13323.65" at bounding box center [194, 246] width 99 height 29
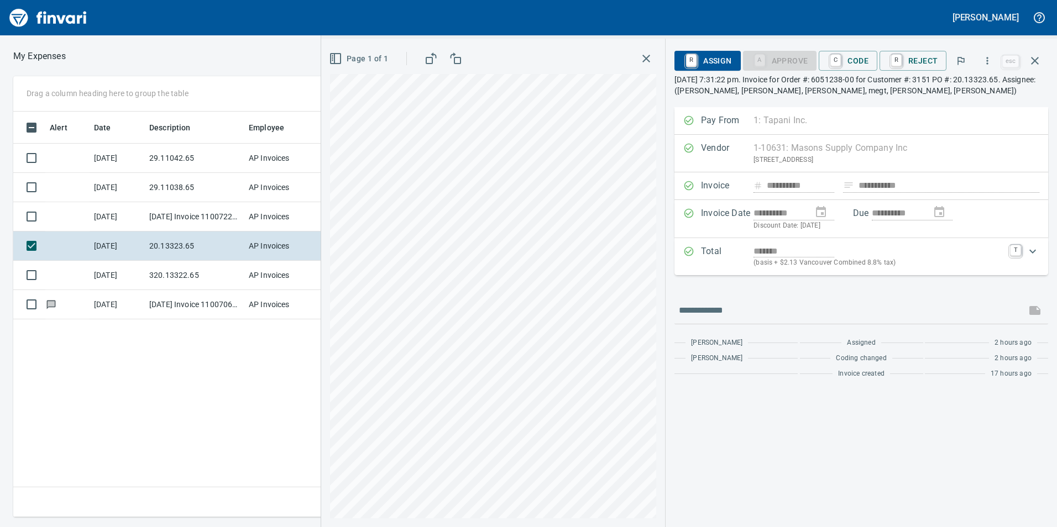
click at [700, 340] on div "**********" at bounding box center [688, 283] width 735 height 488
click at [137, 271] on td "[DATE]" at bounding box center [117, 275] width 55 height 29
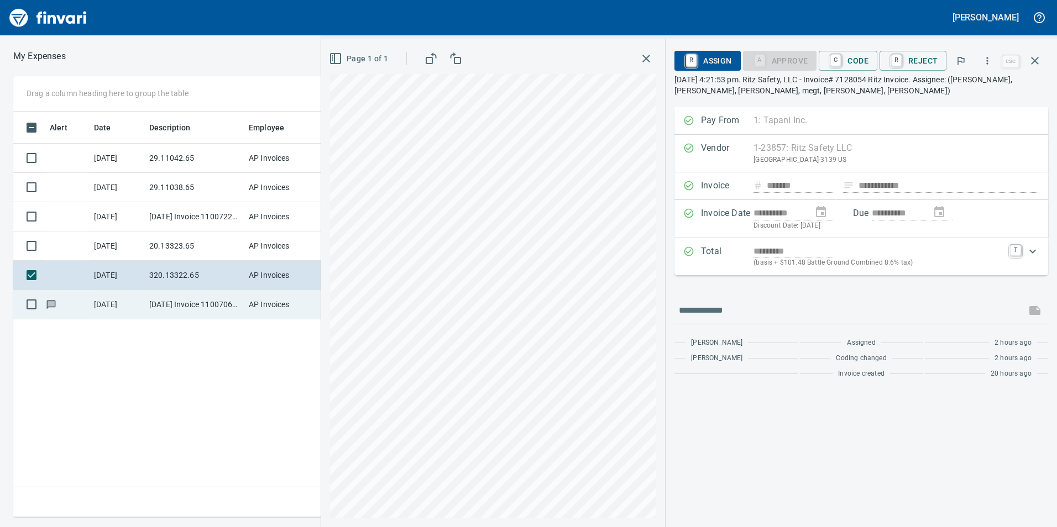
click at [212, 305] on td "[DATE] Invoice 11007060 from Cessco Inc (1-10167)" at bounding box center [194, 304] width 99 height 29
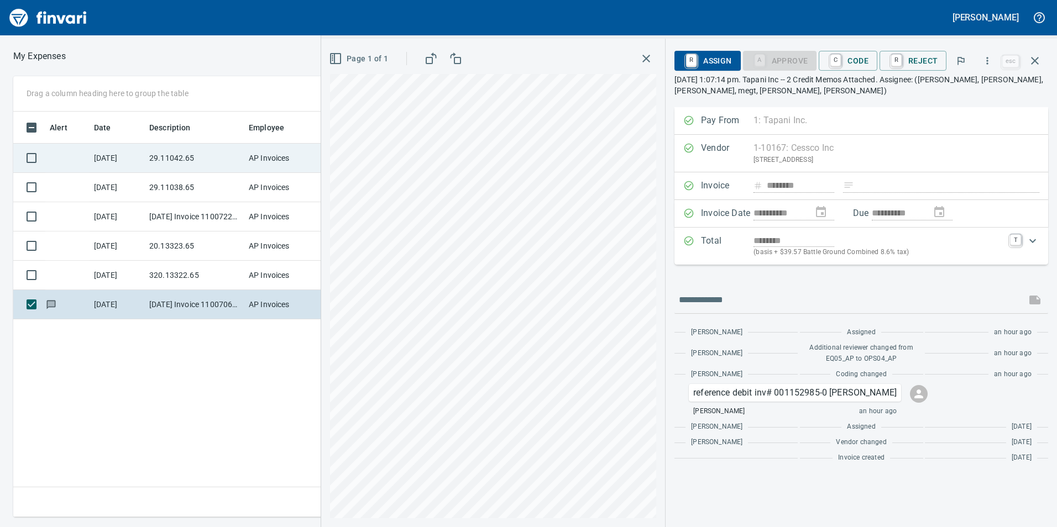
click at [156, 153] on td "29.11042.65" at bounding box center [194, 158] width 99 height 29
